Goal: Information Seeking & Learning: Learn about a topic

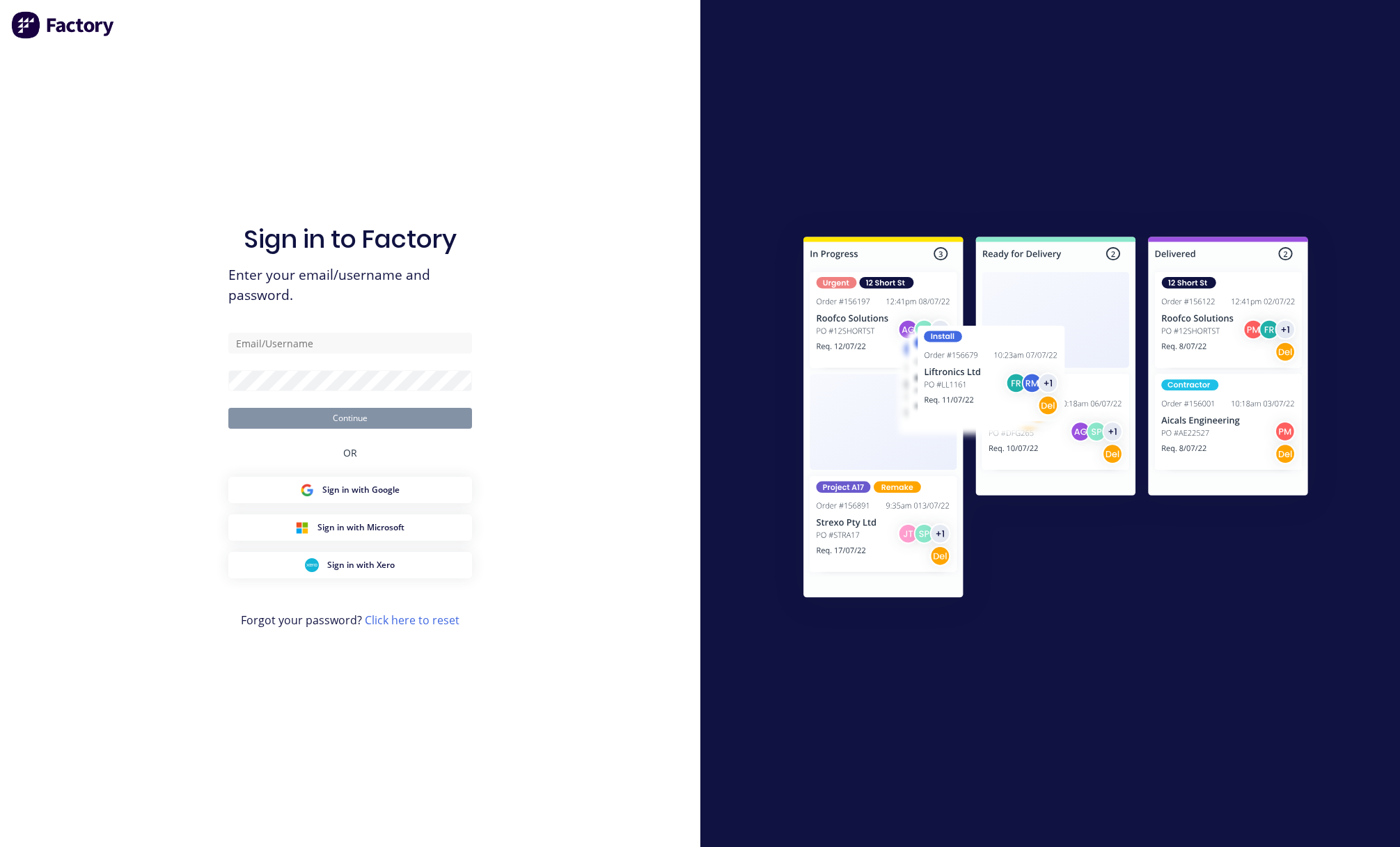
click at [380, 324] on div "Sign in to Factory Enter your email/username and password. Continue OR Sign in …" at bounding box center [350, 437] width 244 height 796
click at [382, 337] on input "text" at bounding box center [350, 342] width 244 height 21
paste input "[EMAIL_ADDRESS][DOMAIN_NAME]"
type input "[EMAIL_ADDRESS][DOMAIN_NAME]"
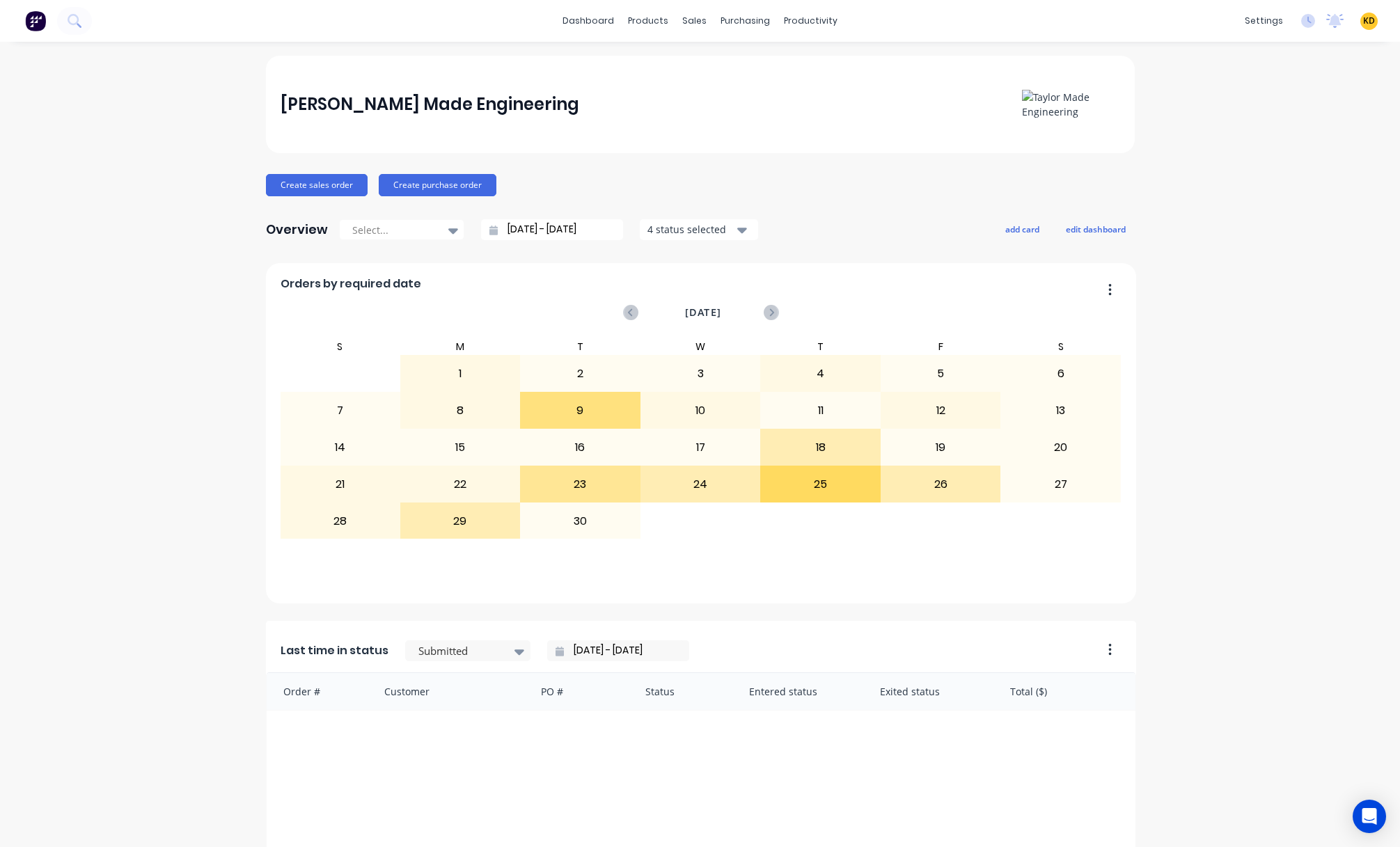
click at [668, 69] on div "Product Catalogue" at bounding box center [704, 67] width 87 height 13
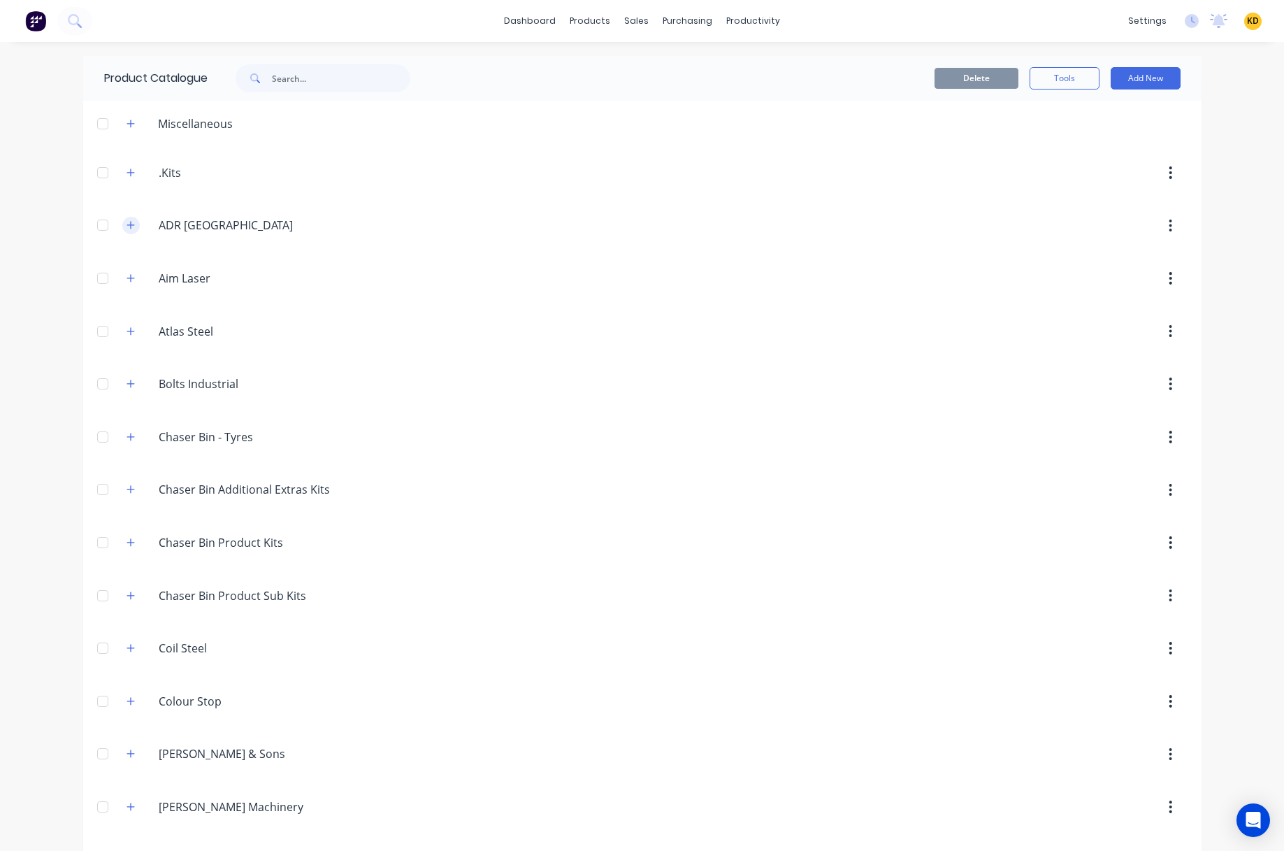
click at [127, 224] on icon "button" at bounding box center [131, 225] width 8 height 10
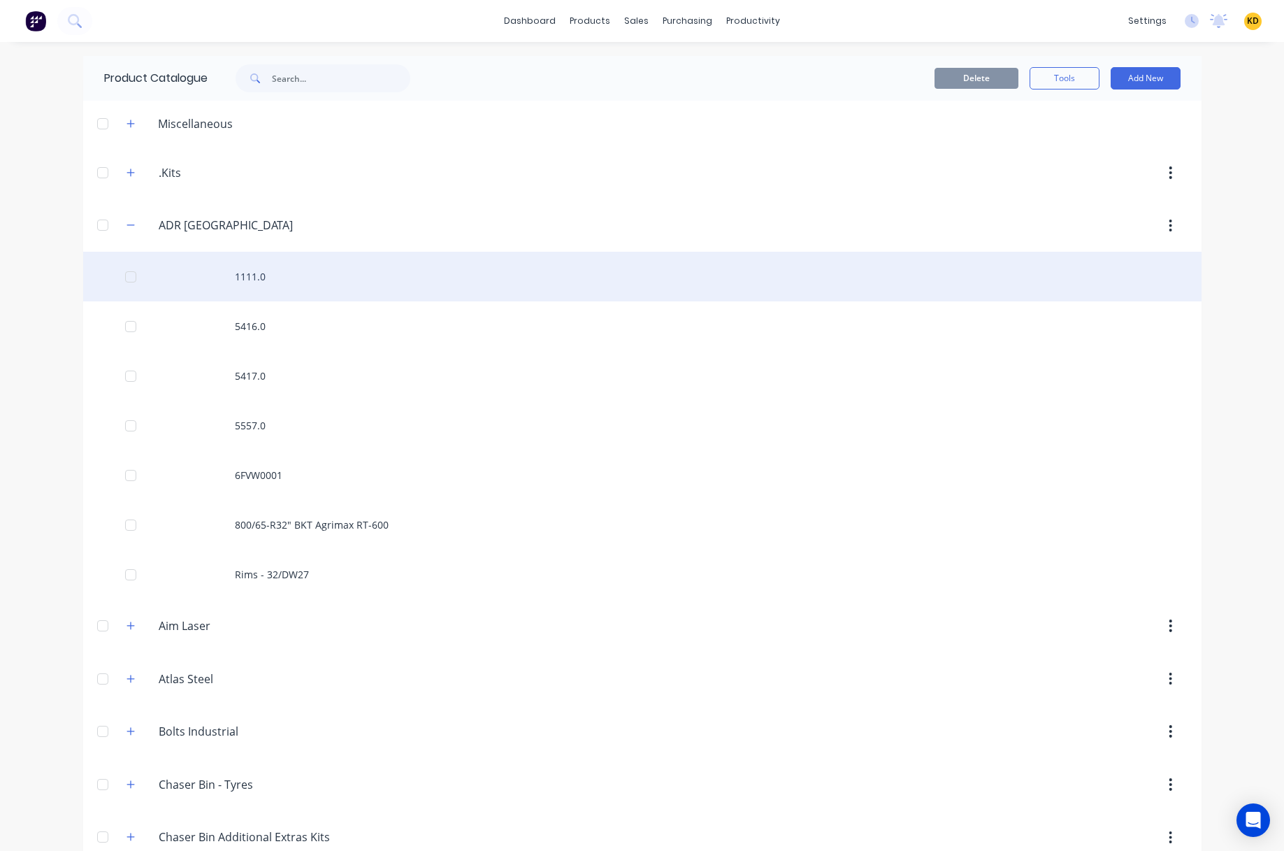
click at [235, 274] on div "1111.0" at bounding box center [642, 277] width 1118 height 50
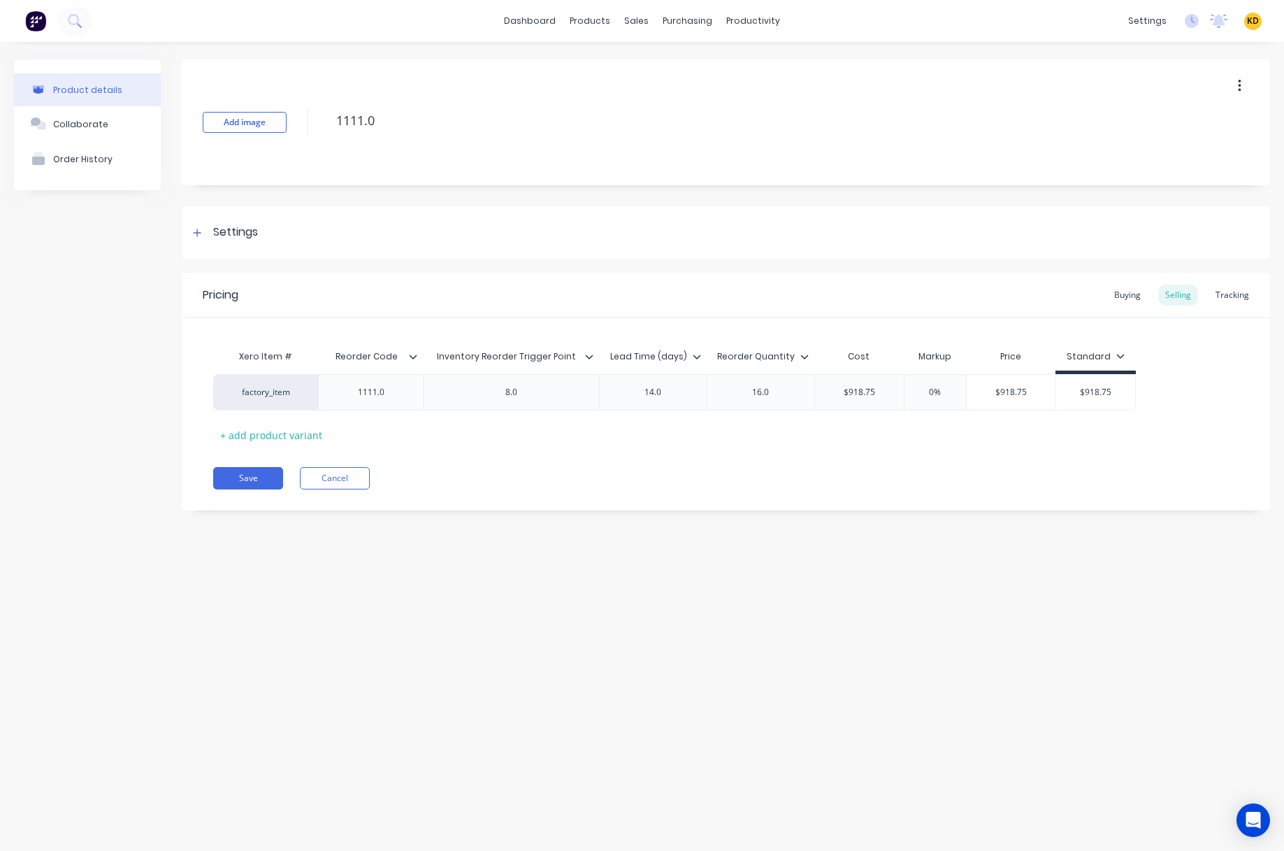
click at [463, 640] on div "Product details Collaborate Order History Add image 1111.0 Settings Product Opt…" at bounding box center [642, 432] width 1284 height 781
click at [416, 355] on icon at bounding box center [414, 356] width 8 height 4
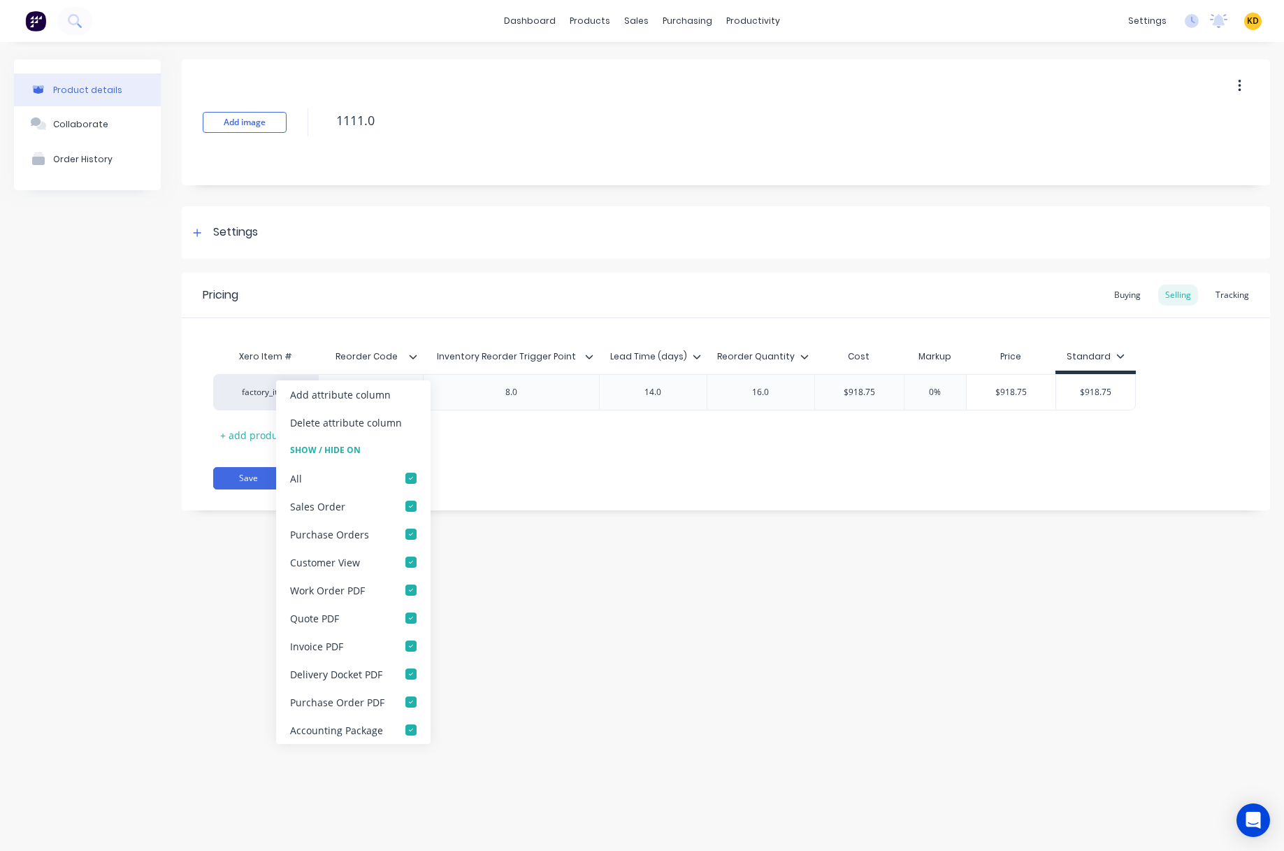
click at [524, 661] on div "Product details Collaborate Order History Add image 1111.0 Settings Product Opt…" at bounding box center [642, 432] width 1284 height 781
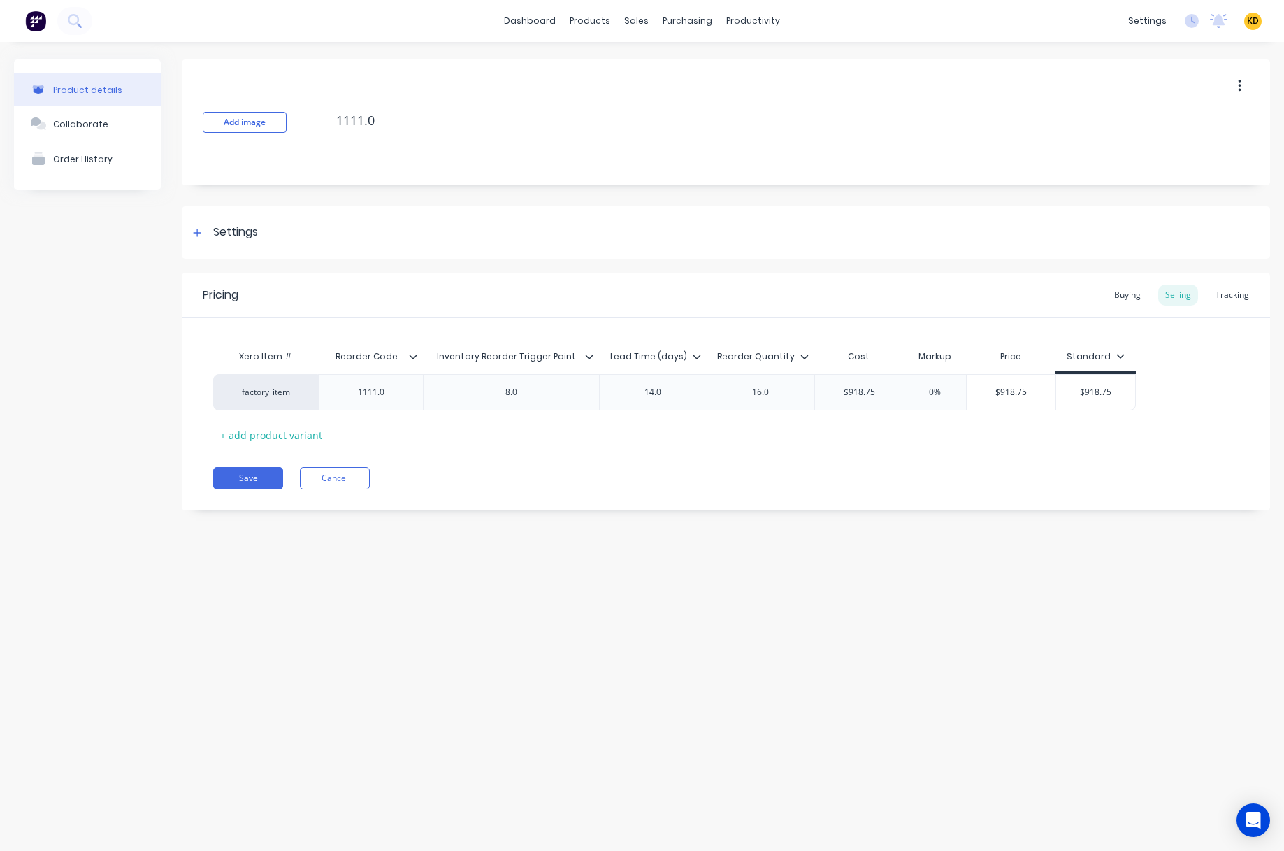
click at [592, 359] on icon at bounding box center [589, 356] width 8 height 8
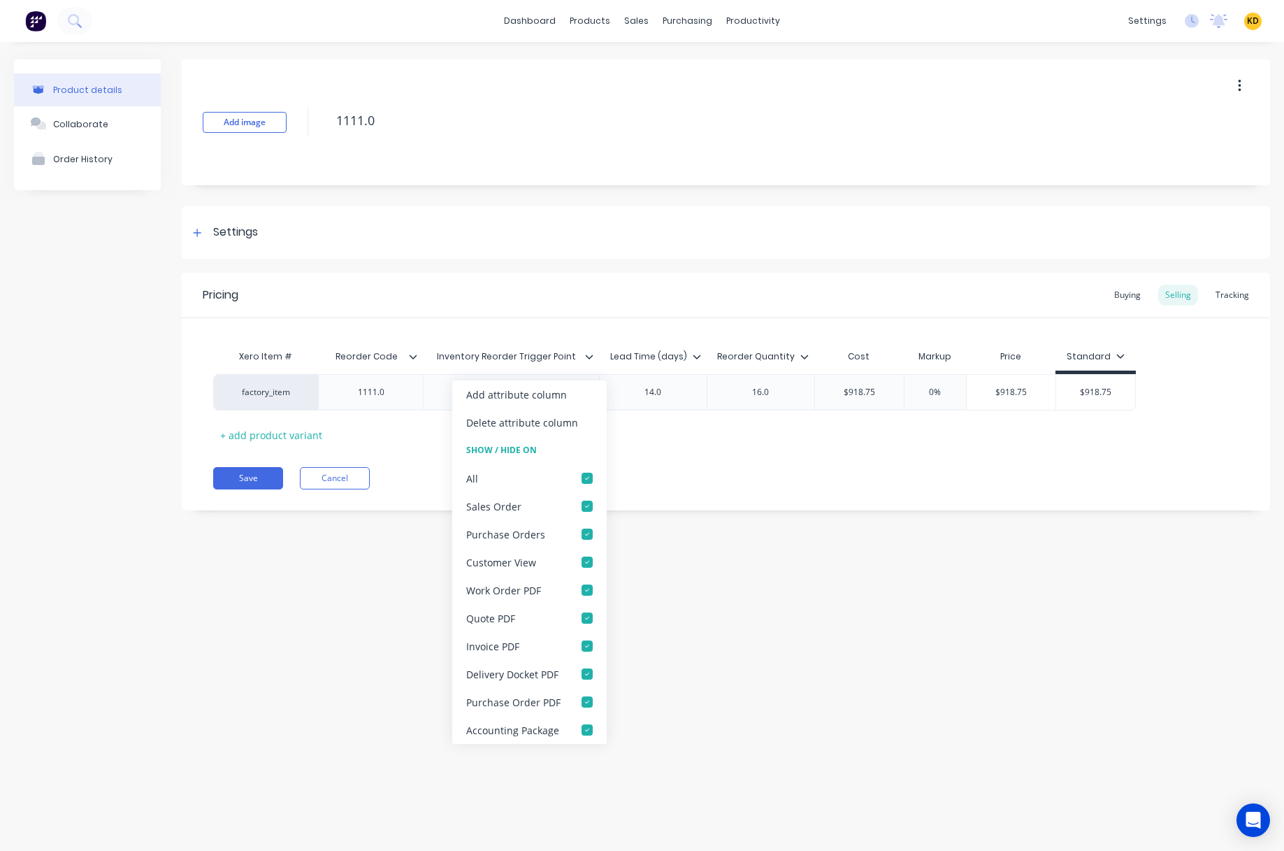
click at [707, 680] on div "Product details Collaborate Order History Add image 1111.0 Settings Product Opt…" at bounding box center [642, 432] width 1284 height 781
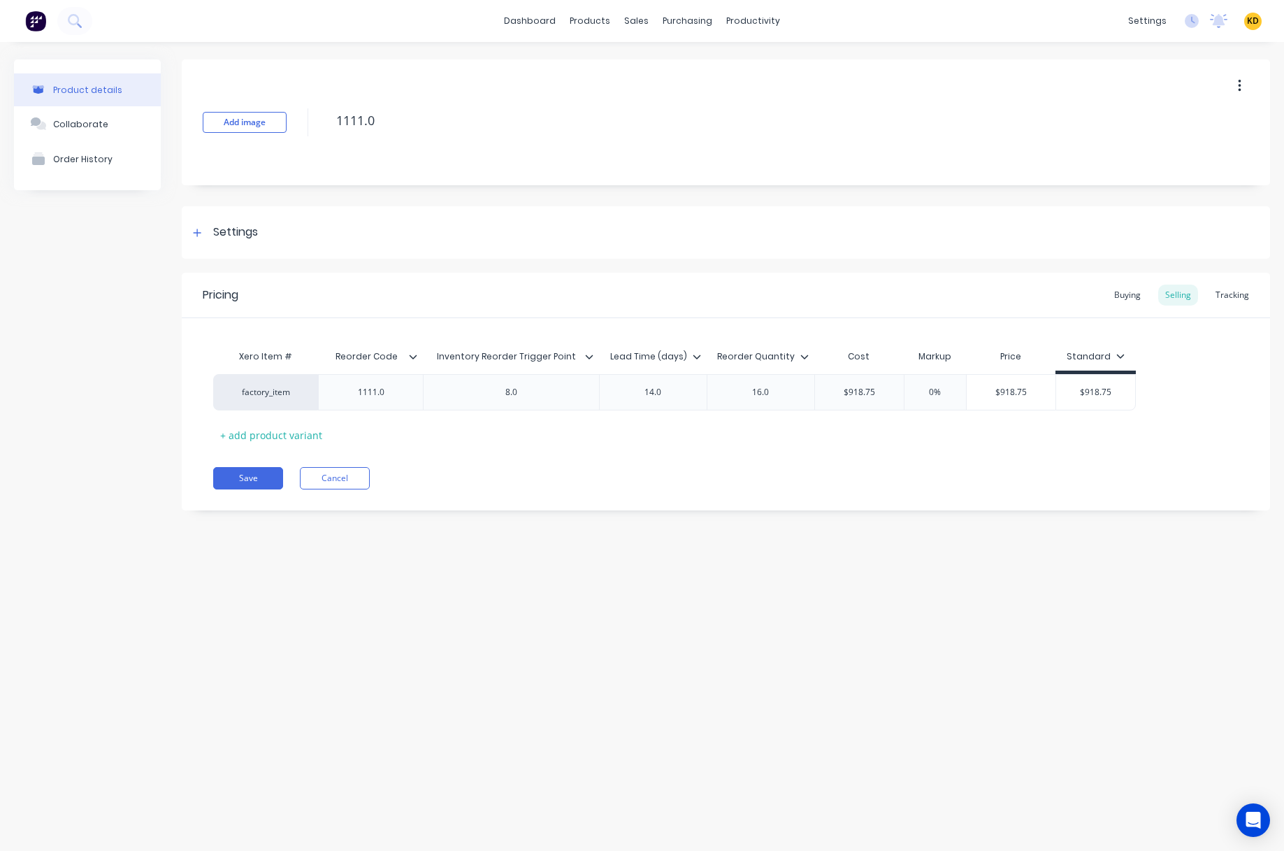
click at [696, 353] on icon at bounding box center [697, 356] width 8 height 8
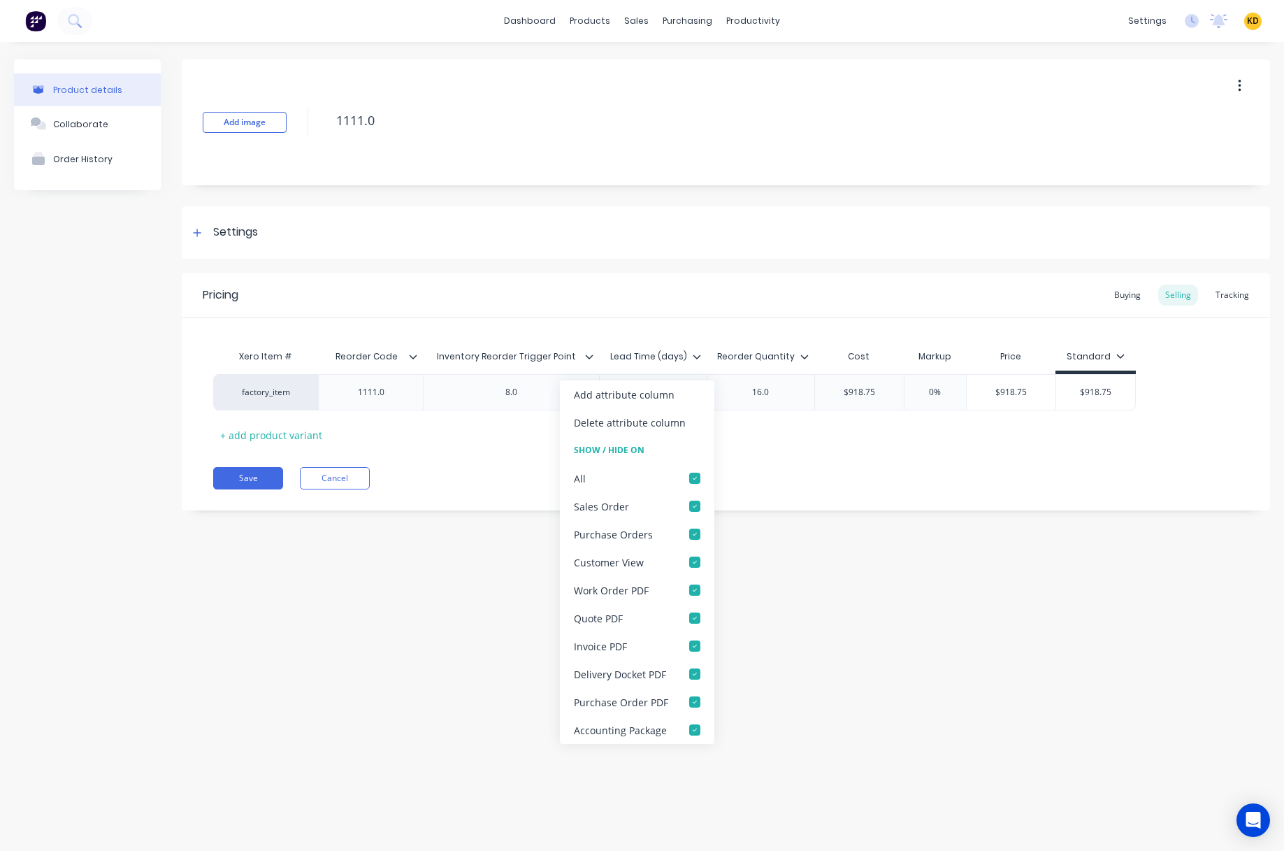
click at [812, 687] on div "Product details Collaborate Order History Add image 1111.0 Settings Product Opt…" at bounding box center [642, 432] width 1284 height 781
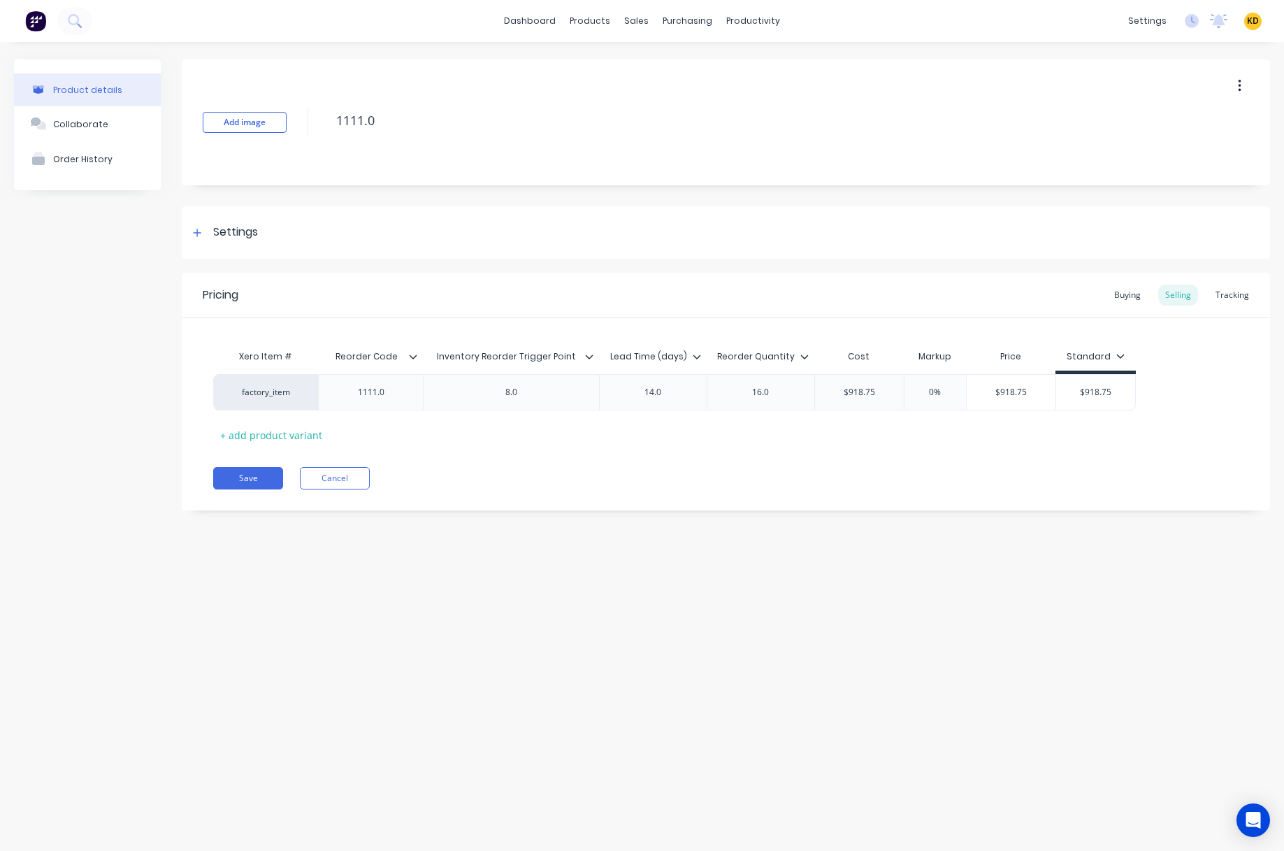
click at [805, 361] on div "Reorder Quantity" at bounding box center [761, 356] width 108 height 35
type input "Reorder Quantity"
click at [793, 356] on input "Reorder Quantity" at bounding box center [756, 356] width 99 height 13
click at [805, 354] on icon at bounding box center [804, 356] width 8 height 8
click at [935, 656] on div "Product details Collaborate Order History Add image 1111.0 Settings Product Opt…" at bounding box center [642, 432] width 1284 height 781
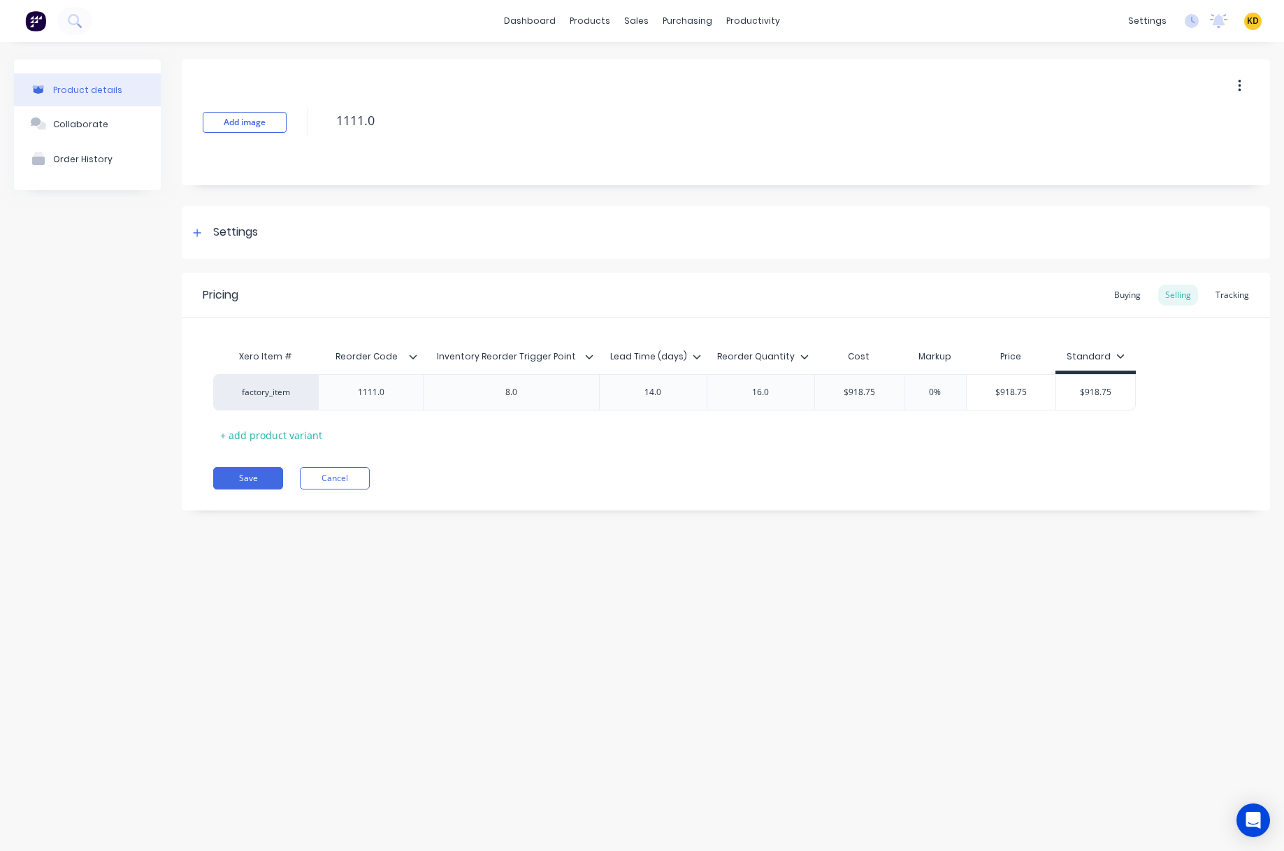
click at [805, 356] on icon at bounding box center [804, 356] width 8 height 8
click at [698, 356] on icon at bounding box center [697, 356] width 8 height 4
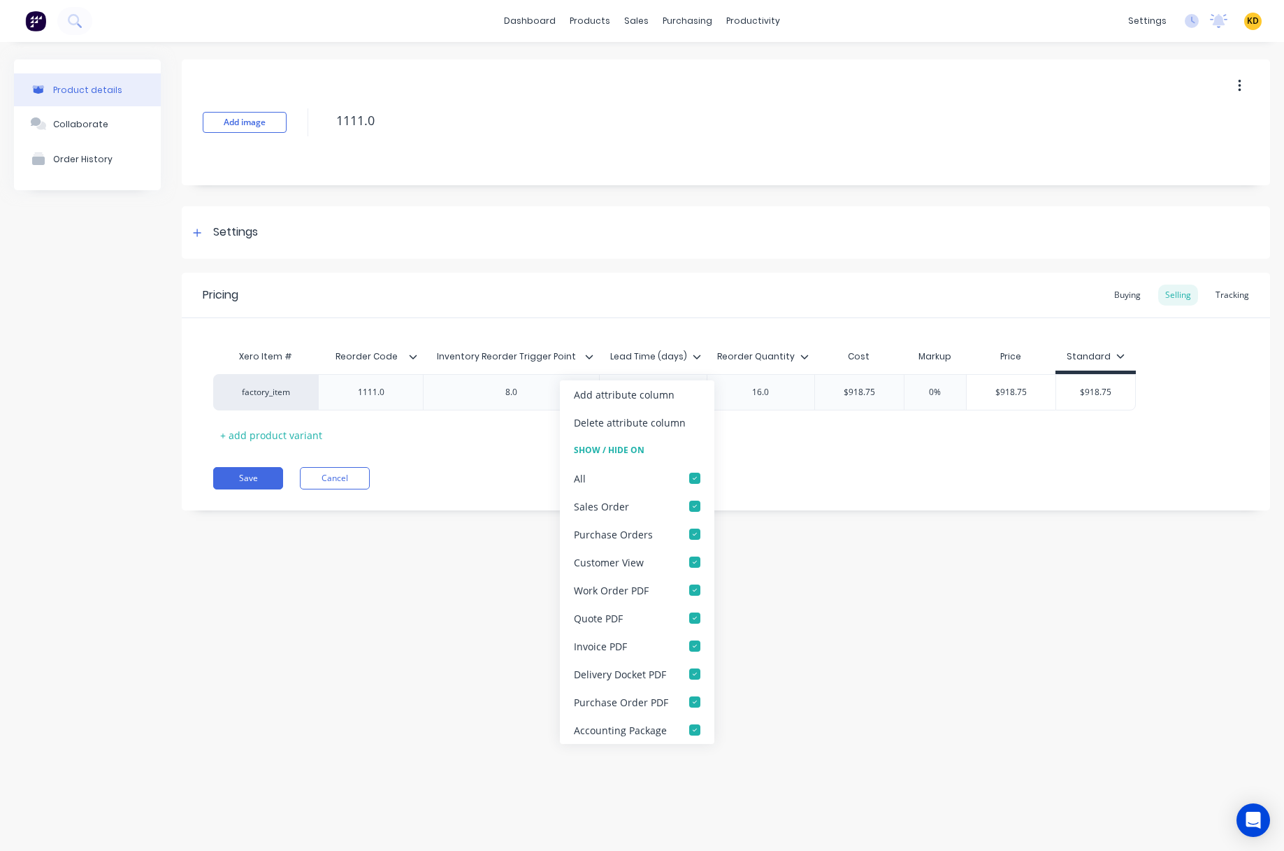
click at [431, 577] on div "Product details Collaborate Order History Add image 1111.0 Settings Product Opt…" at bounding box center [642, 432] width 1284 height 781
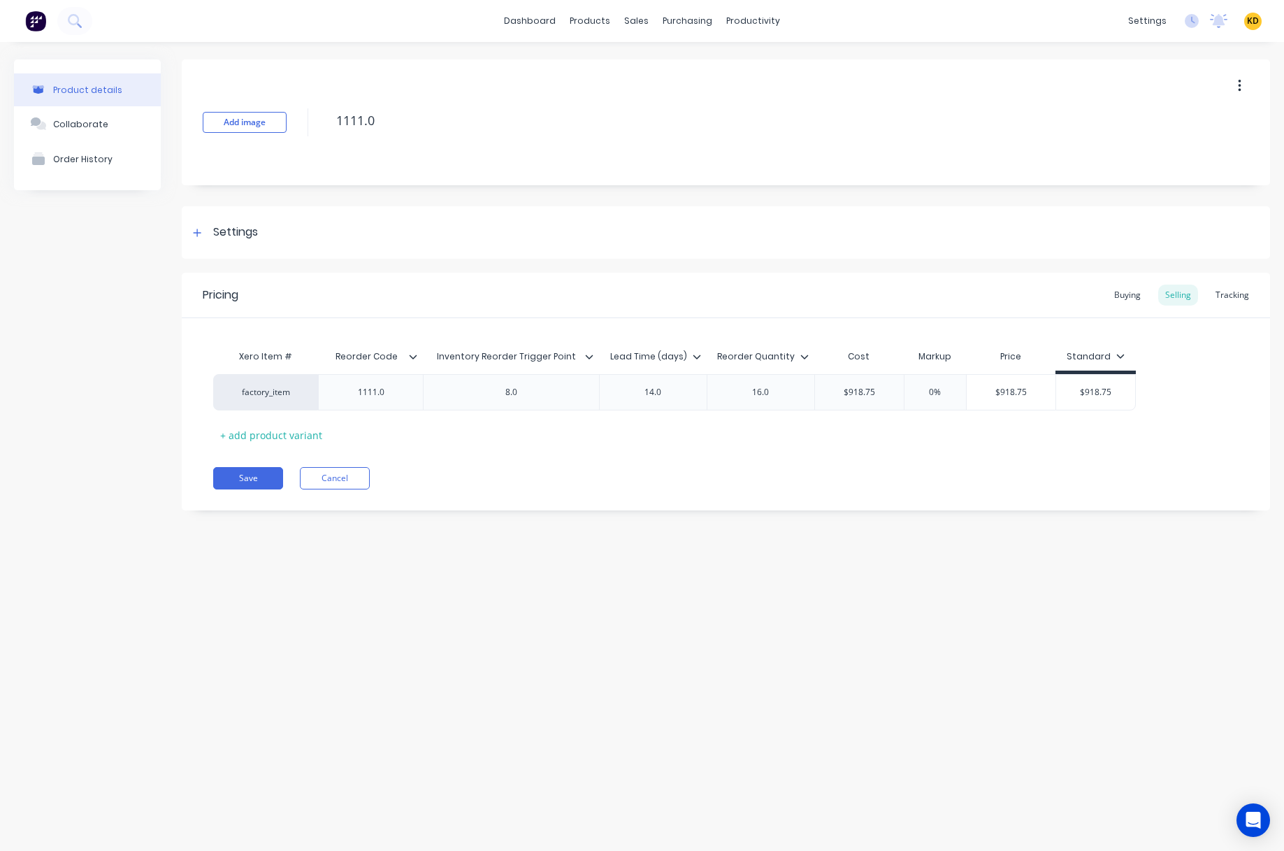
click at [338, 684] on div "Product details Collaborate Order History Add image 1111.0 Settings Product Opt…" at bounding box center [642, 432] width 1284 height 781
click at [481, 589] on div "Product details Collaborate Order History Add image 1111.0 Settings Product Opt…" at bounding box center [642, 432] width 1284 height 781
click at [690, 735] on div "Product details Collaborate Order History Add image 1111.0 Settings Product Opt…" at bounding box center [642, 432] width 1284 height 781
click at [1251, 26] on span "KD" at bounding box center [1253, 21] width 12 height 13
click at [1141, 176] on div "Sign out" at bounding box center [1135, 175] width 38 height 13
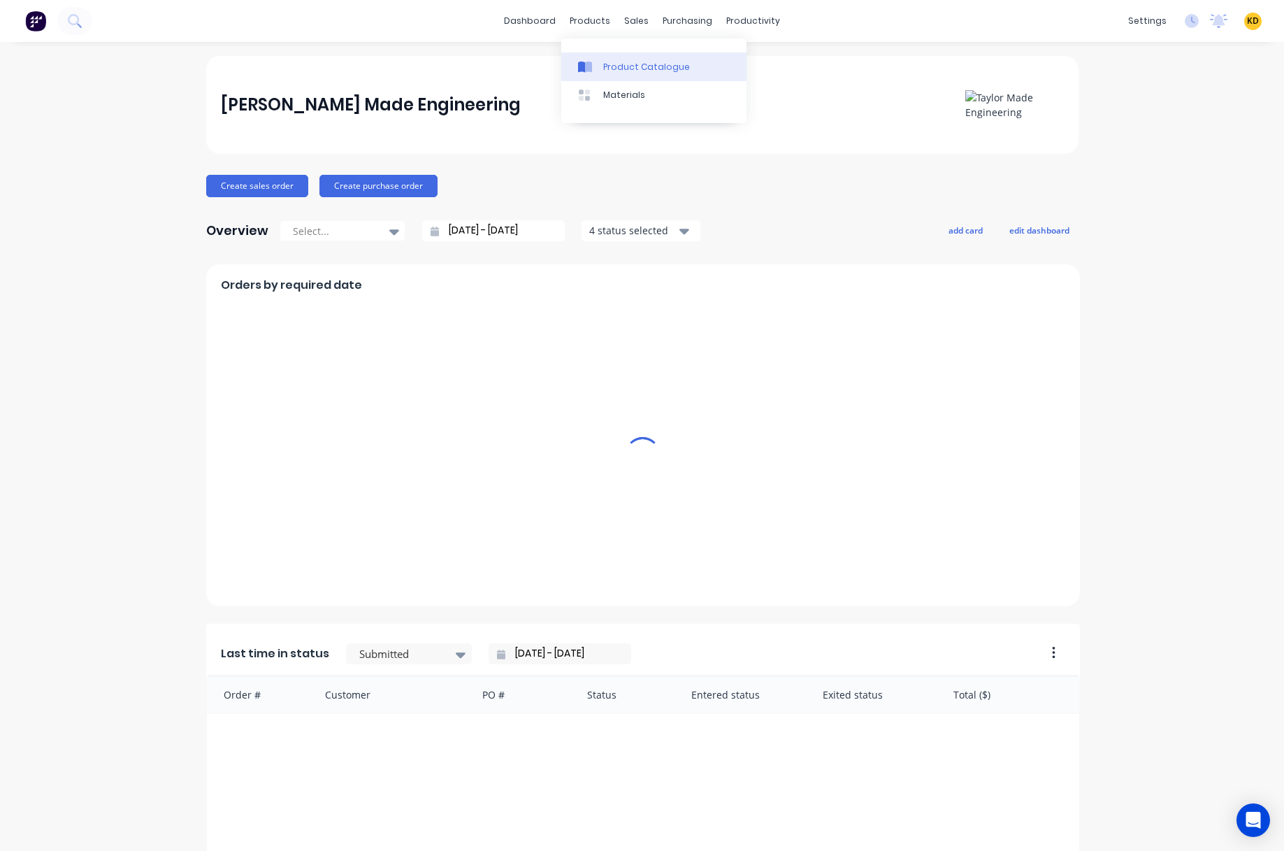
click at [615, 70] on div "Product Catalogue" at bounding box center [646, 67] width 87 height 13
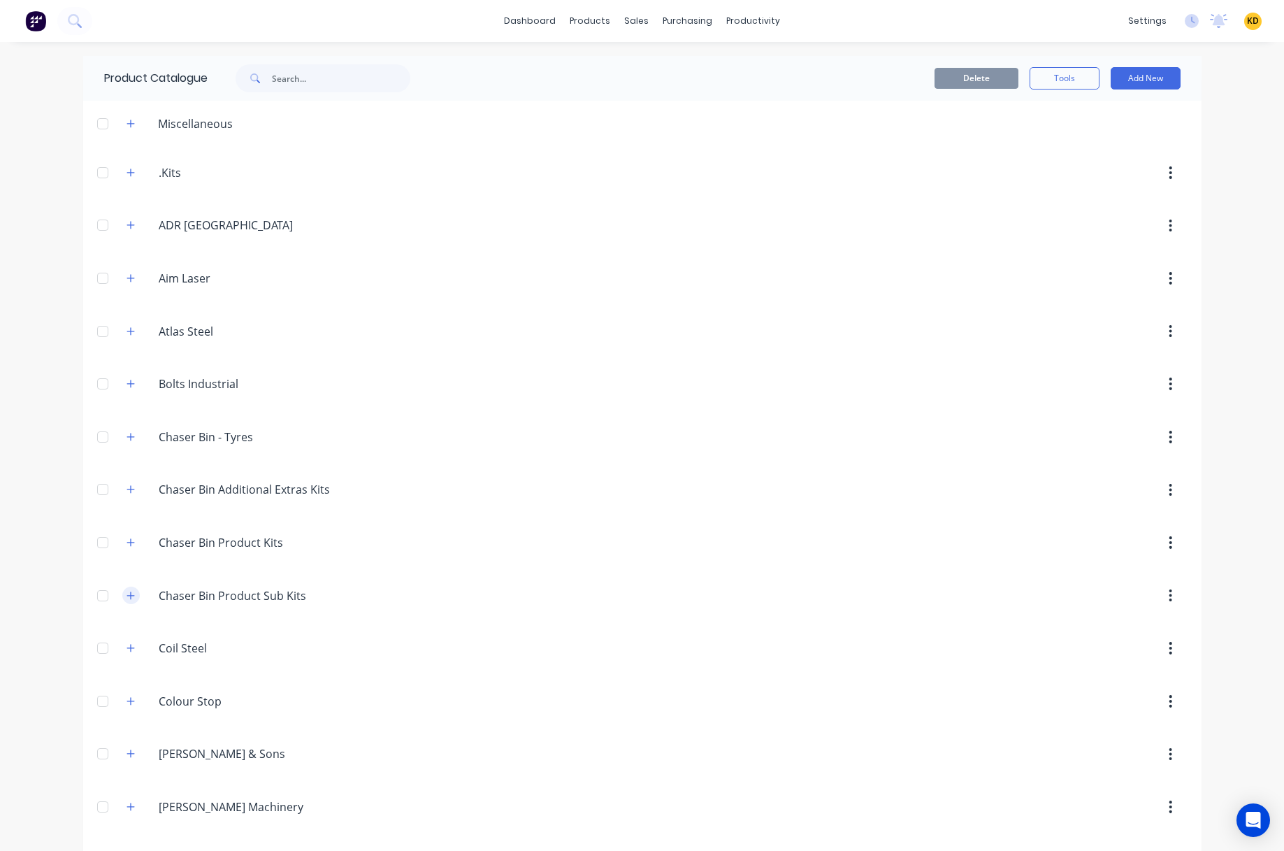
click at [130, 592] on button "button" at bounding box center [130, 594] width 17 height 17
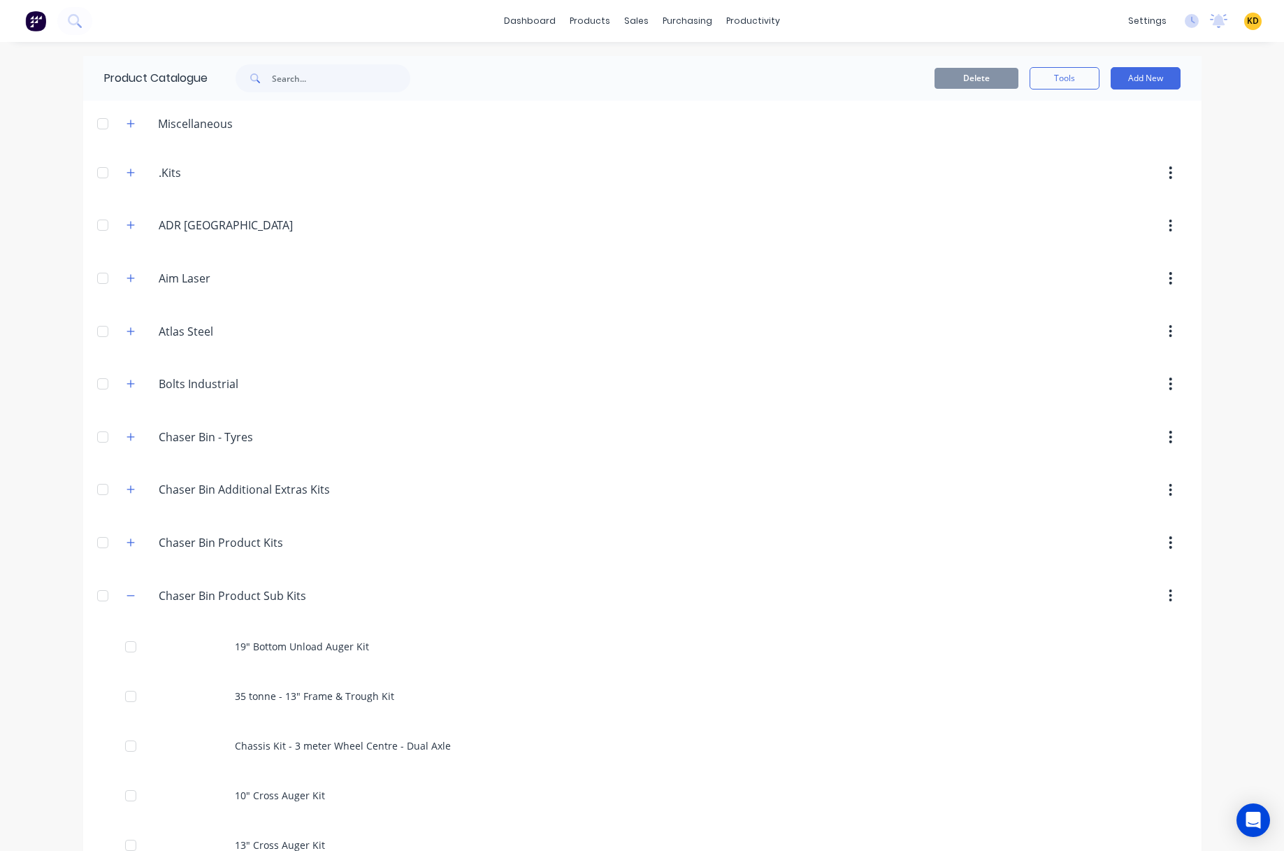
scroll to position [252, 0]
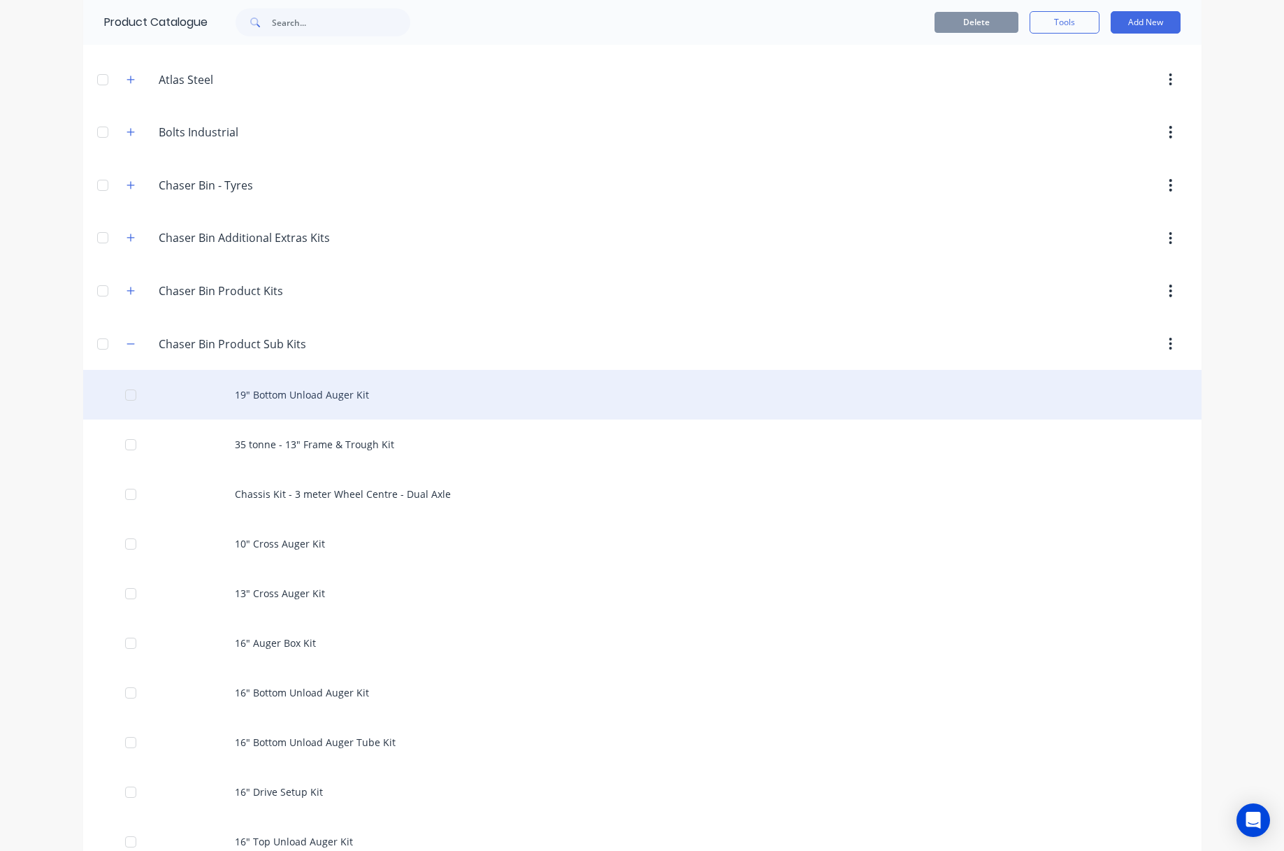
click at [393, 391] on div "19" Bottom Unload Auger Kit" at bounding box center [642, 395] width 1118 height 50
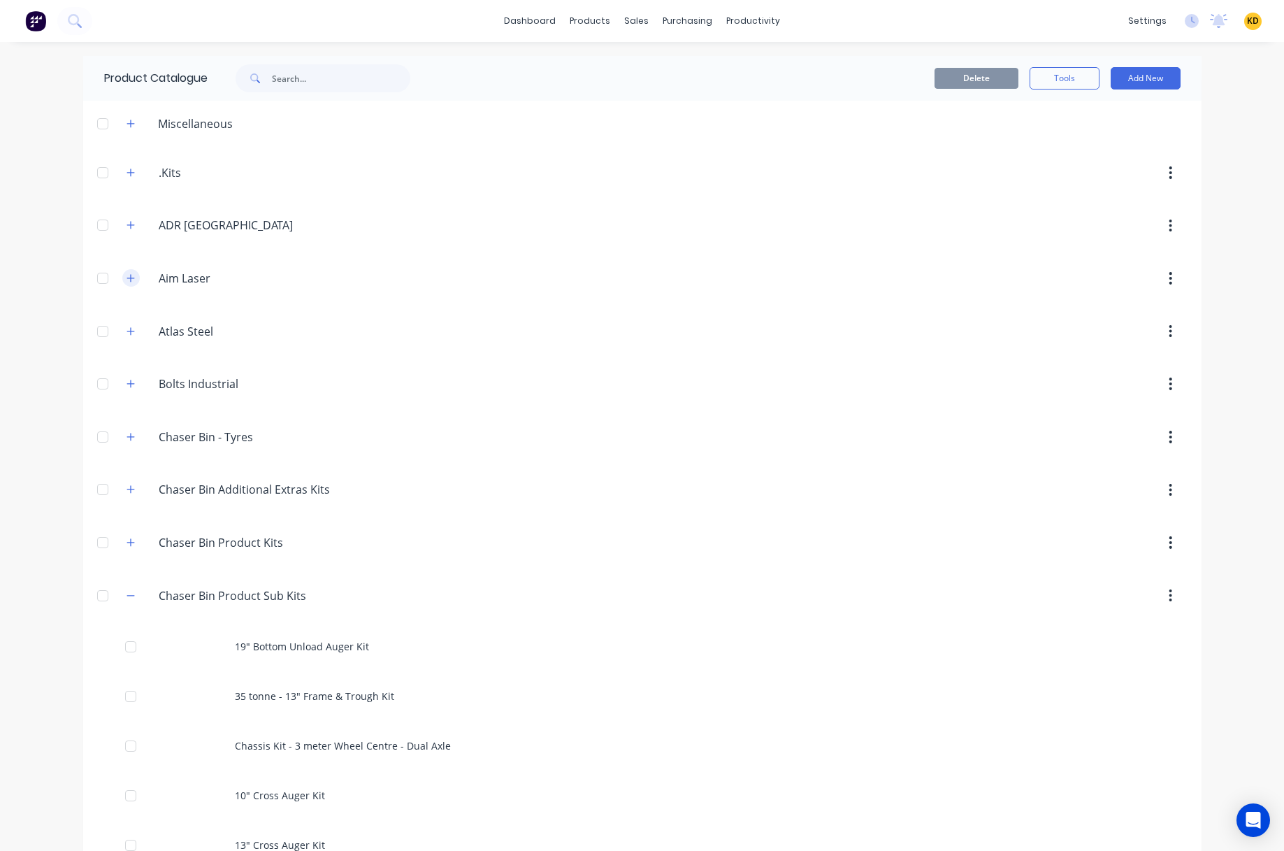
click at [124, 269] on button "button" at bounding box center [130, 277] width 17 height 17
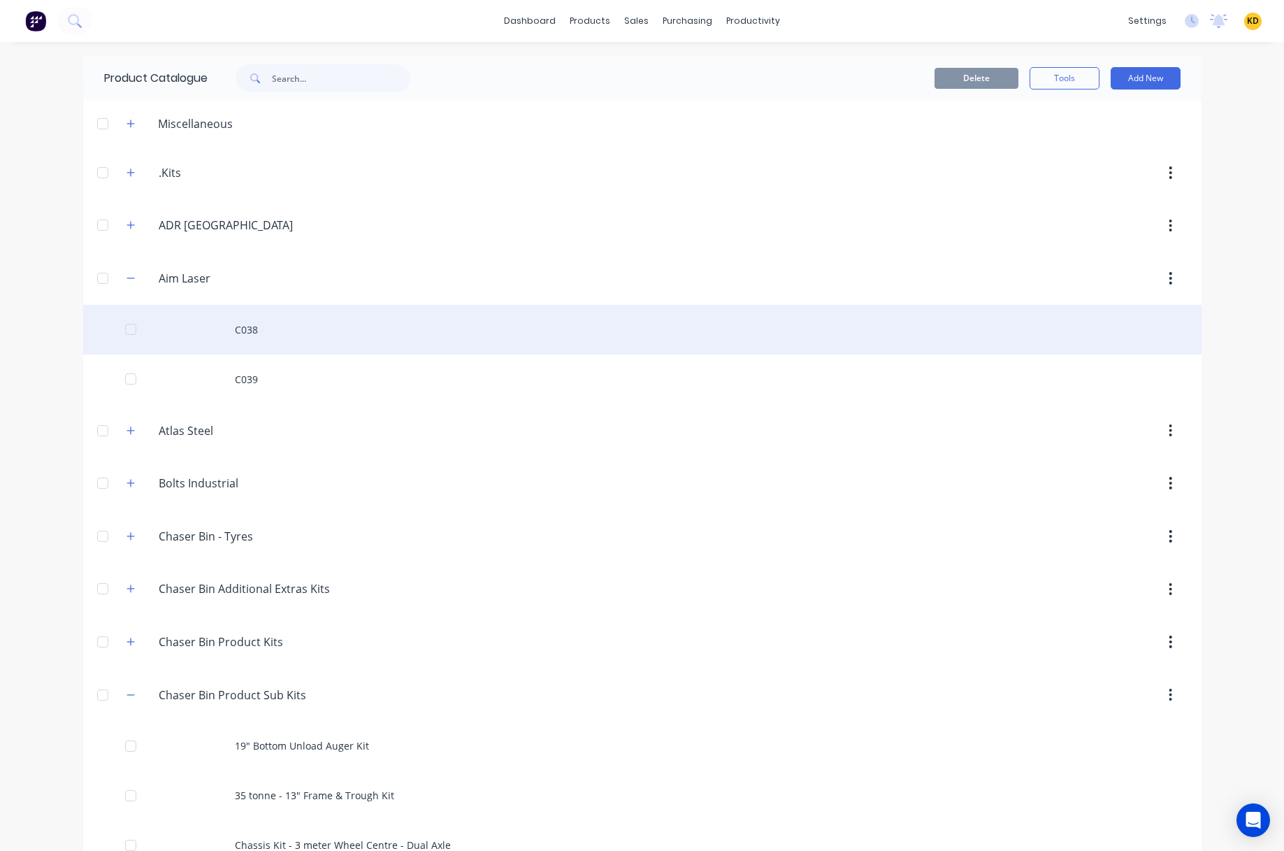
click at [259, 320] on div "C038" at bounding box center [642, 330] width 1118 height 50
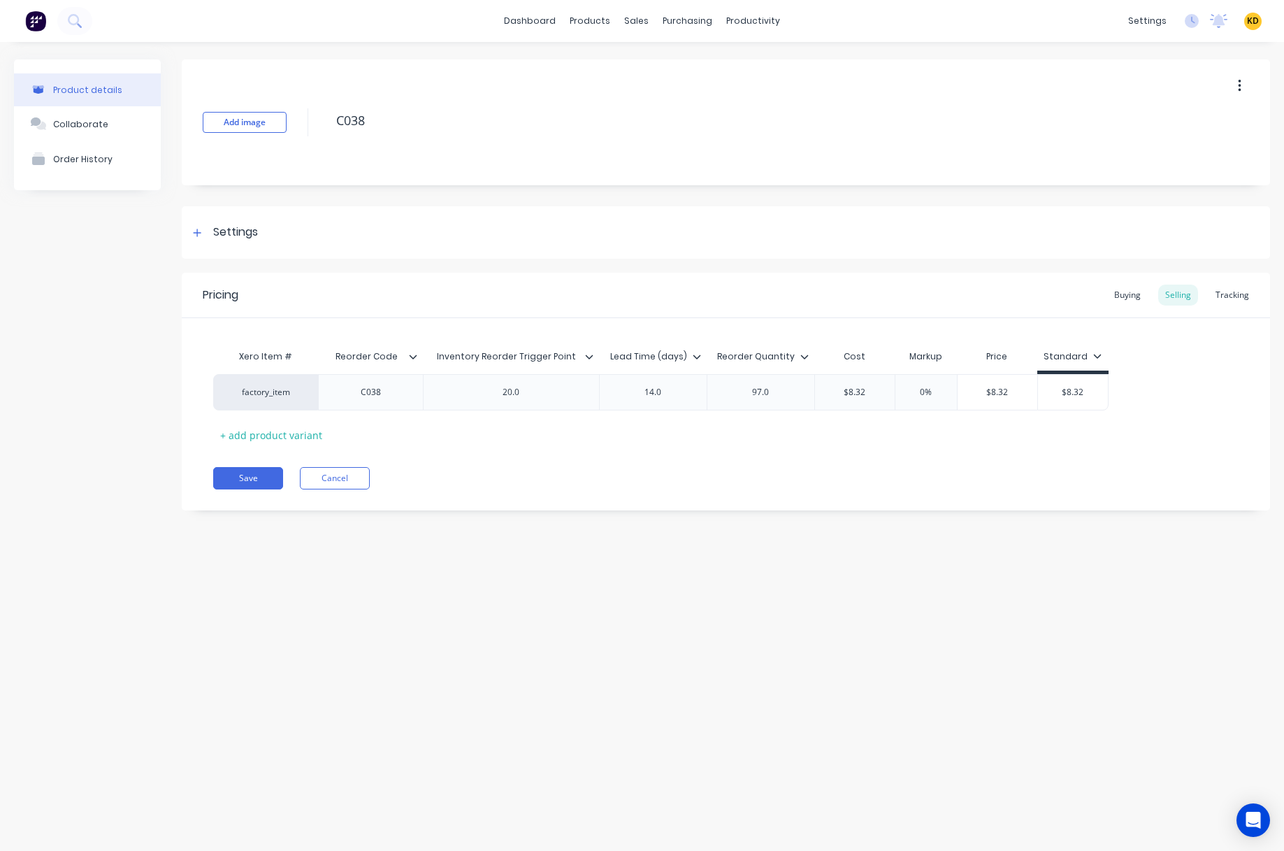
type input "Reorder Code"
click at [367, 356] on input "Reorder Code" at bounding box center [366, 356] width 96 height 13
click at [382, 356] on input "Reorder Code" at bounding box center [366, 356] width 96 height 13
drag, startPoint x: 390, startPoint y: 356, endPoint x: 337, endPoint y: 356, distance: 53.1
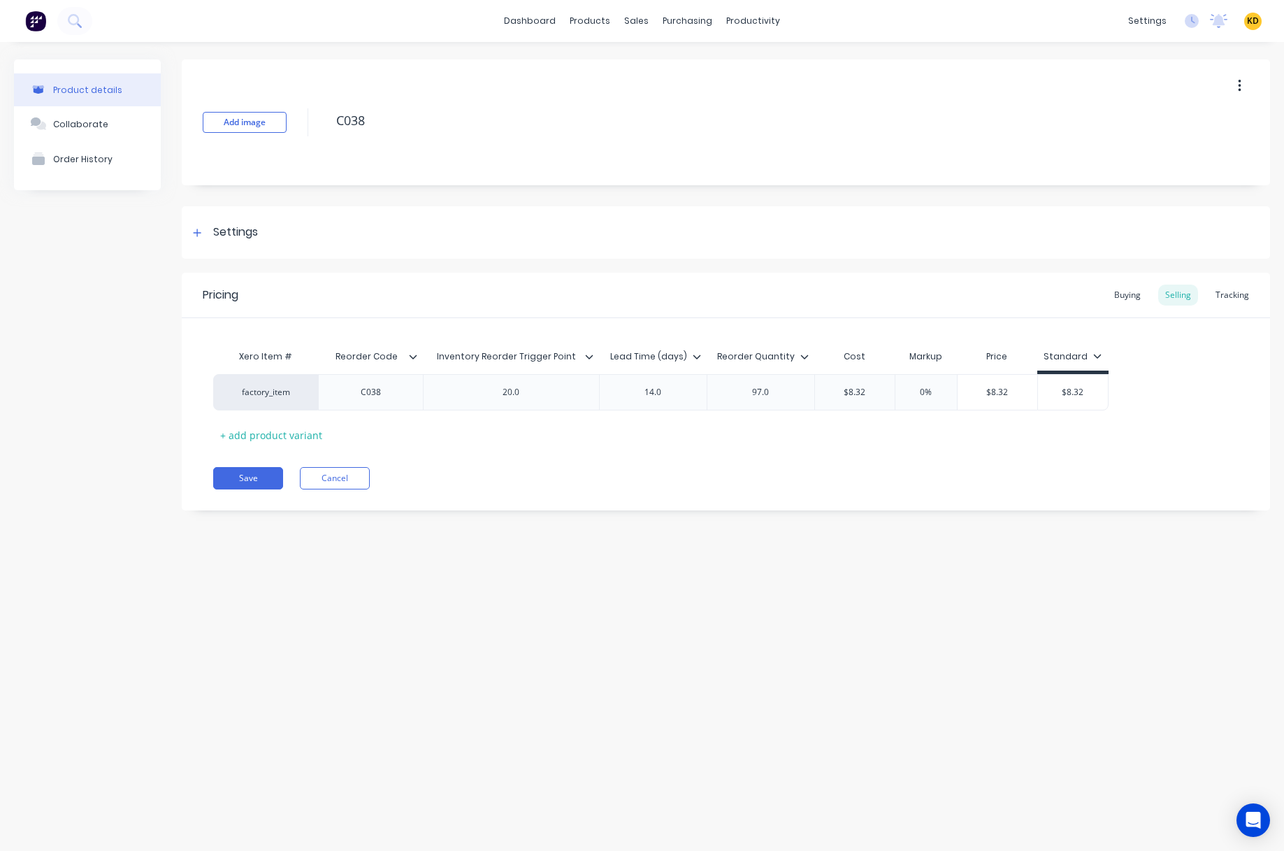
click at [337, 356] on input "Reorder Code" at bounding box center [366, 356] width 96 height 13
type textarea "x"
type input "Inventory Reorder Trigger Point"
drag, startPoint x: 436, startPoint y: 352, endPoint x: 573, endPoint y: 352, distance: 137.0
click at [573, 352] on input "Inventory Reorder Trigger Point" at bounding box center [507, 356] width 168 height 13
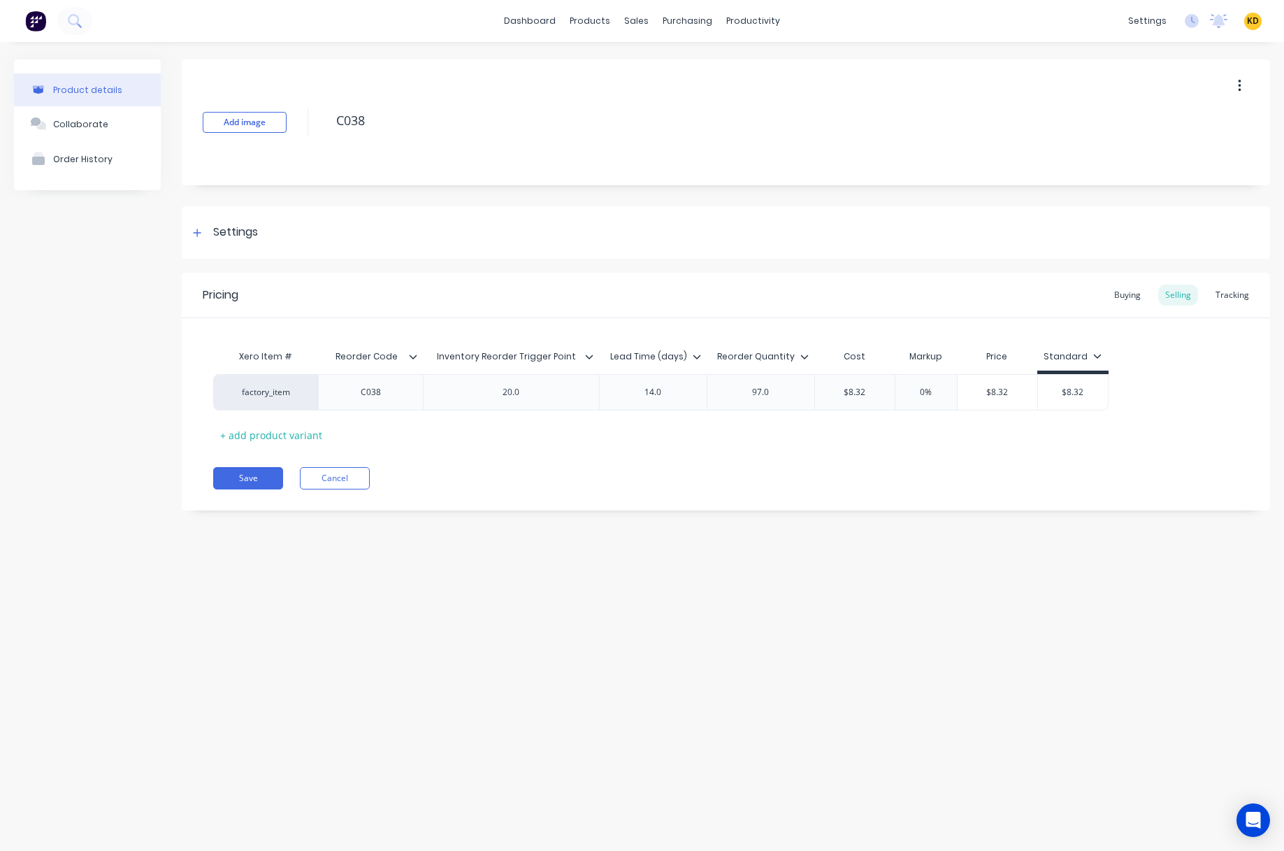
type textarea "x"
type input "Lead Time (days)"
drag, startPoint x: 613, startPoint y: 357, endPoint x: 687, endPoint y: 356, distance: 74.1
click at [687, 356] on input "Lead Time (days)" at bounding box center [648, 356] width 99 height 13
type textarea "x"
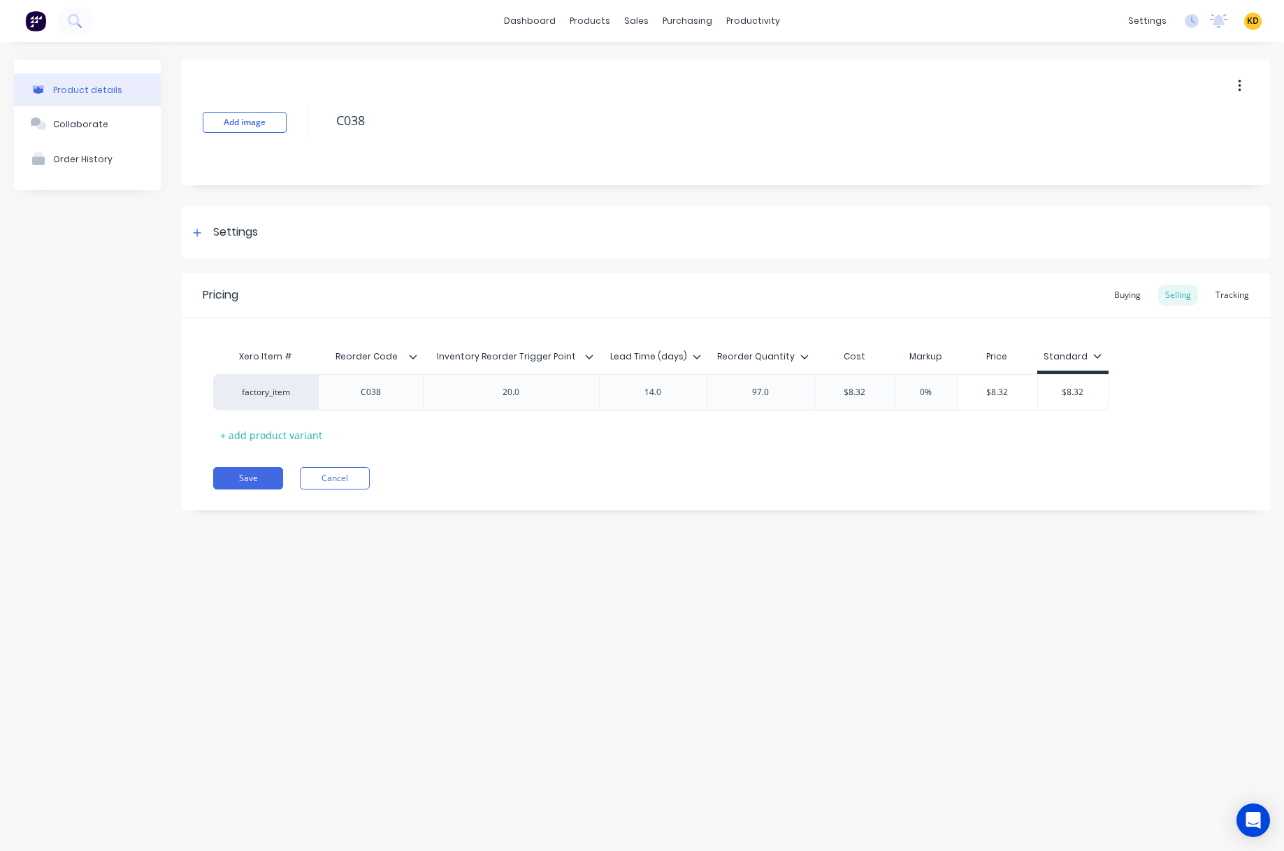
type input "Reorder Quantity"
drag, startPoint x: 721, startPoint y: 354, endPoint x: 795, endPoint y: 356, distance: 73.4
click at [795, 356] on input "Reorder Quantity" at bounding box center [756, 356] width 99 height 13
drag, startPoint x: 360, startPoint y: 387, endPoint x: 382, endPoint y: 389, distance: 22.4
click at [382, 389] on div "C038" at bounding box center [371, 392] width 70 height 18
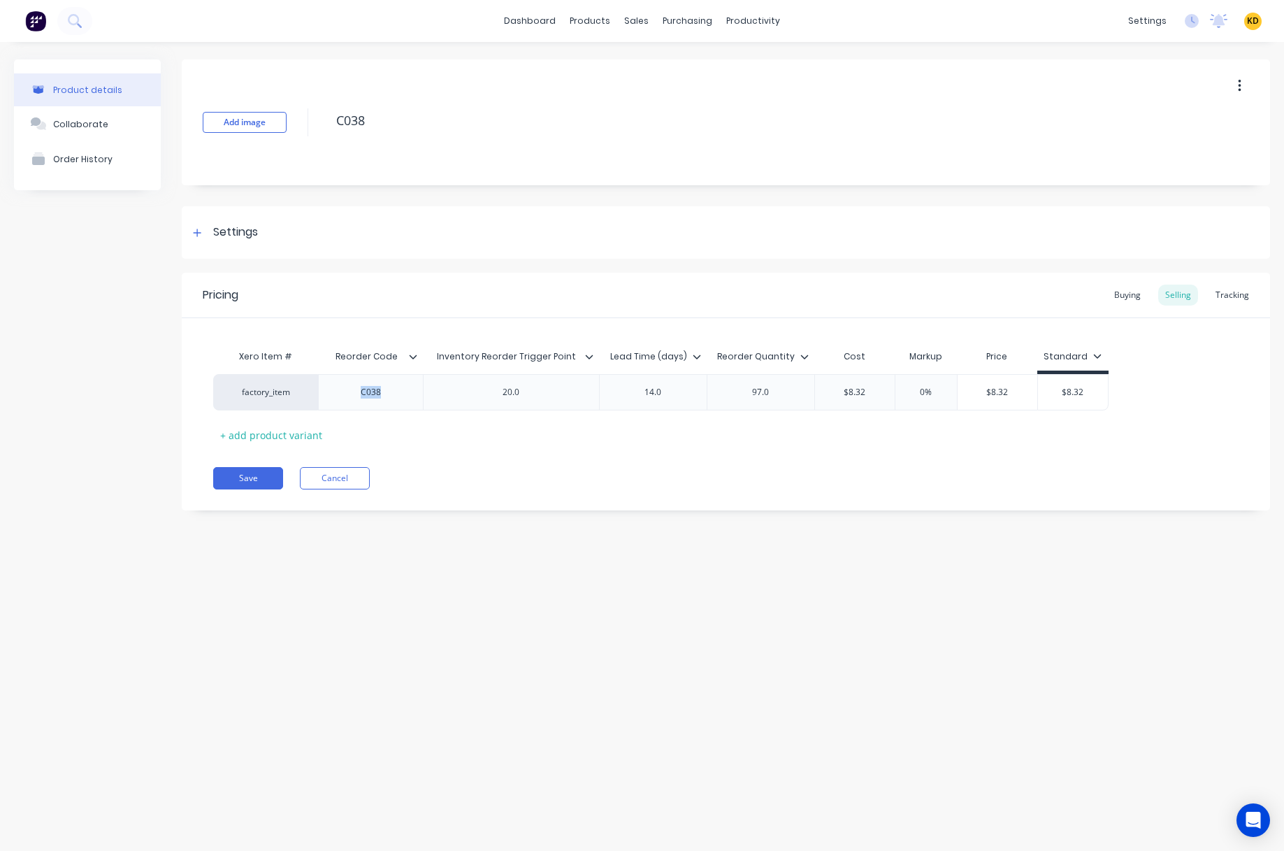
copy div "C038"
type textarea "x"
click at [601, 640] on div "Product details Collaborate Order History Add image C038 Settings Product Optio…" at bounding box center [642, 432] width 1284 height 781
click at [531, 626] on div "Product details Collaborate Order History Add image C038 Settings Product Optio…" at bounding box center [642, 432] width 1284 height 781
click at [411, 354] on icon at bounding box center [413, 356] width 8 height 8
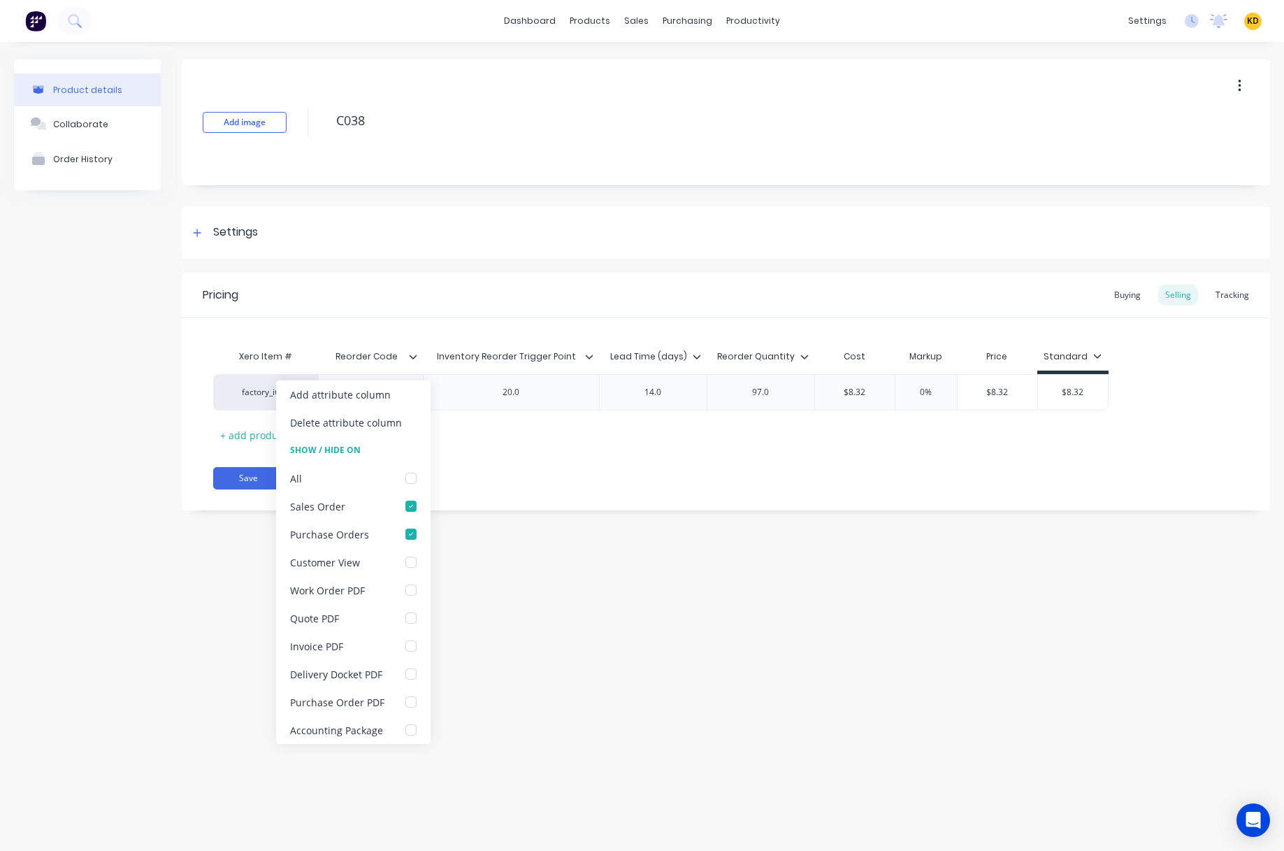
click at [650, 654] on div "Product details Collaborate Order History Add image C038 Settings Product Optio…" at bounding box center [642, 432] width 1284 height 781
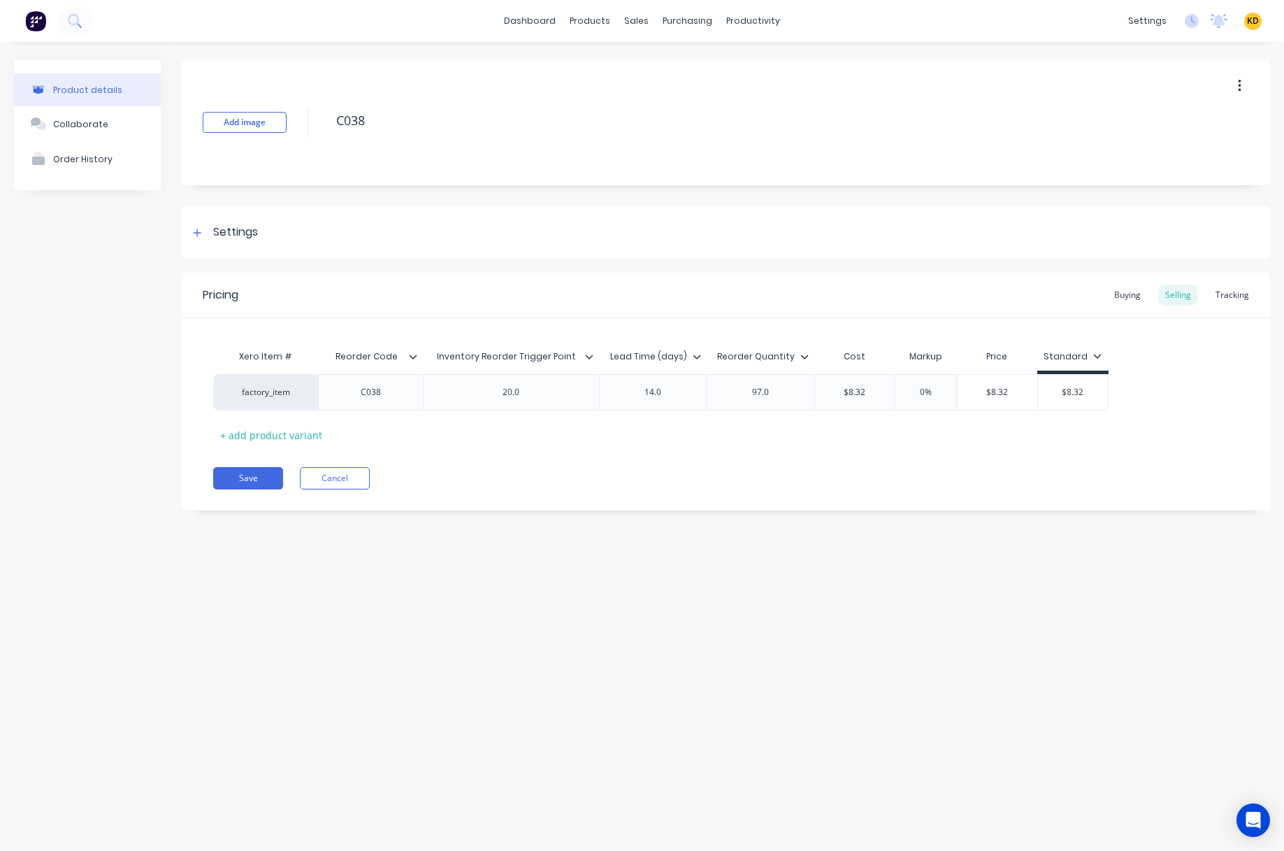
click at [591, 355] on icon at bounding box center [589, 356] width 8 height 4
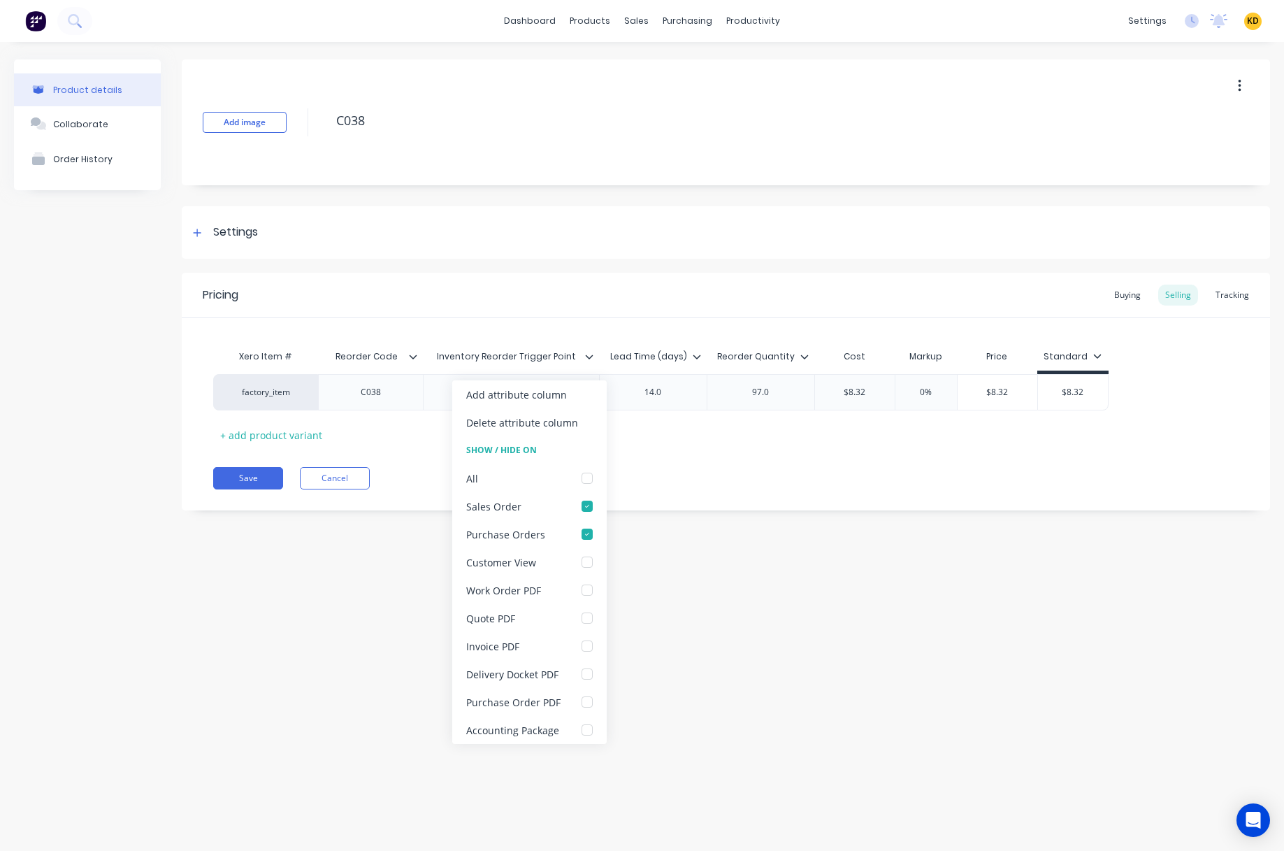
click at [739, 615] on div "Product details Collaborate Order History Add image C038 Settings Product Optio…" at bounding box center [642, 432] width 1284 height 781
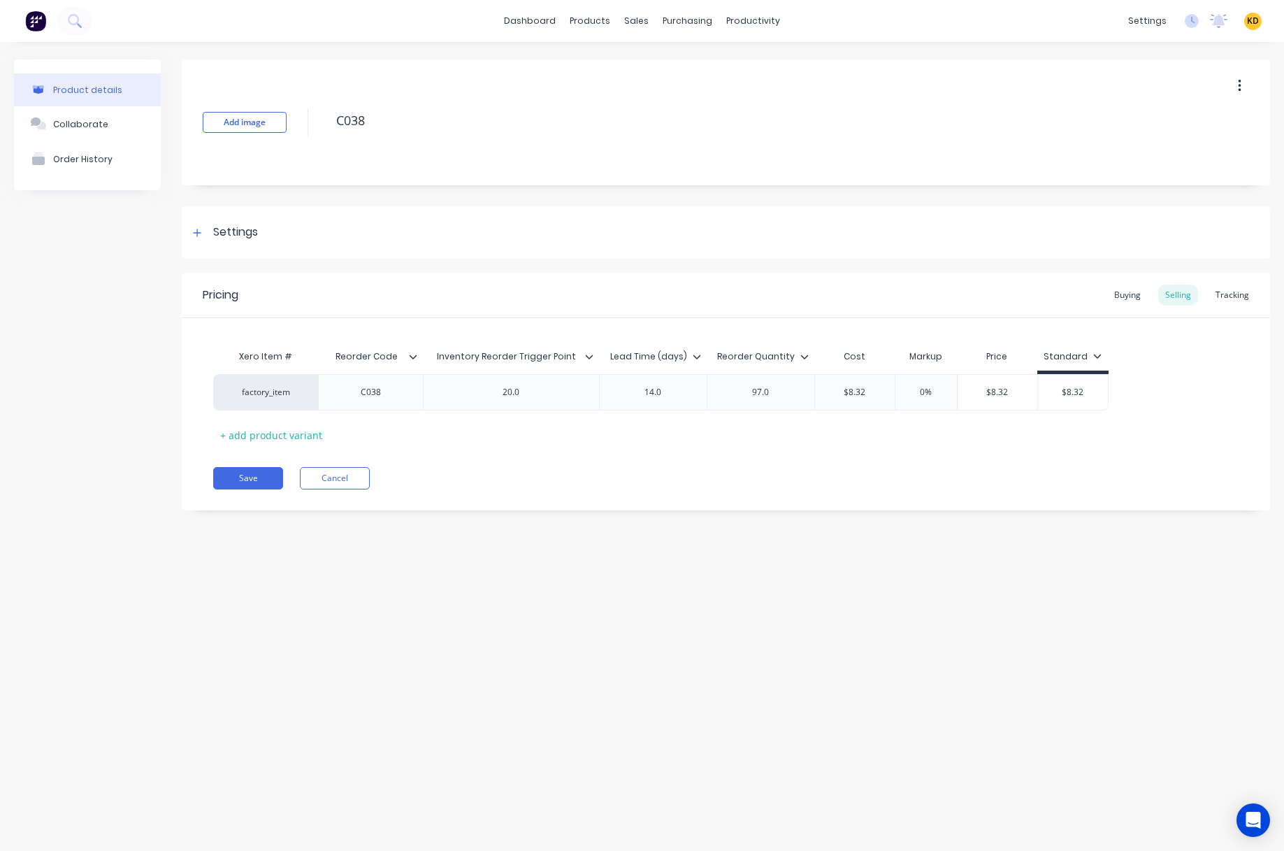
click at [699, 357] on icon at bounding box center [697, 356] width 8 height 8
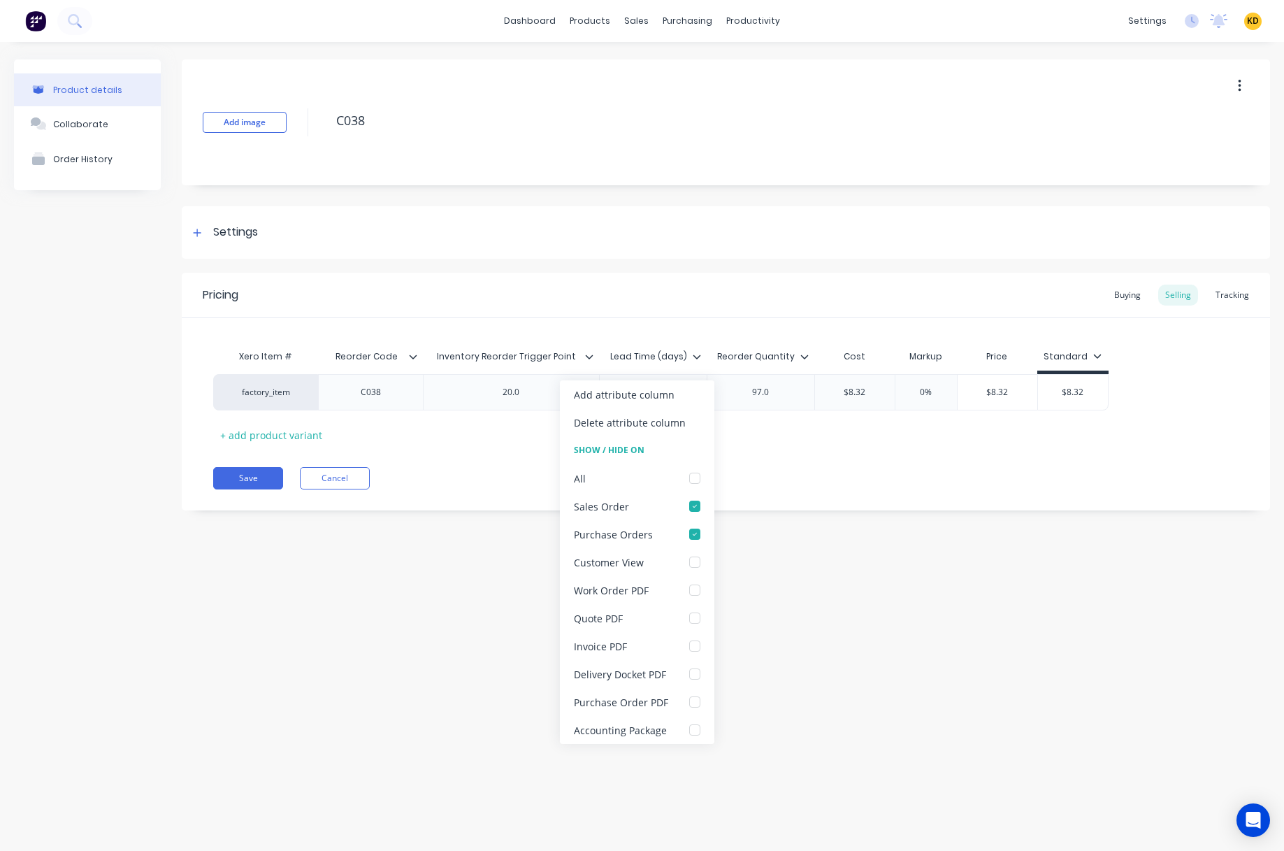
click at [844, 592] on div "Product details Collaborate Order History Add image C038 Settings Product Optio…" at bounding box center [642, 432] width 1284 height 781
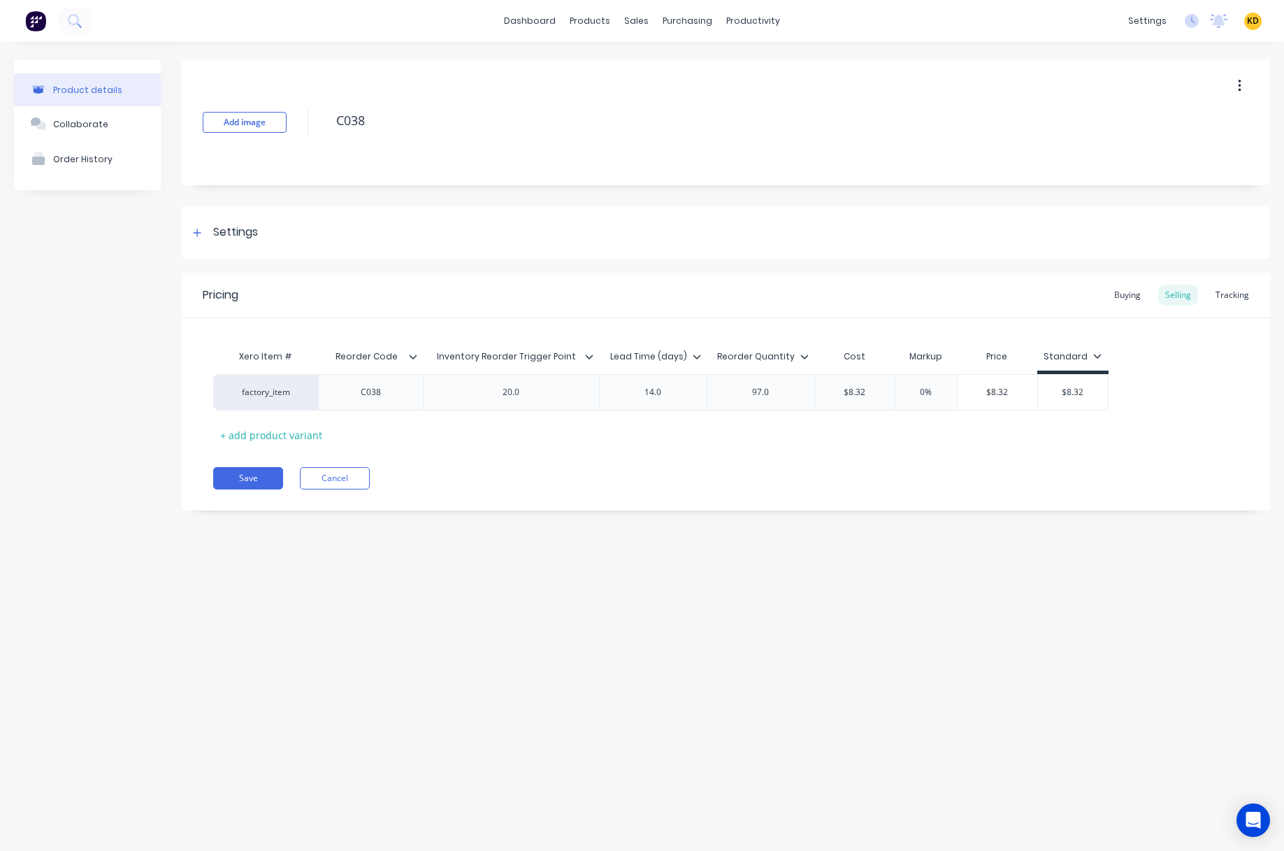
click at [807, 357] on icon at bounding box center [804, 356] width 8 height 8
click at [452, 667] on div "Product details Collaborate Order History Add image C038 Settings Product Optio…" at bounding box center [642, 432] width 1284 height 781
click at [615, 64] on div "Product Catalogue" at bounding box center [652, 67] width 87 height 13
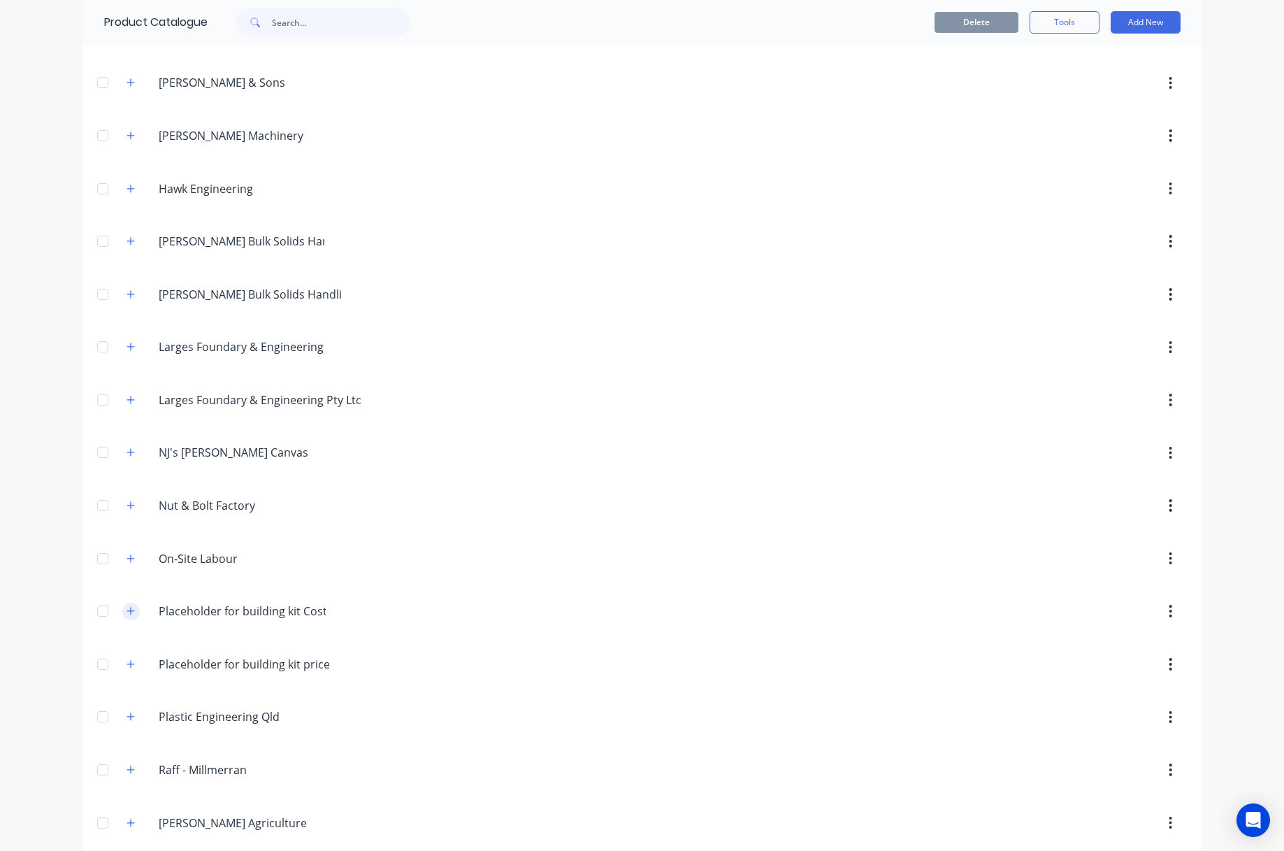
click at [129, 611] on icon "button" at bounding box center [131, 611] width 8 height 8
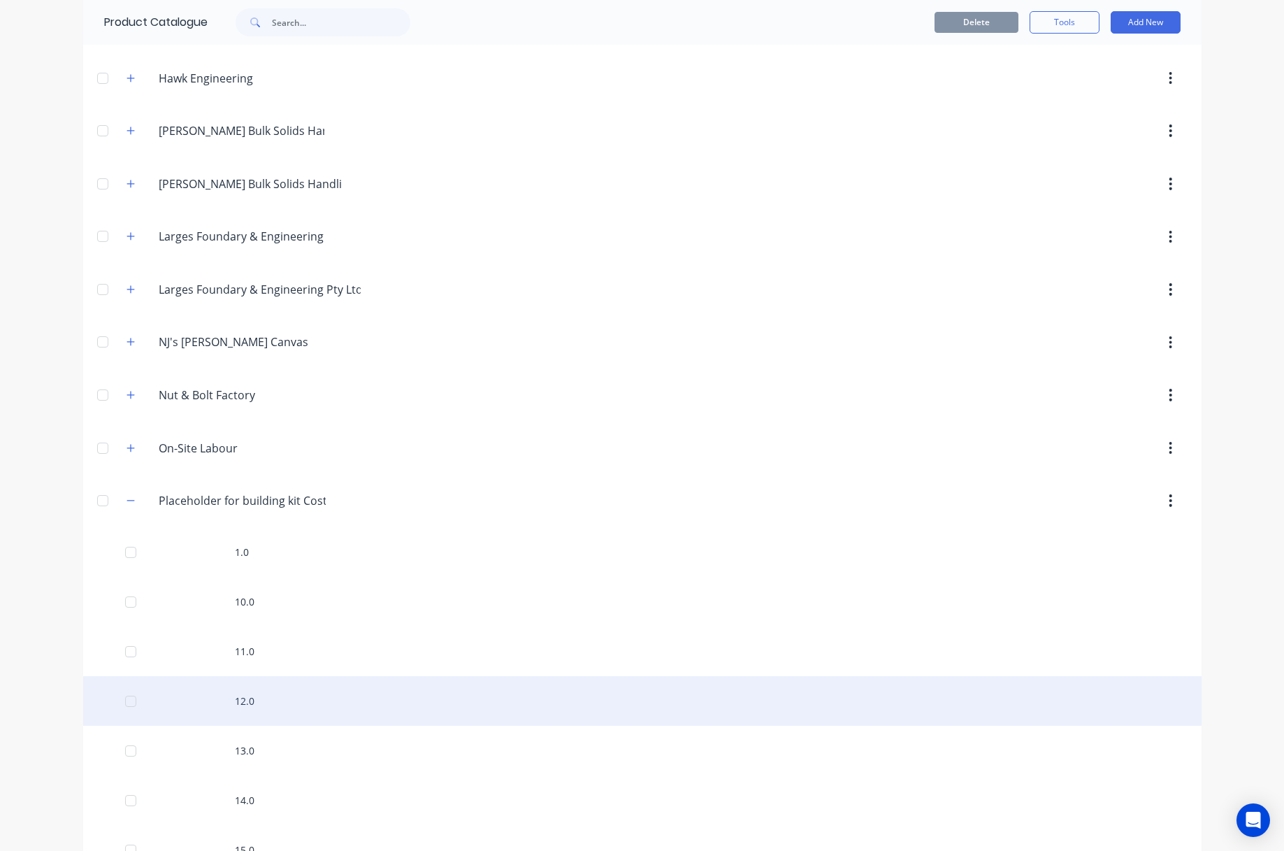
scroll to position [1007, 0]
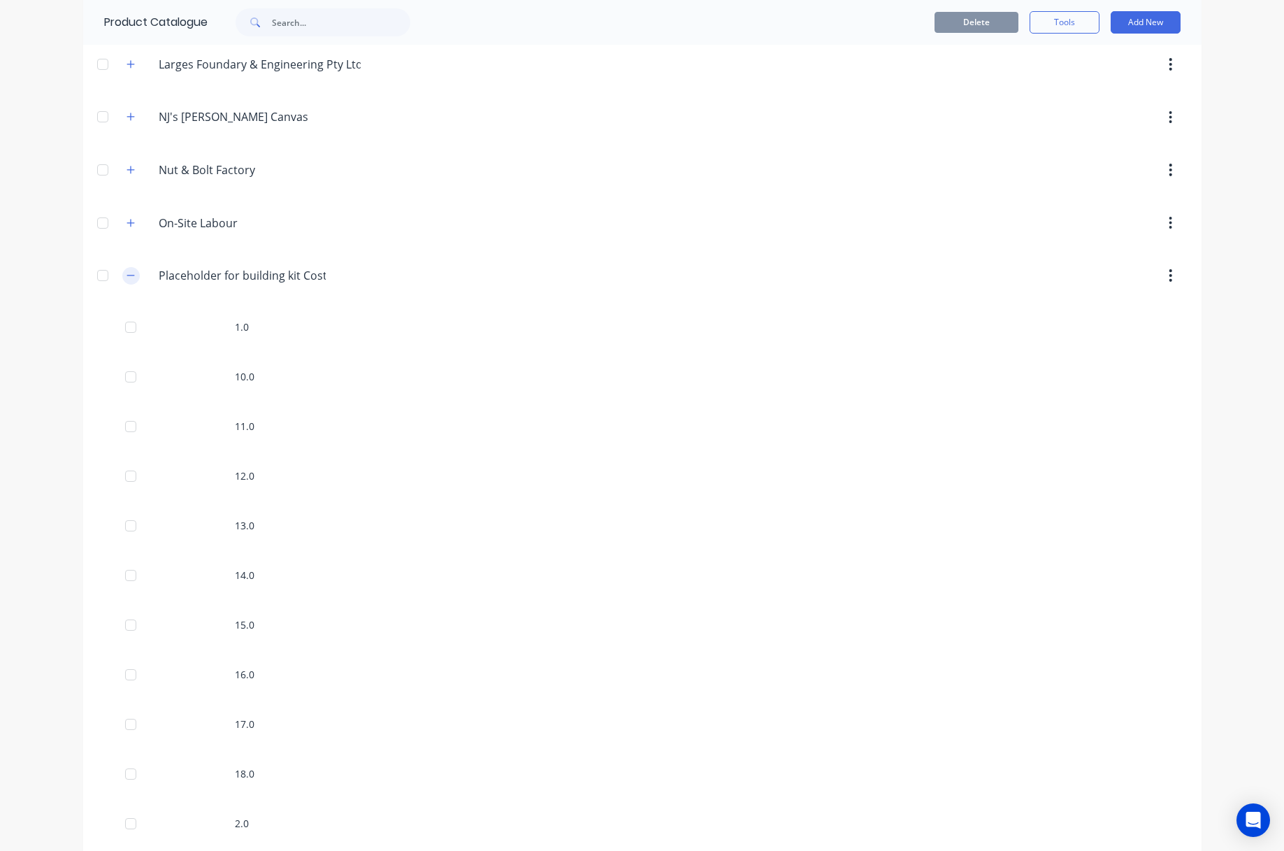
click at [127, 271] on icon "button" at bounding box center [131, 276] width 8 height 10
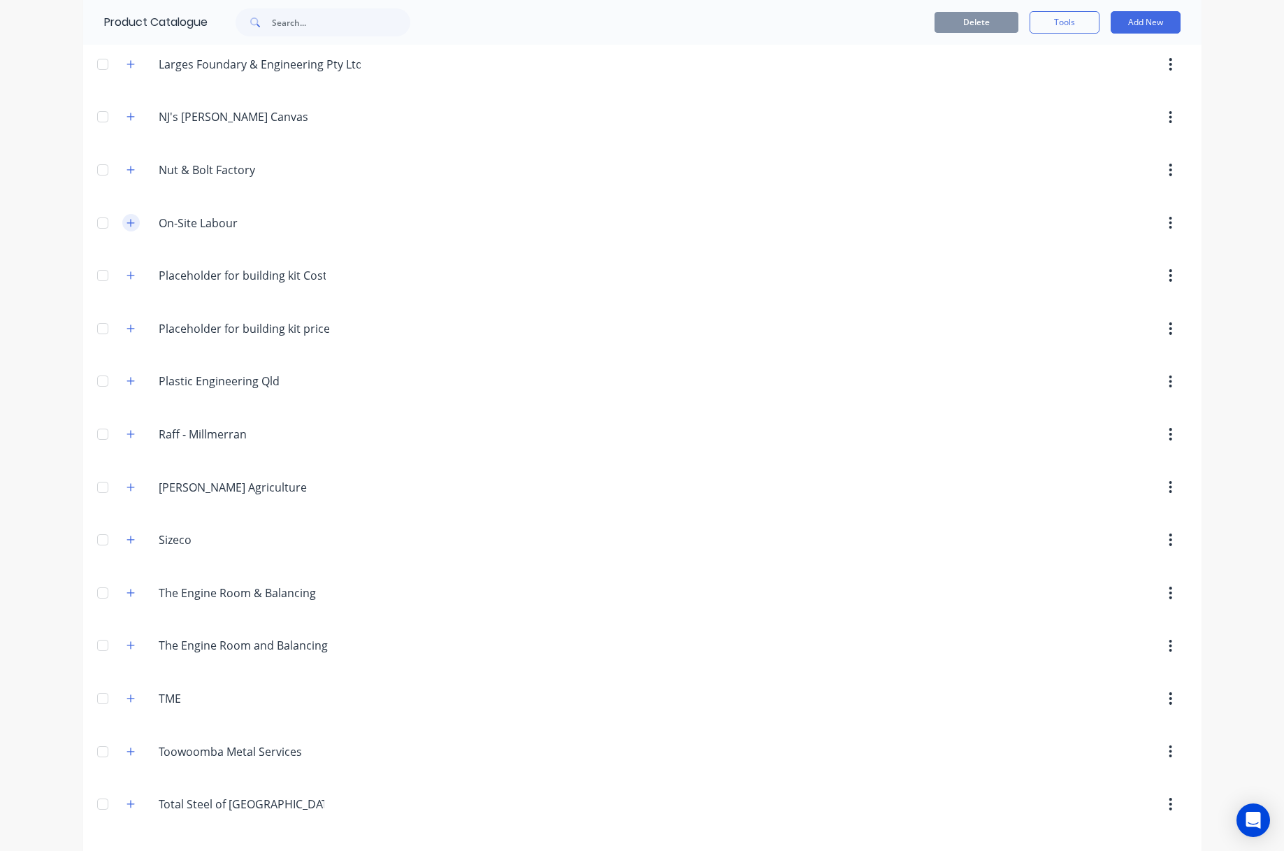
click at [127, 223] on icon "button" at bounding box center [131, 223] width 8 height 8
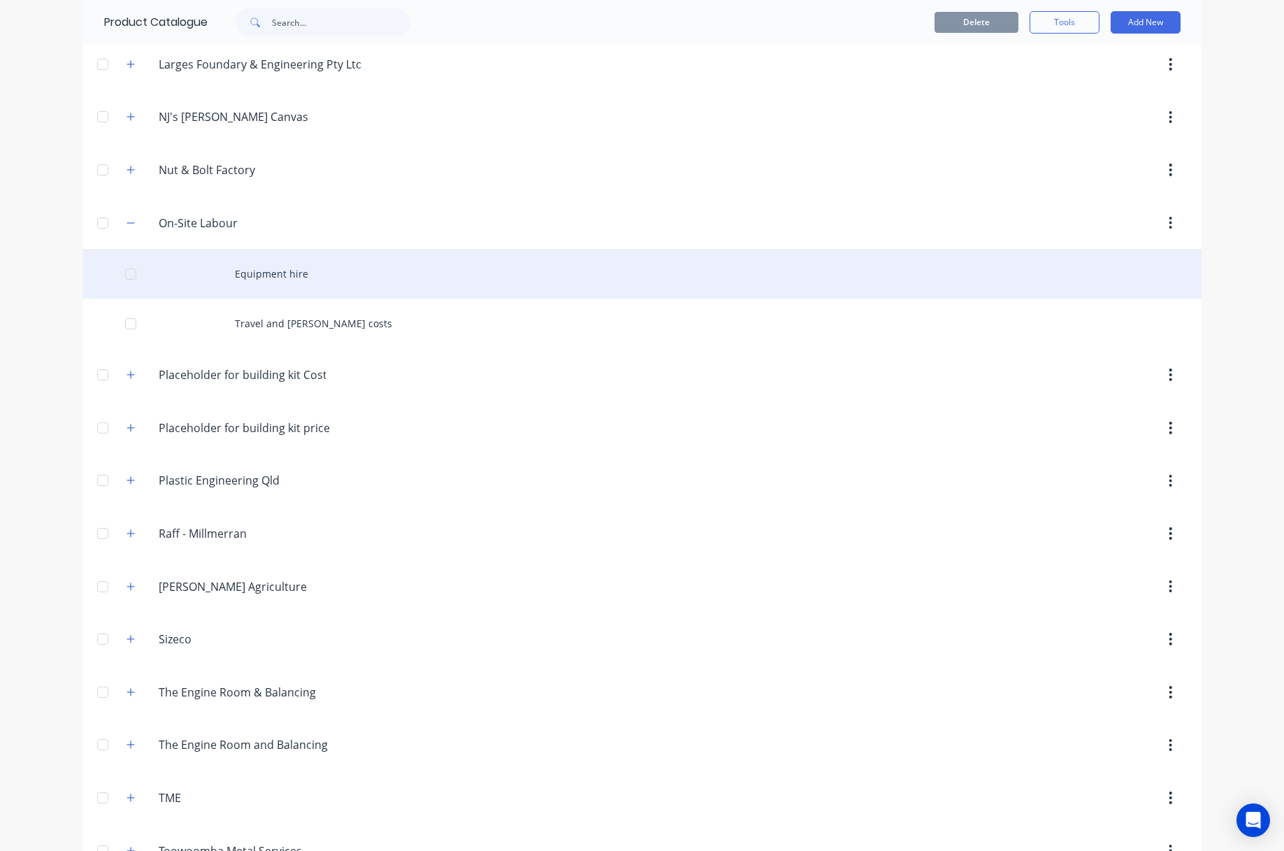
click at [291, 297] on div "Equipment hire" at bounding box center [642, 274] width 1118 height 50
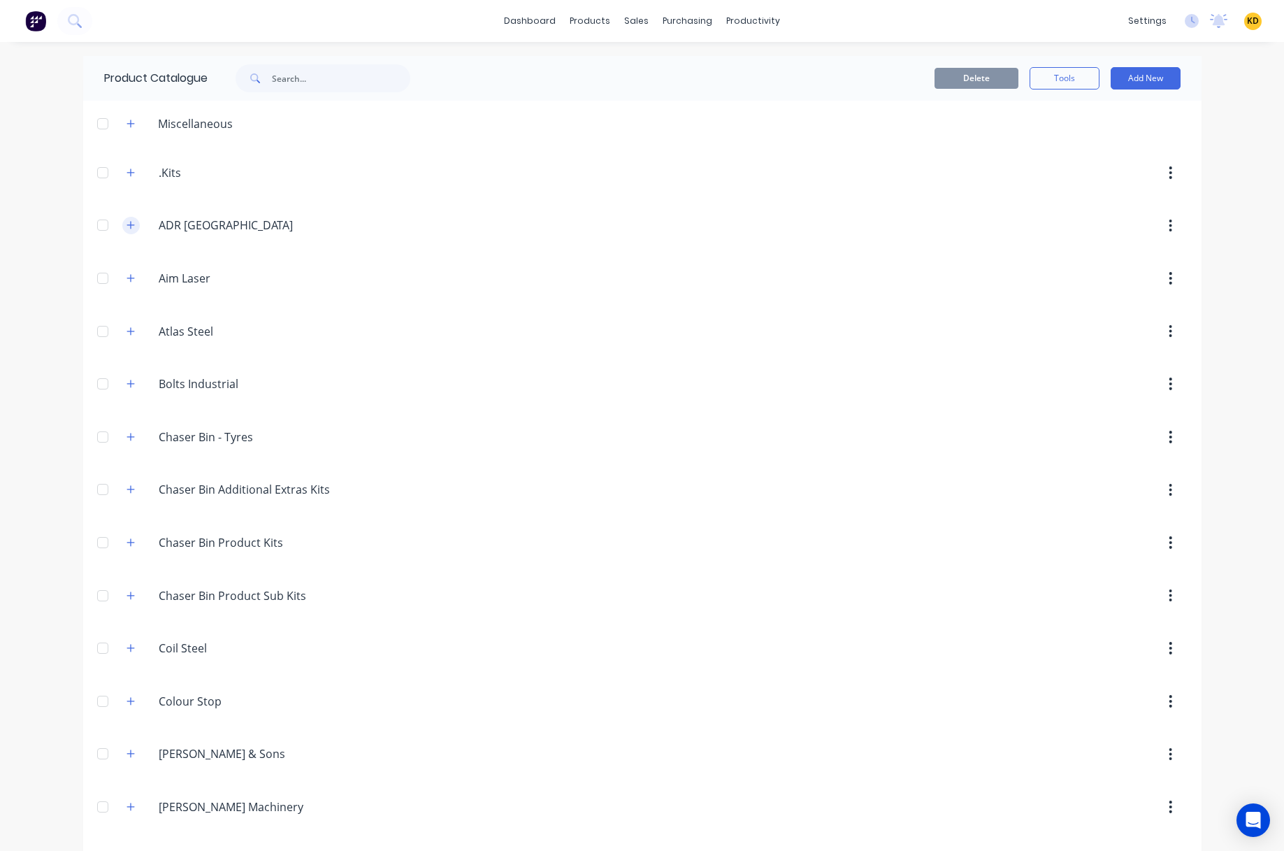
click at [127, 226] on icon "button" at bounding box center [131, 225] width 8 height 10
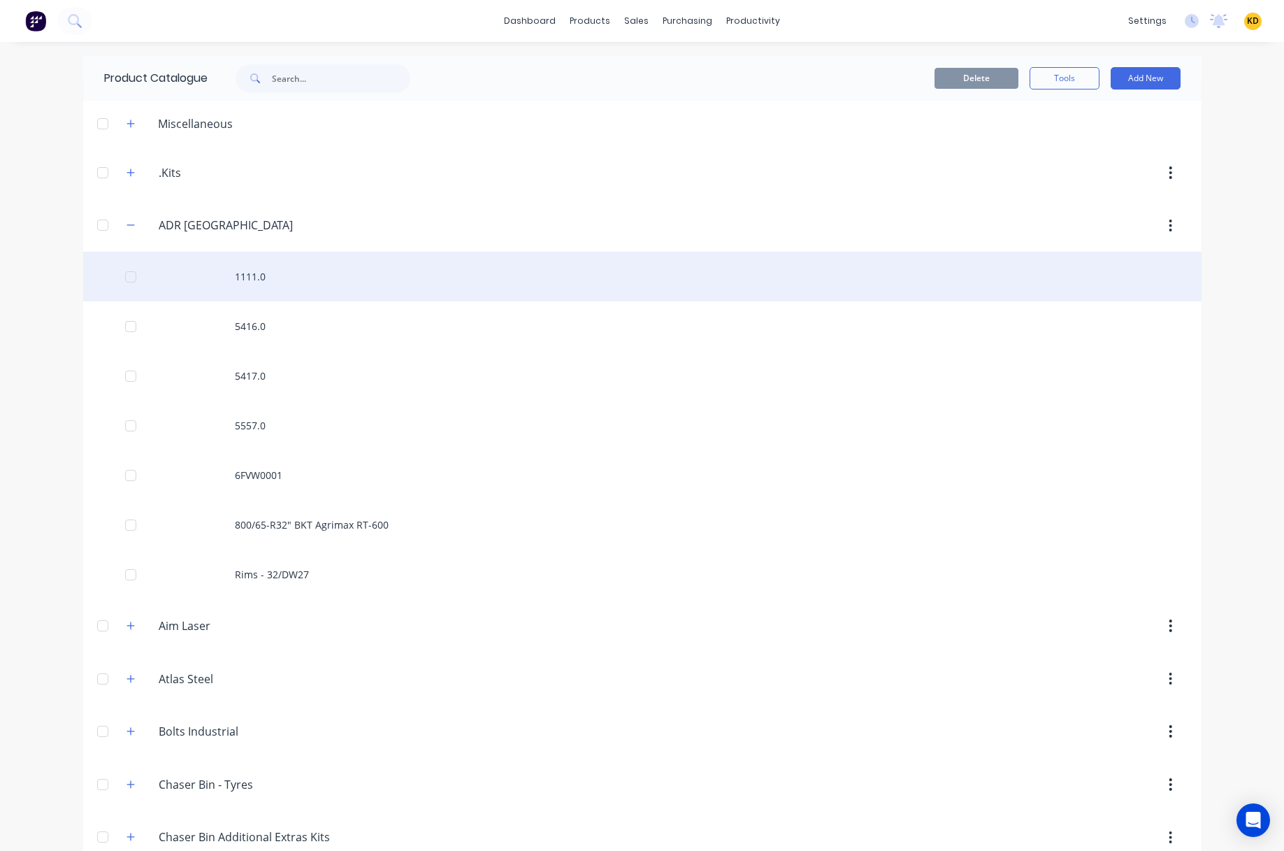
click at [257, 278] on div "1111.0" at bounding box center [642, 277] width 1118 height 50
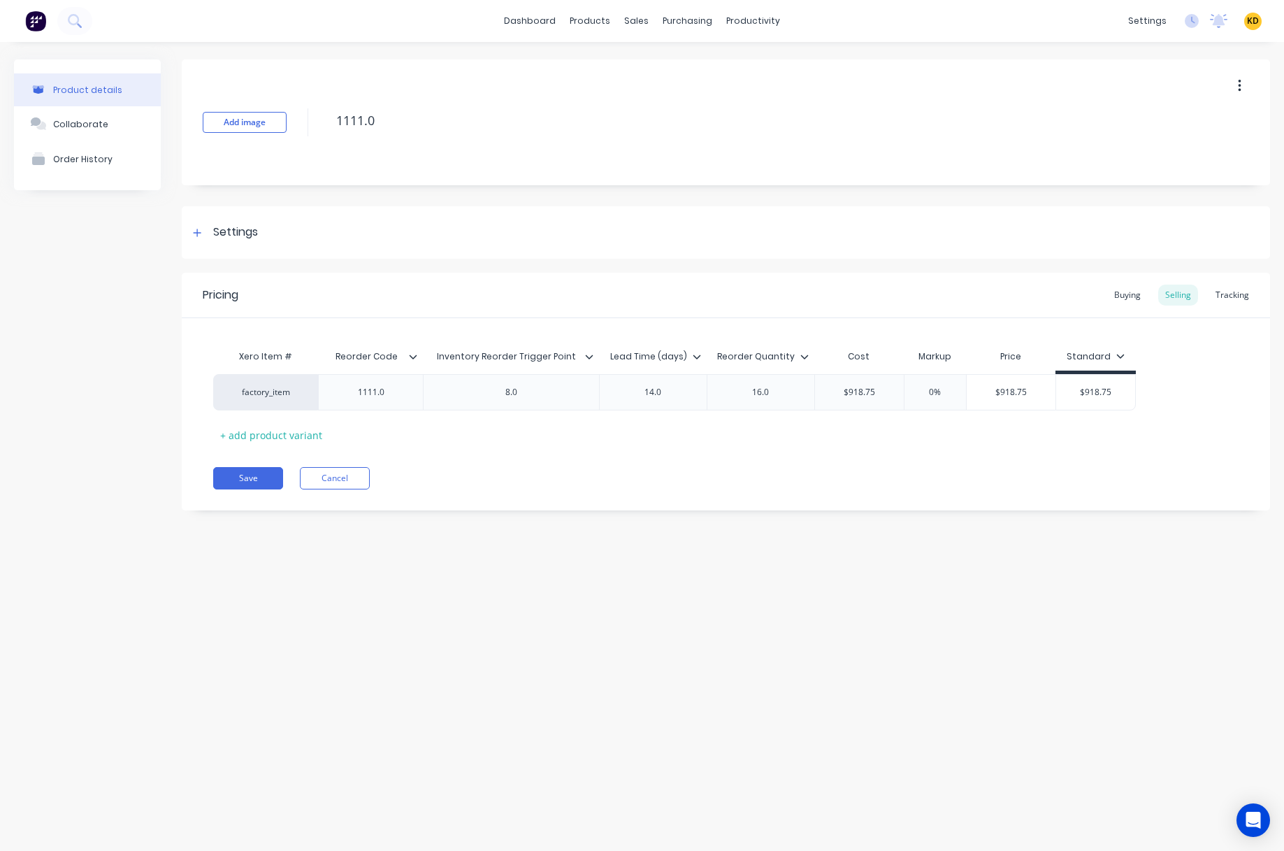
click at [412, 356] on icon at bounding box center [414, 356] width 8 height 4
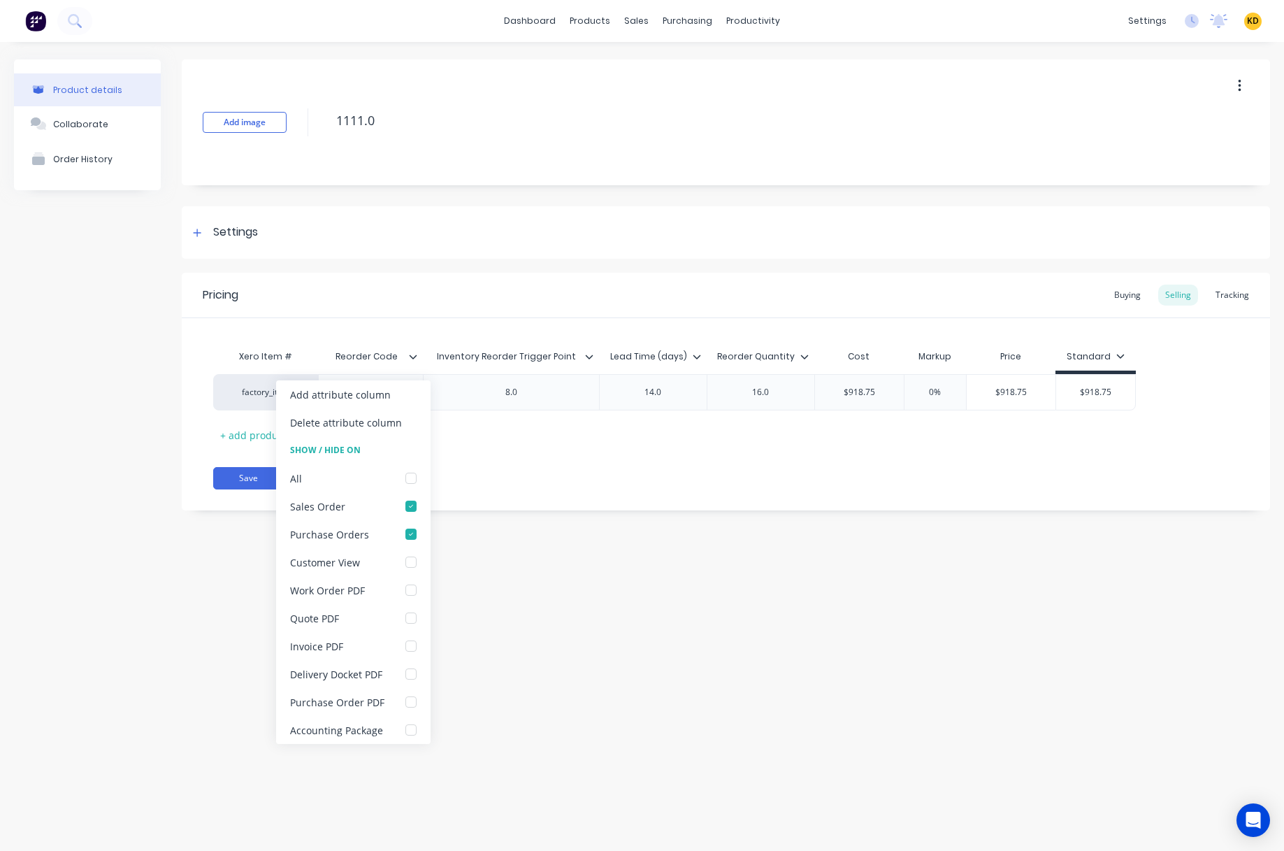
type textarea "x"
click at [598, 645] on div "Product details Collaborate Order History Add image 1111.0 Settings Product Opt…" at bounding box center [642, 432] width 1284 height 781
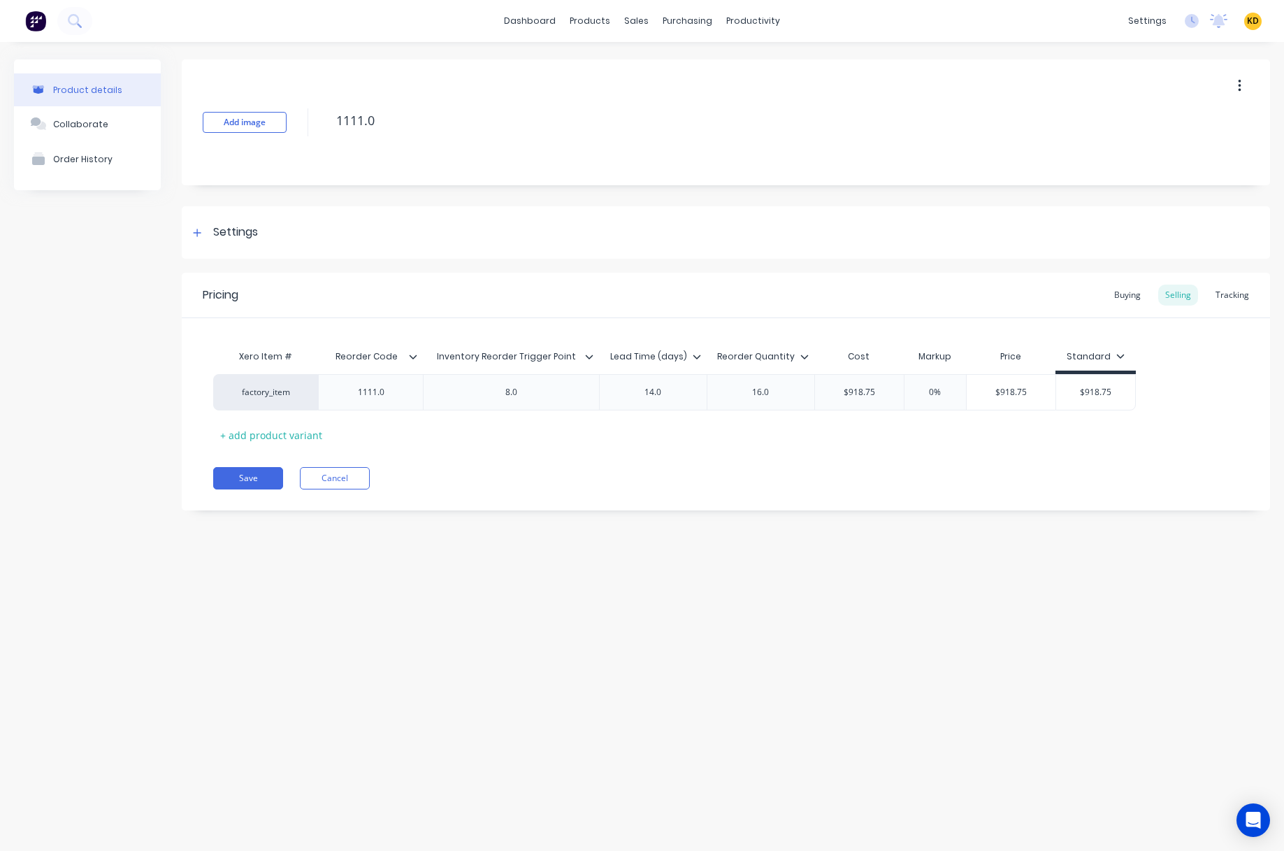
type input "Inventory Reorder Trigger Point"
click at [589, 350] on input "Inventory Reorder Trigger Point" at bounding box center [507, 356] width 168 height 13
click at [589, 359] on icon at bounding box center [589, 356] width 8 height 8
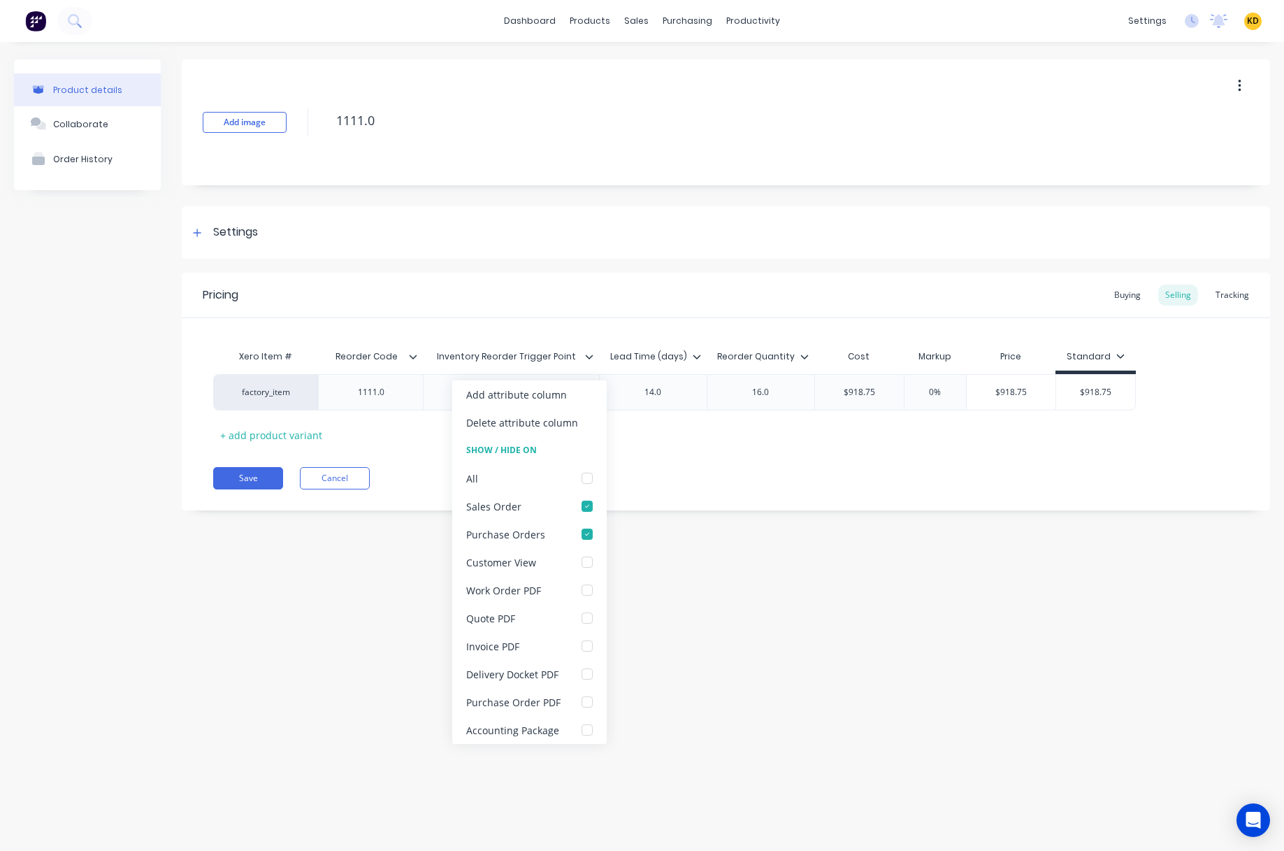
click at [816, 638] on div "Product details Collaborate Order History Add image 1111.0 Settings Product Opt…" at bounding box center [642, 432] width 1284 height 781
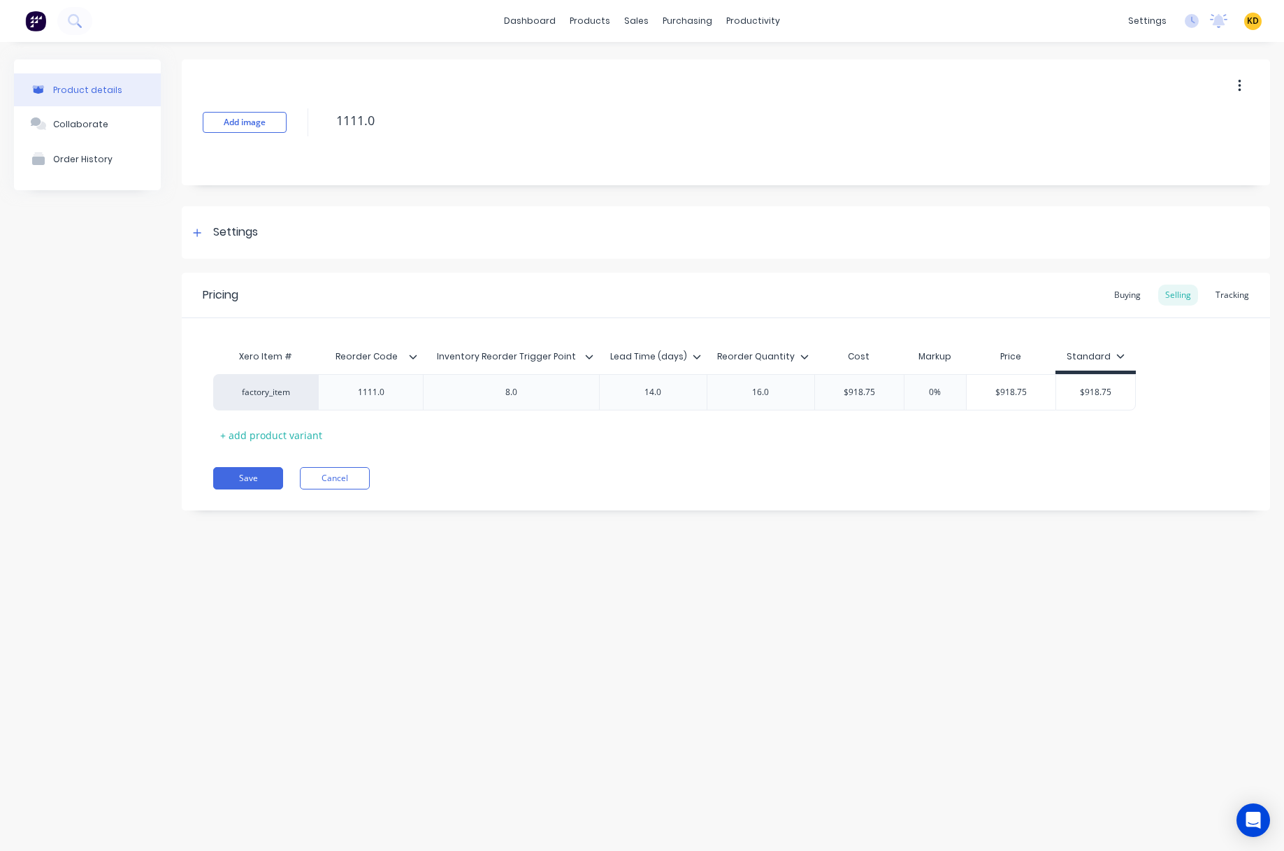
click at [698, 354] on icon at bounding box center [697, 356] width 8 height 8
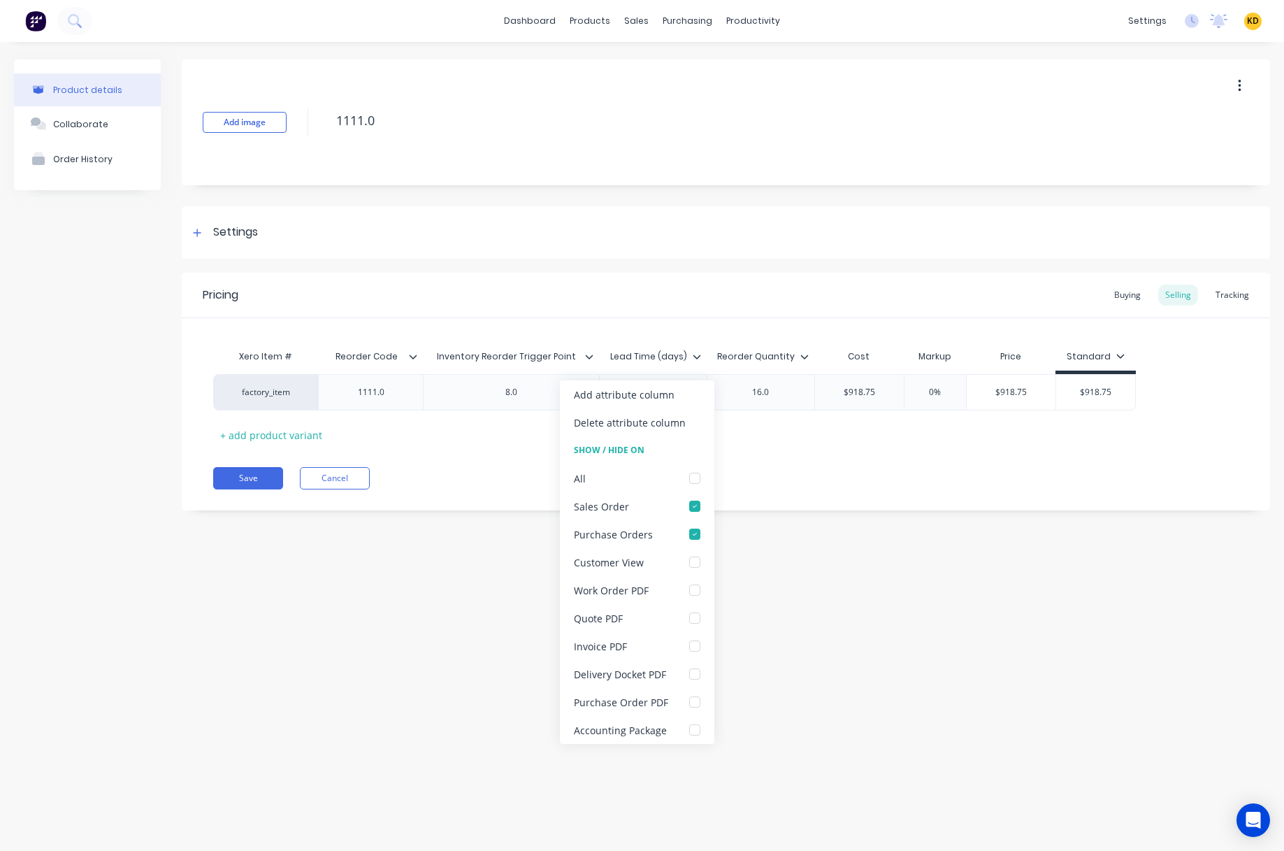
click at [797, 603] on div "Product details Collaborate Order History Add image 1111.0 Settings Product Opt…" at bounding box center [642, 432] width 1284 height 781
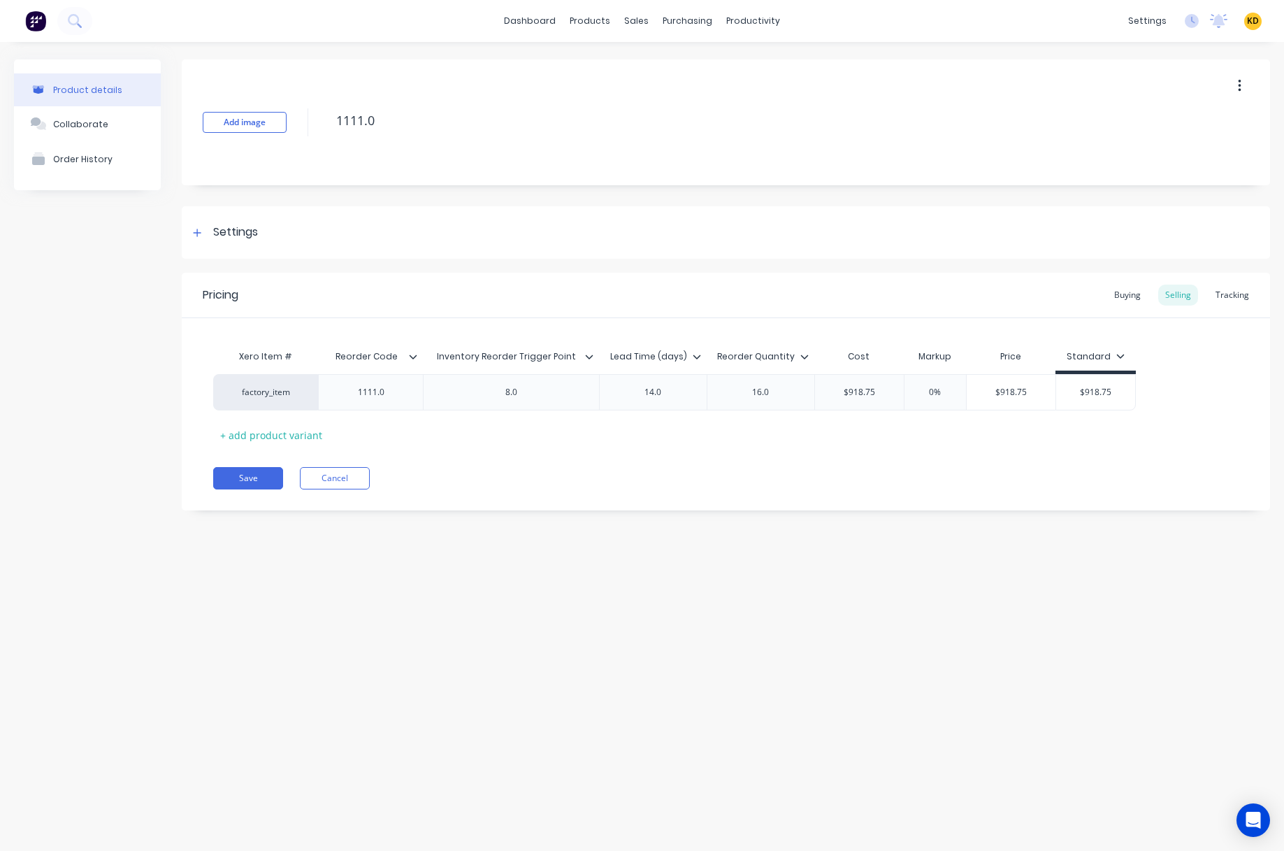
click at [804, 354] on icon at bounding box center [804, 356] width 8 height 8
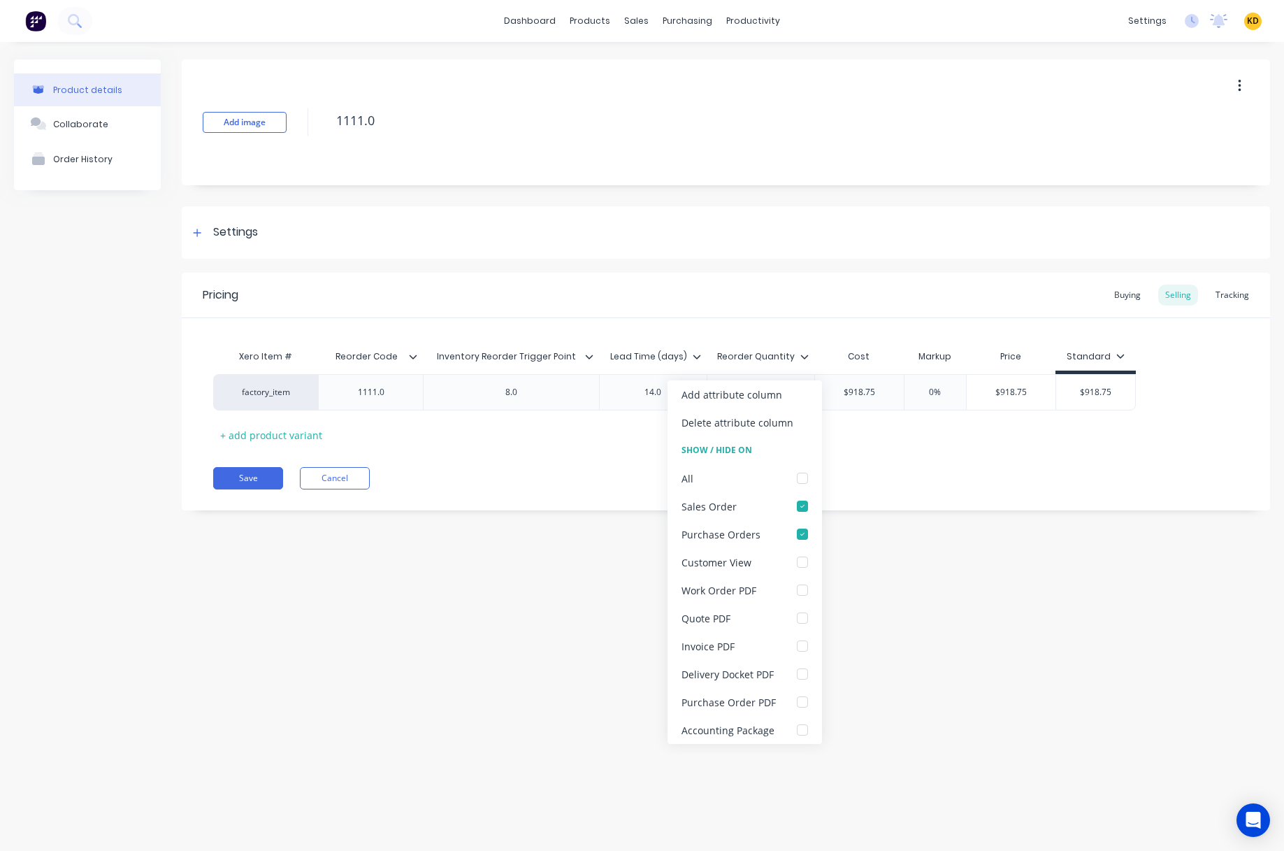
click at [507, 649] on div "Product details Collaborate Order History Add image 1111.0 Settings Product Opt…" at bounding box center [642, 432] width 1284 height 781
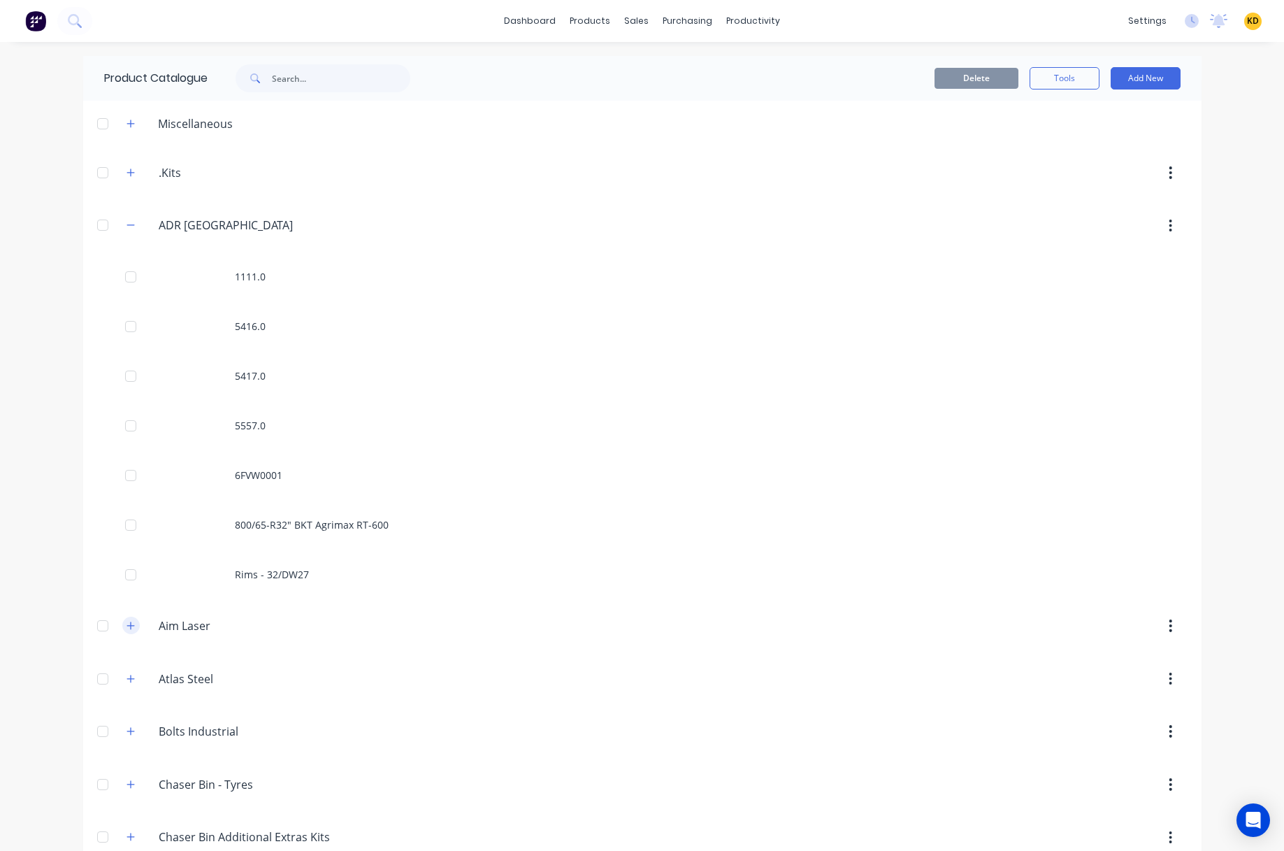
click at [127, 624] on icon "button" at bounding box center [131, 625] width 8 height 8
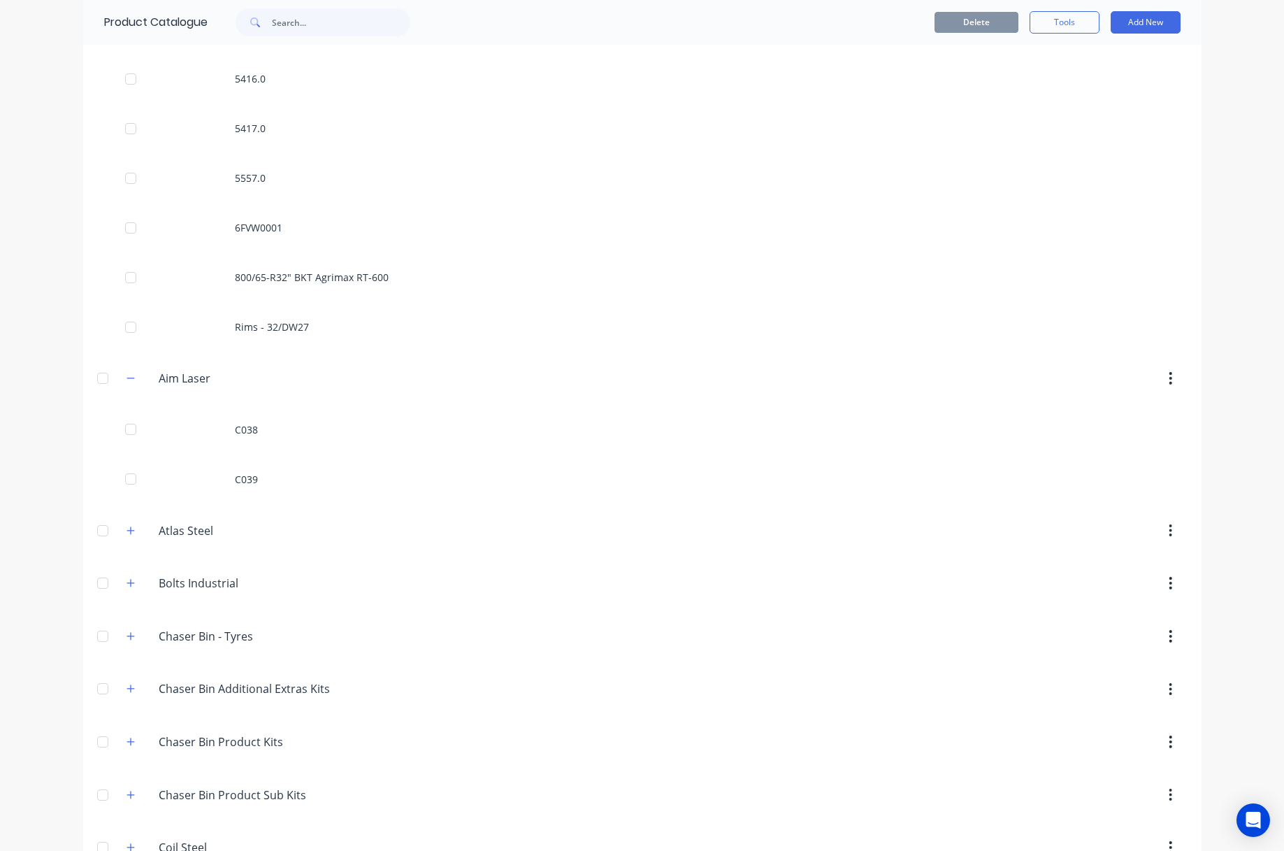
scroll to position [252, 0]
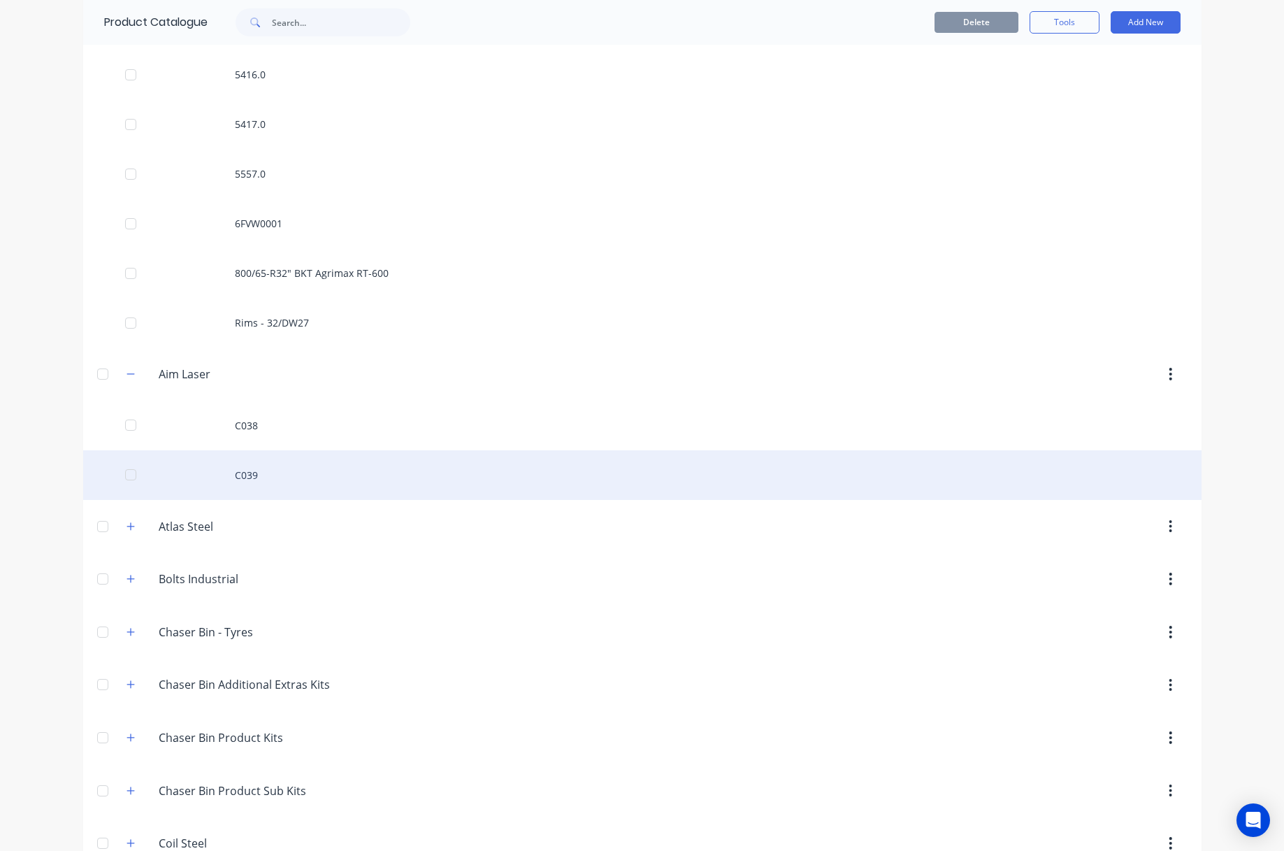
click at [416, 478] on div "C039" at bounding box center [642, 475] width 1118 height 50
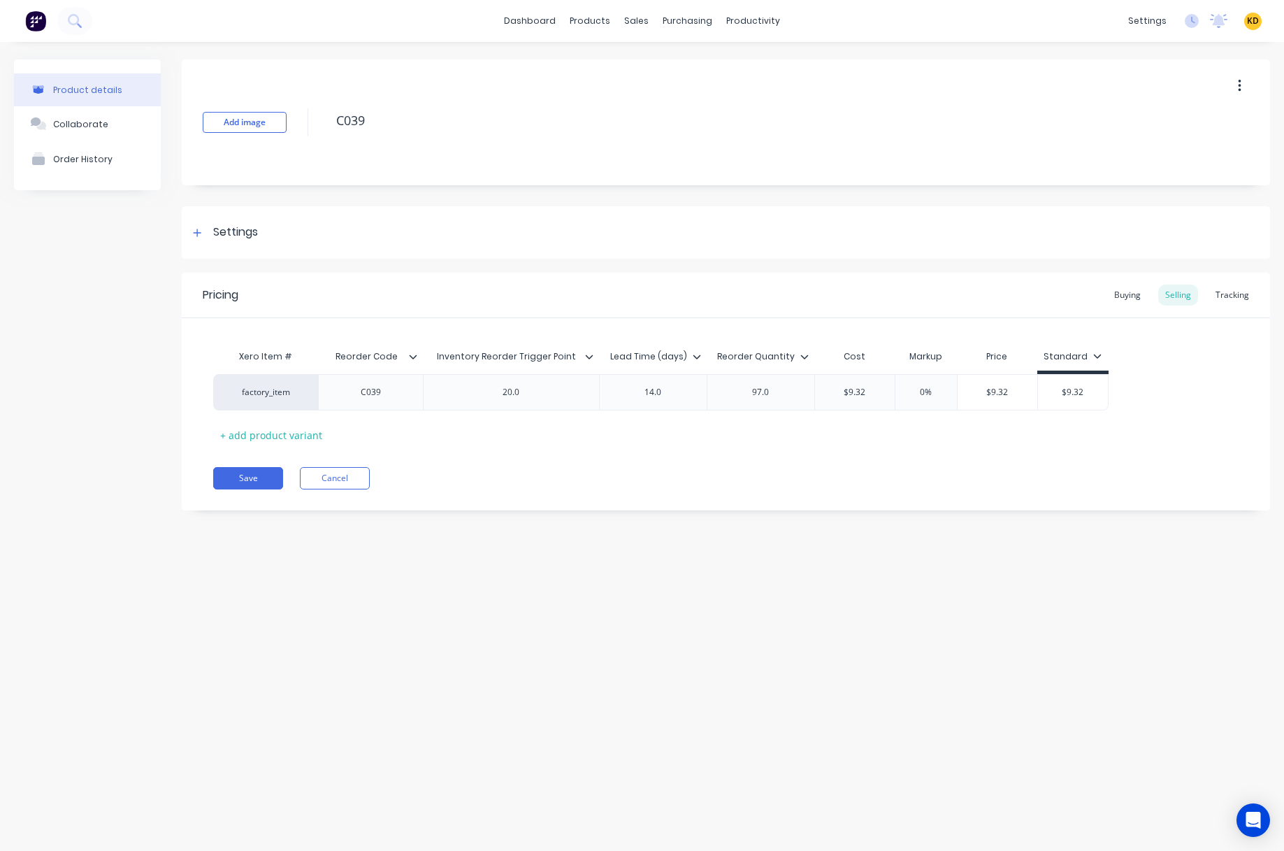
click at [412, 358] on icon at bounding box center [414, 356] width 8 height 4
click at [588, 358] on icon at bounding box center [589, 356] width 8 height 4
click at [696, 356] on icon at bounding box center [697, 356] width 8 height 8
click at [807, 354] on icon at bounding box center [804, 356] width 8 height 8
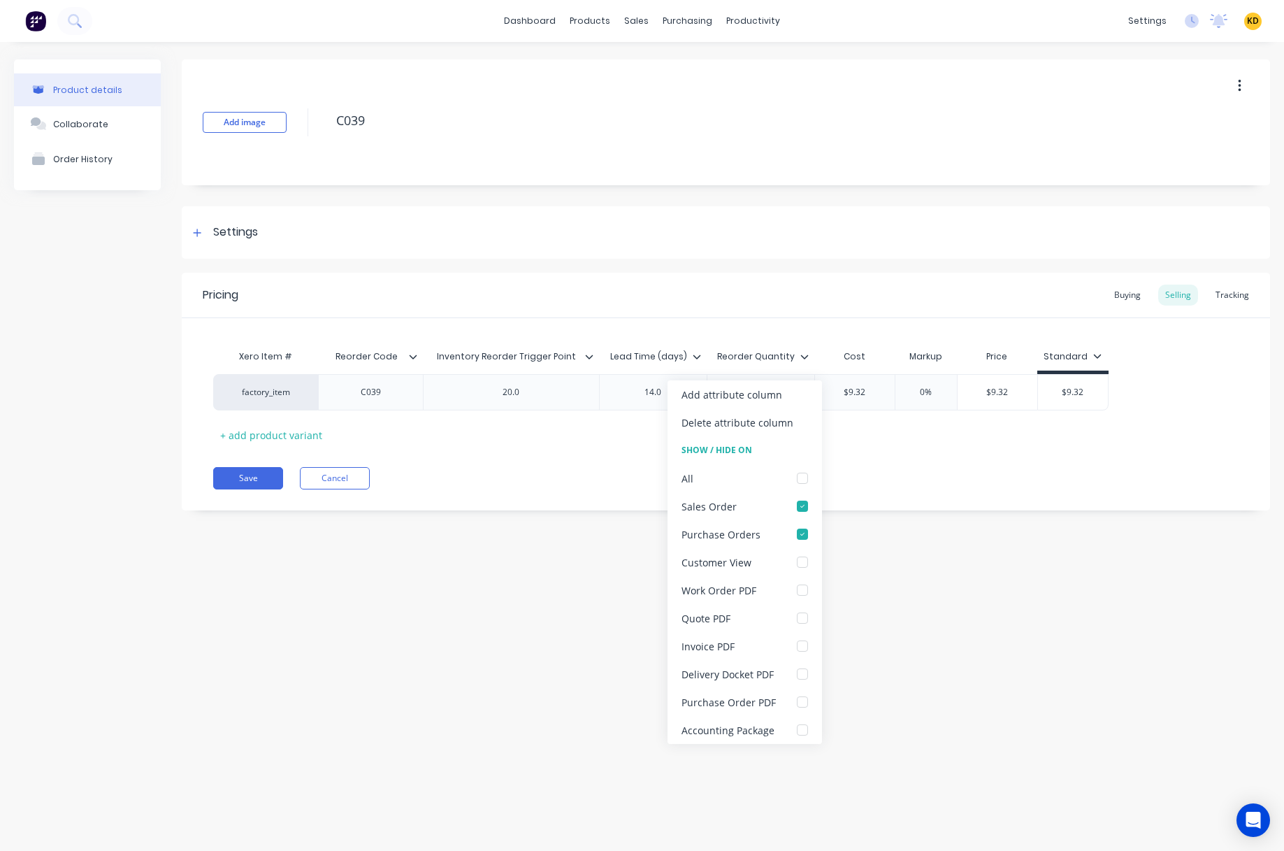
click at [968, 568] on div "Product details Collaborate Order History Add image C039 Settings Product Optio…" at bounding box center [642, 432] width 1284 height 781
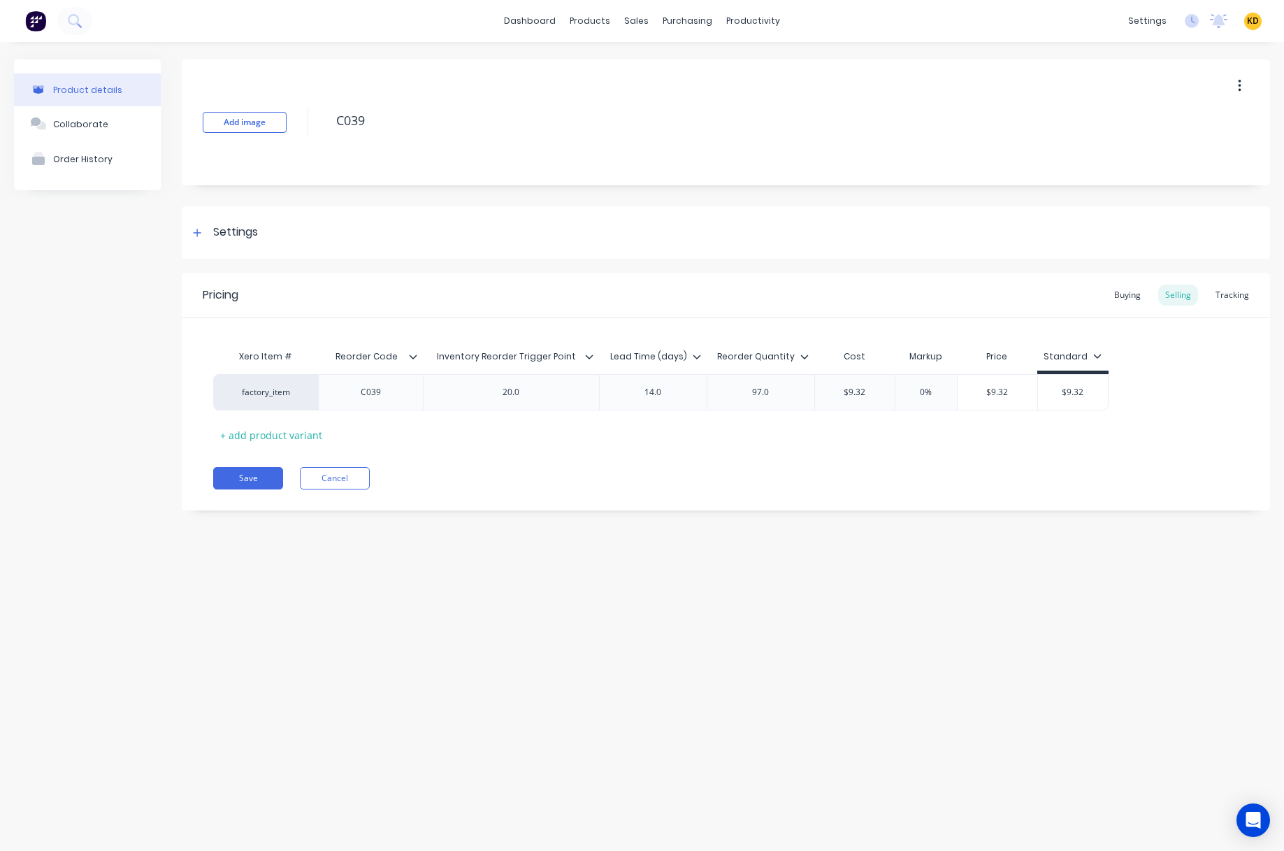
click at [1251, 18] on span "KD" at bounding box center [1253, 21] width 12 height 13
type textarea "x"
click at [1174, 176] on button "Sign out" at bounding box center [1166, 175] width 185 height 28
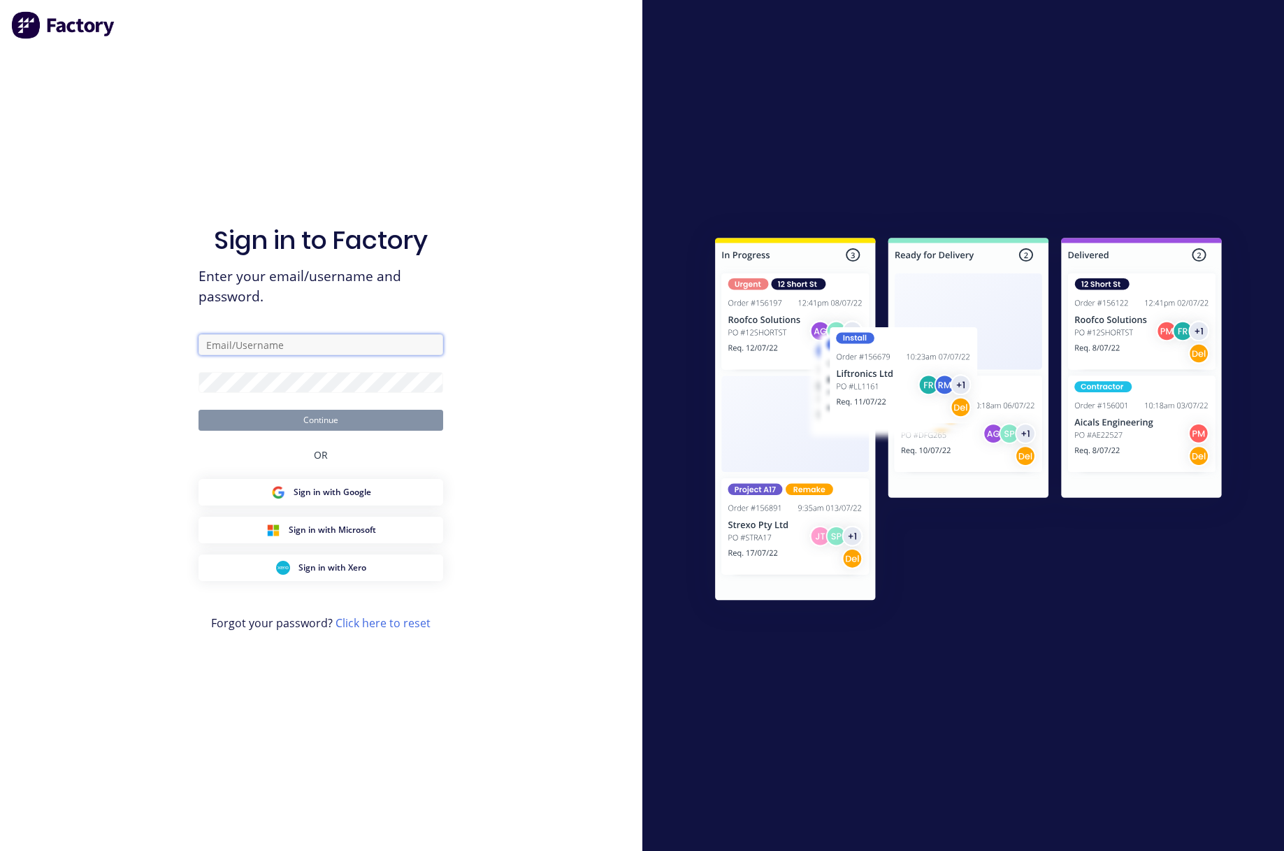
click at [317, 346] on input "text" at bounding box center [321, 344] width 245 height 21
paste input "[EMAIL_ADDRESS][DOMAIN_NAME]"
type input "[EMAIL_ADDRESS][DOMAIN_NAME]"
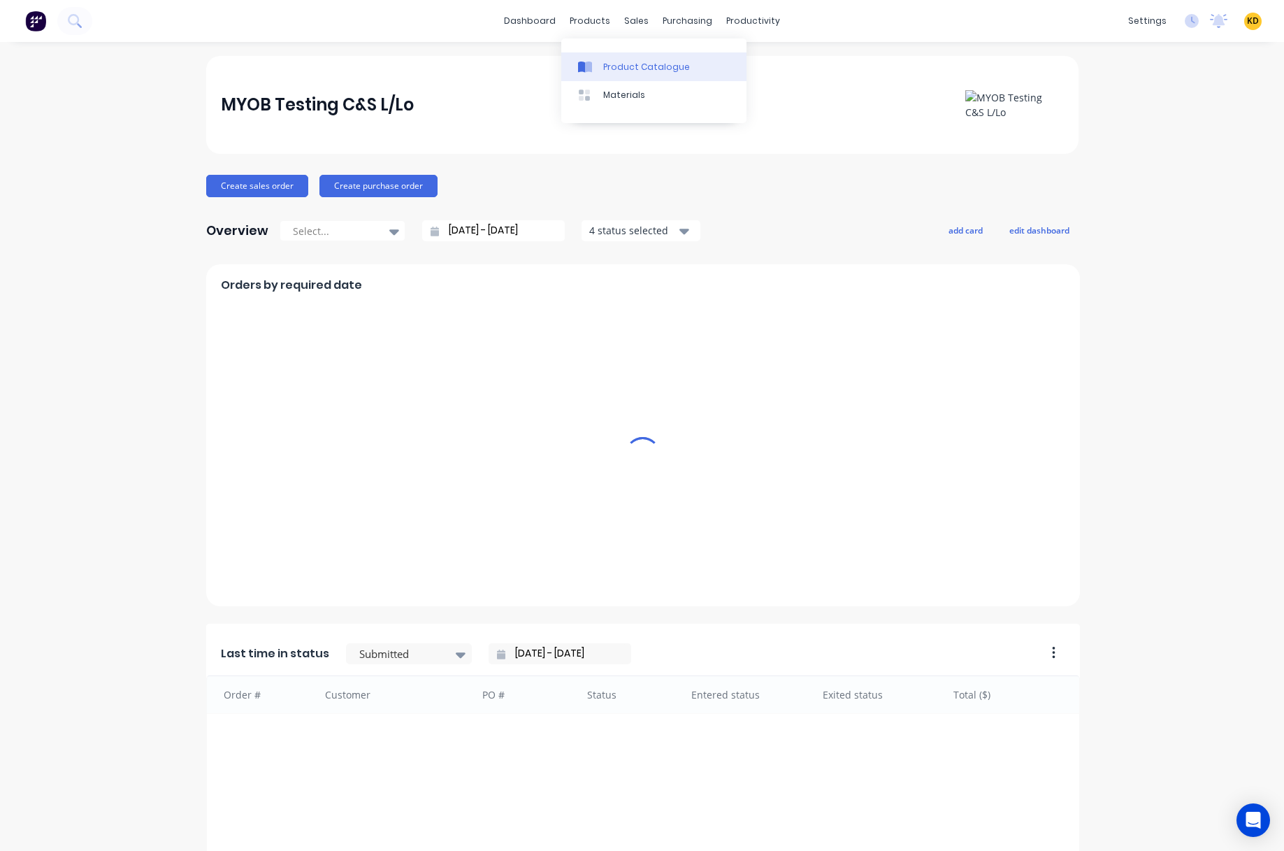
click at [619, 62] on div "Product Catalogue" at bounding box center [646, 67] width 87 height 13
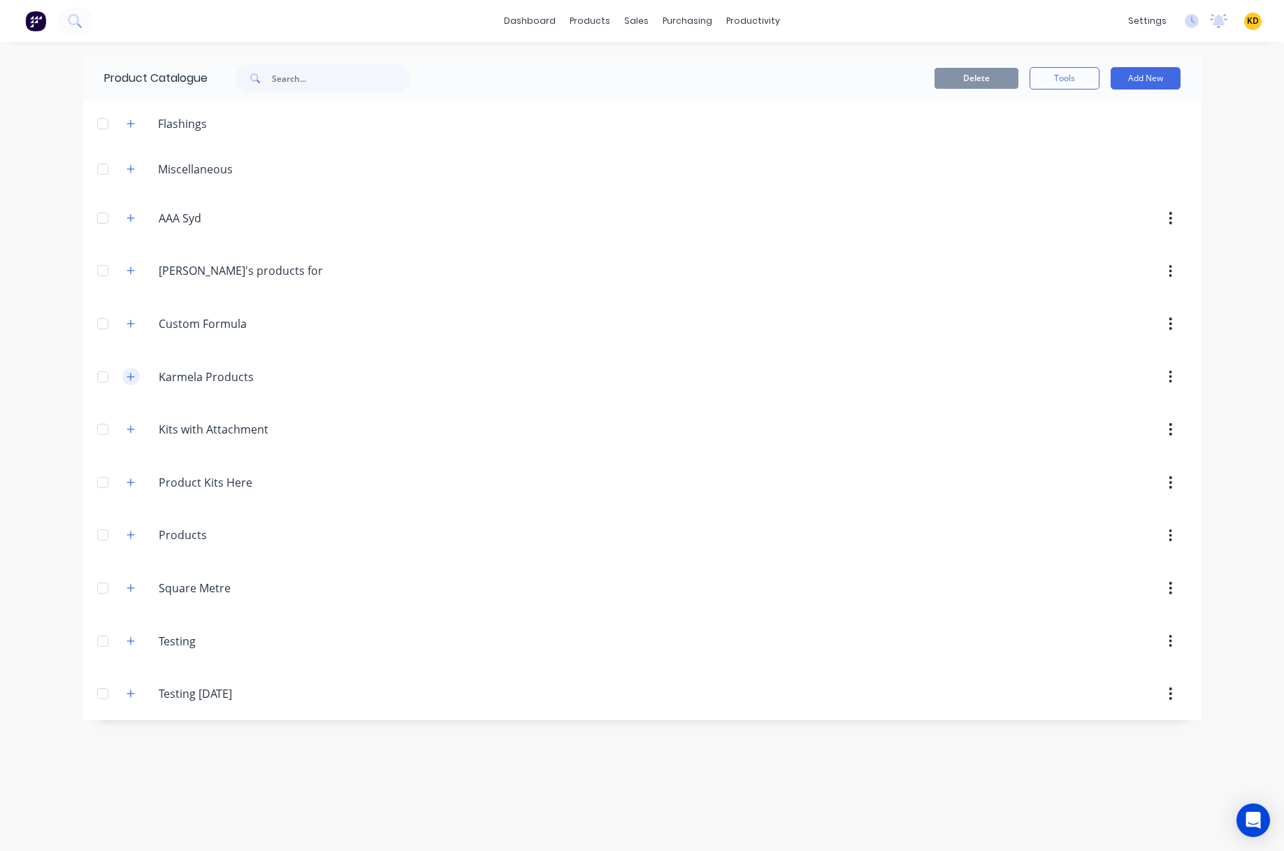
click at [135, 376] on icon "button" at bounding box center [131, 377] width 8 height 10
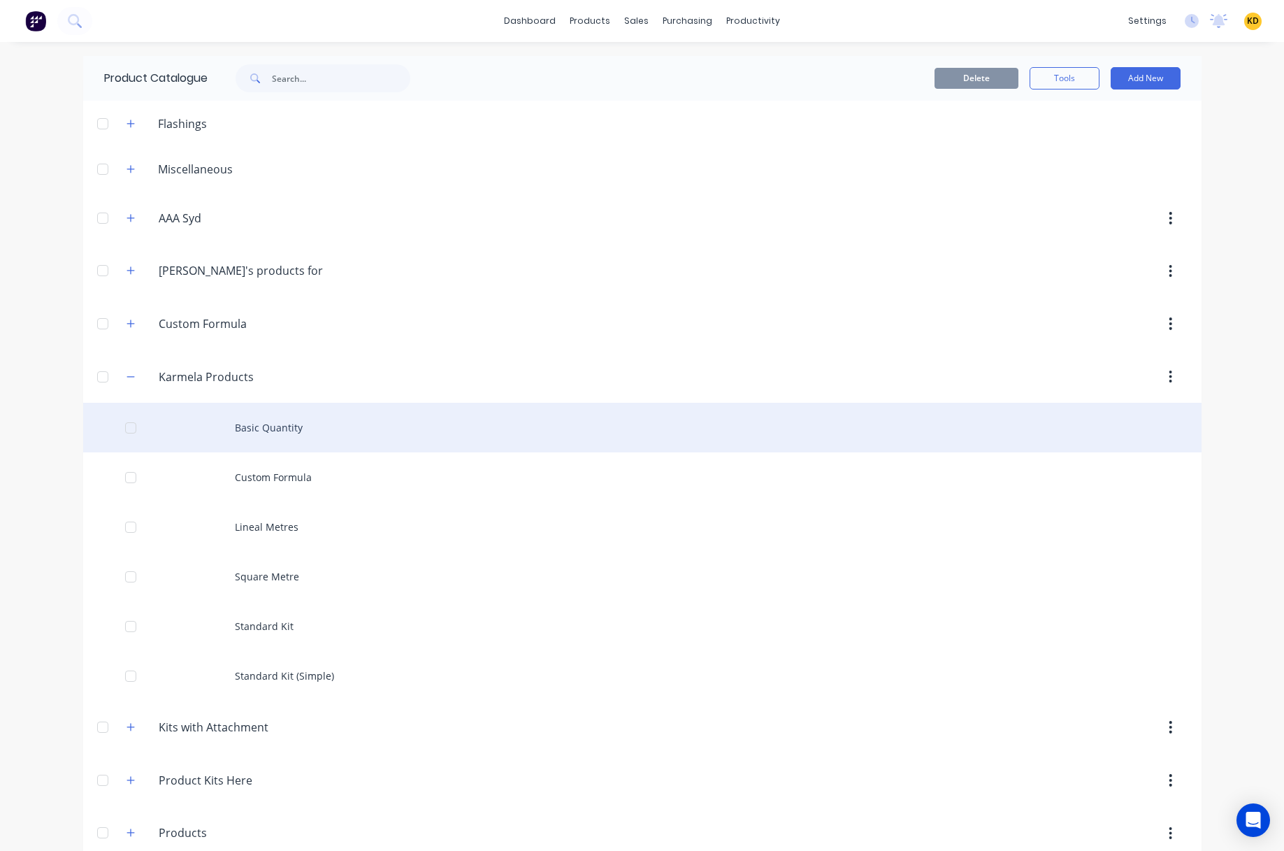
click at [301, 433] on div "Basic Quantity" at bounding box center [642, 428] width 1118 height 50
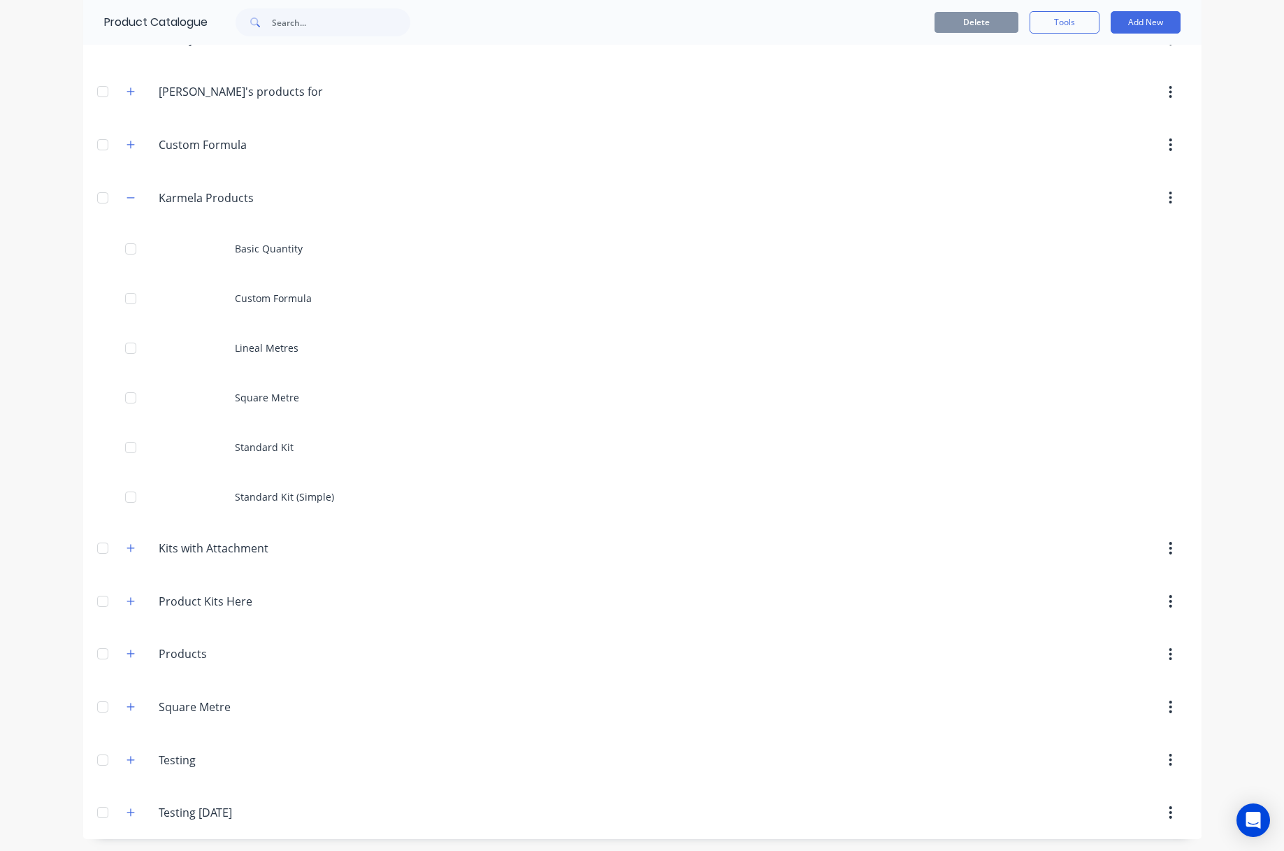
scroll to position [181, 0]
click at [124, 656] on button "button" at bounding box center [130, 651] width 17 height 17
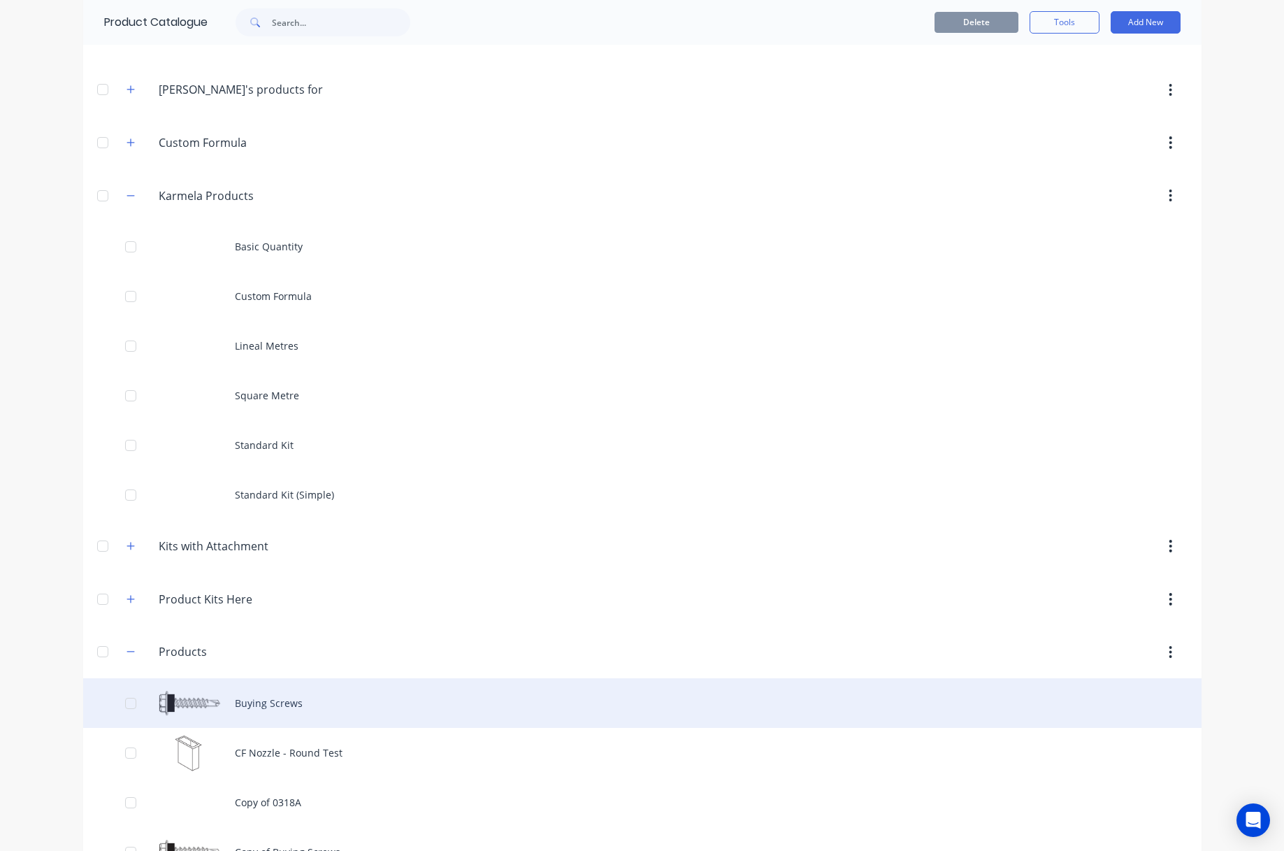
click at [352, 696] on div "Buying Screws" at bounding box center [642, 703] width 1118 height 50
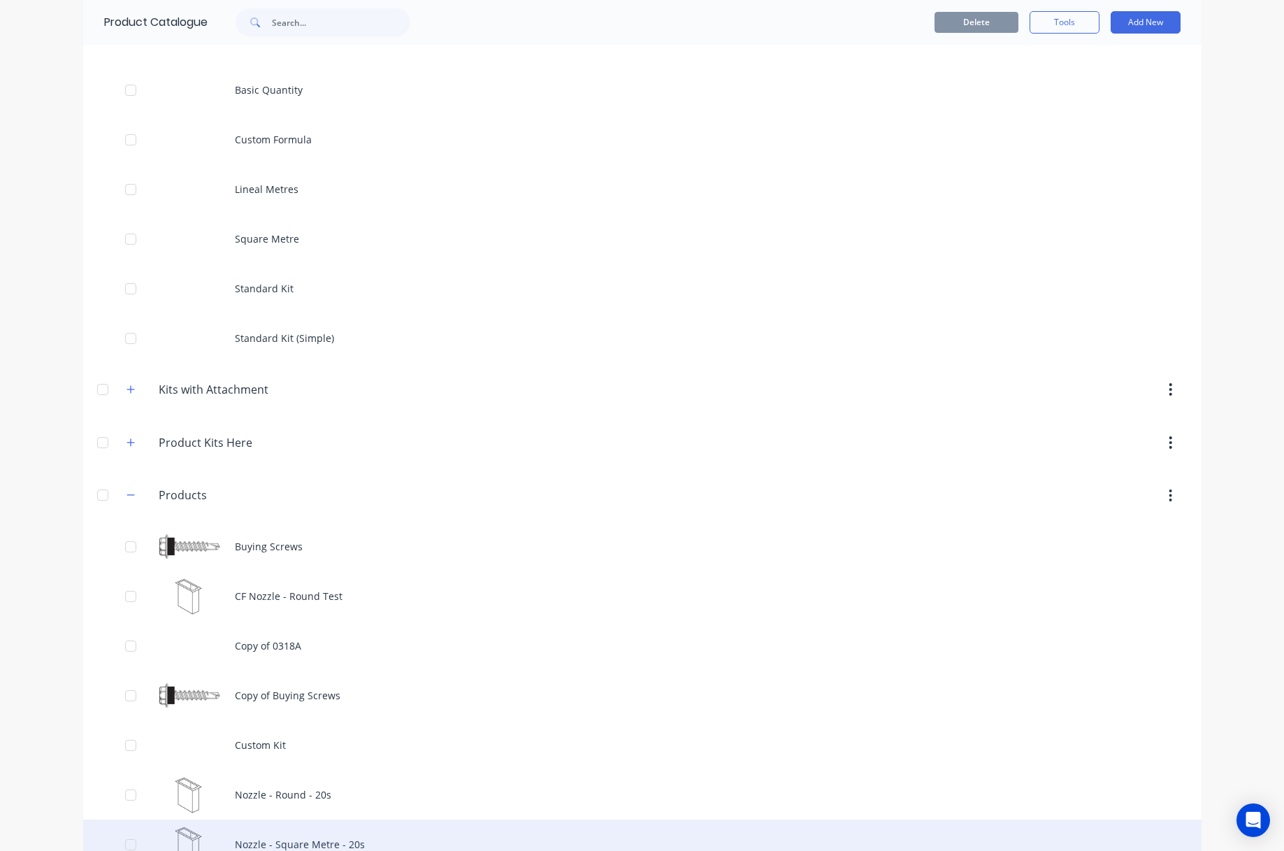
scroll to position [503, 0]
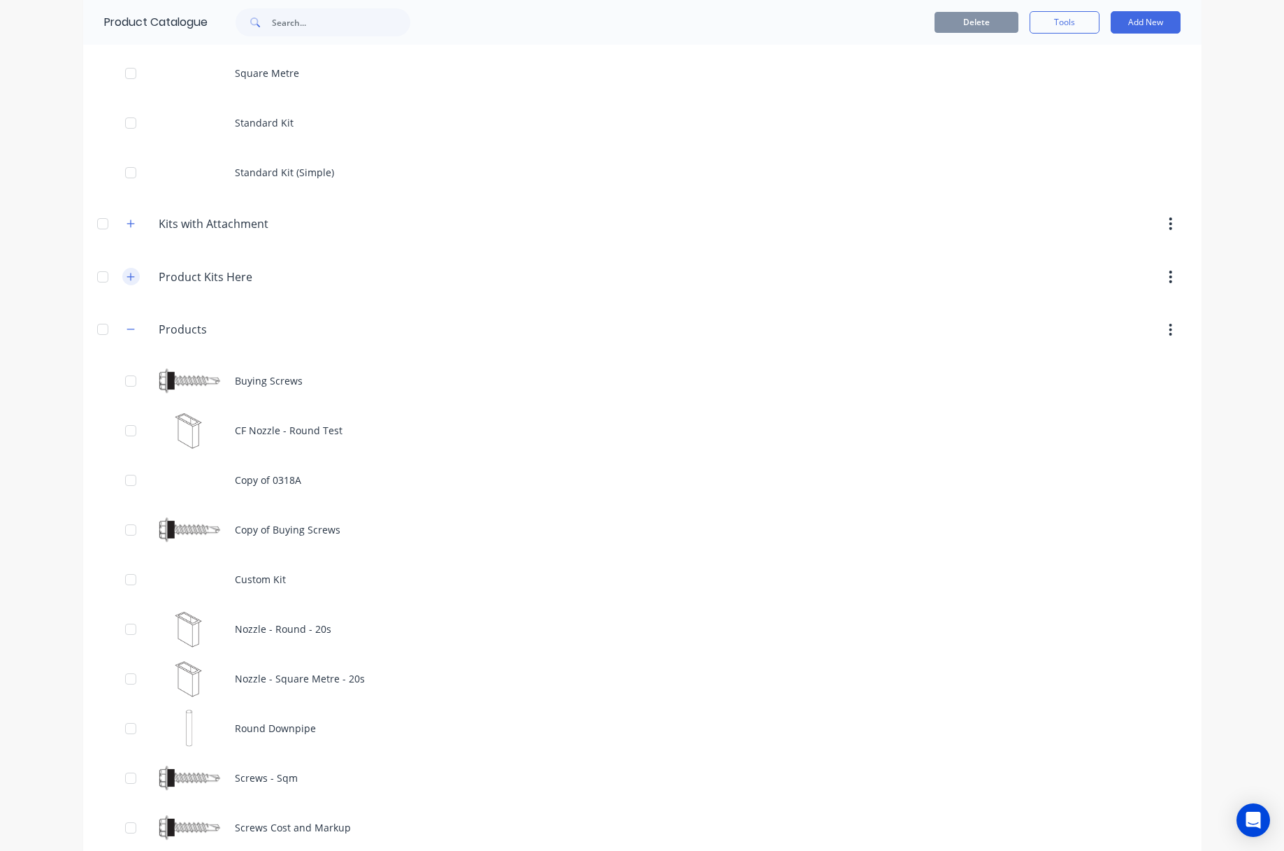
click at [127, 275] on icon "button" at bounding box center [131, 277] width 8 height 10
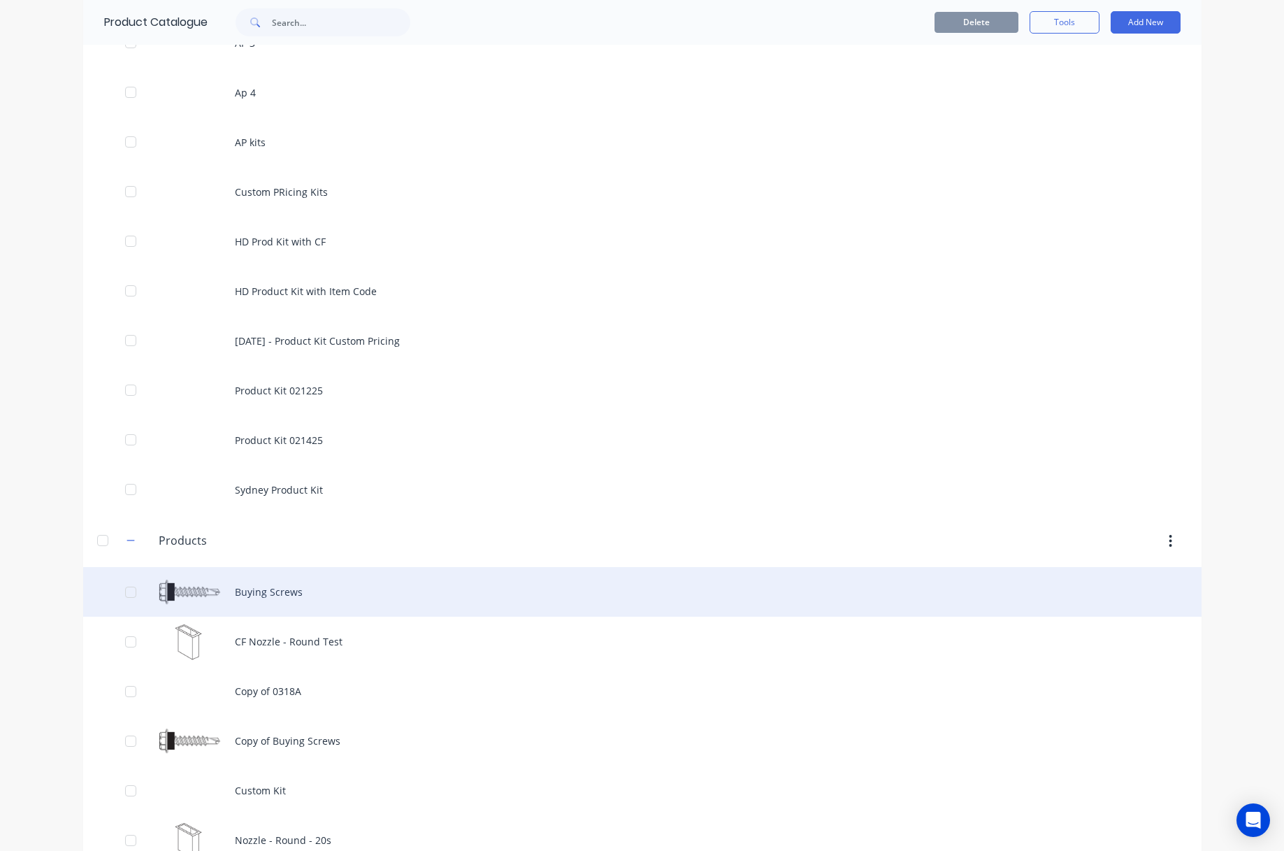
scroll to position [1007, 0]
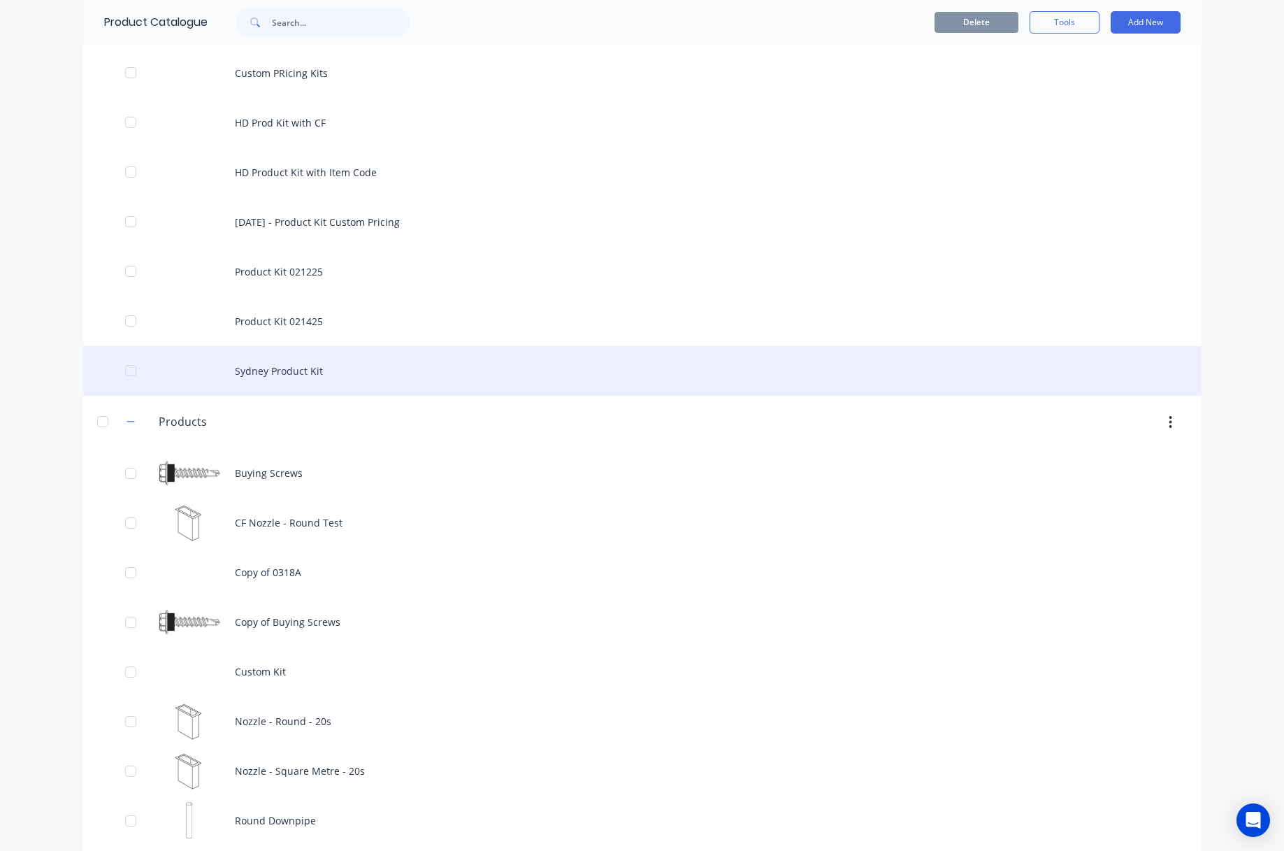
click at [323, 375] on div "Sydney Product Kit" at bounding box center [642, 371] width 1118 height 50
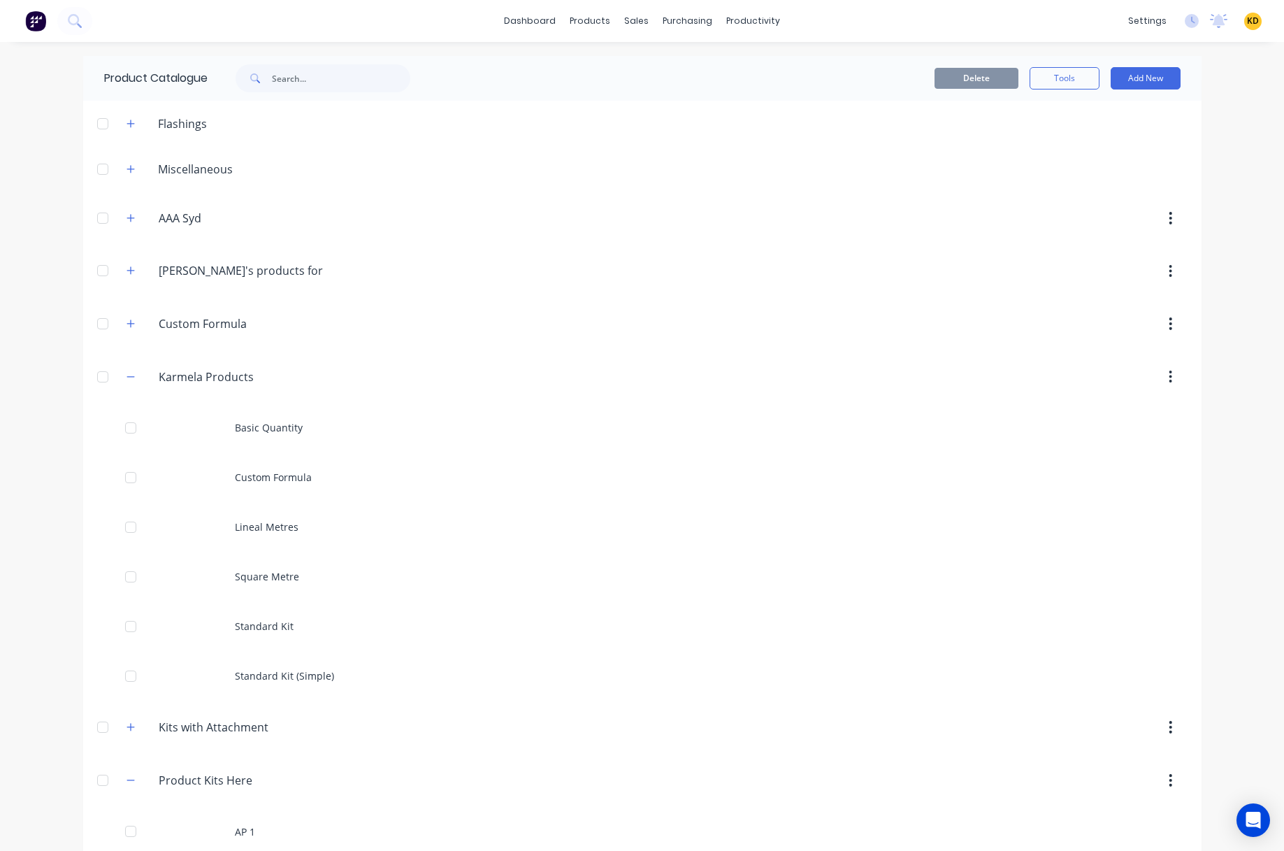
drag, startPoint x: 126, startPoint y: 213, endPoint x: 369, endPoint y: 240, distance: 244.7
click at [127, 213] on icon "button" at bounding box center [131, 218] width 8 height 10
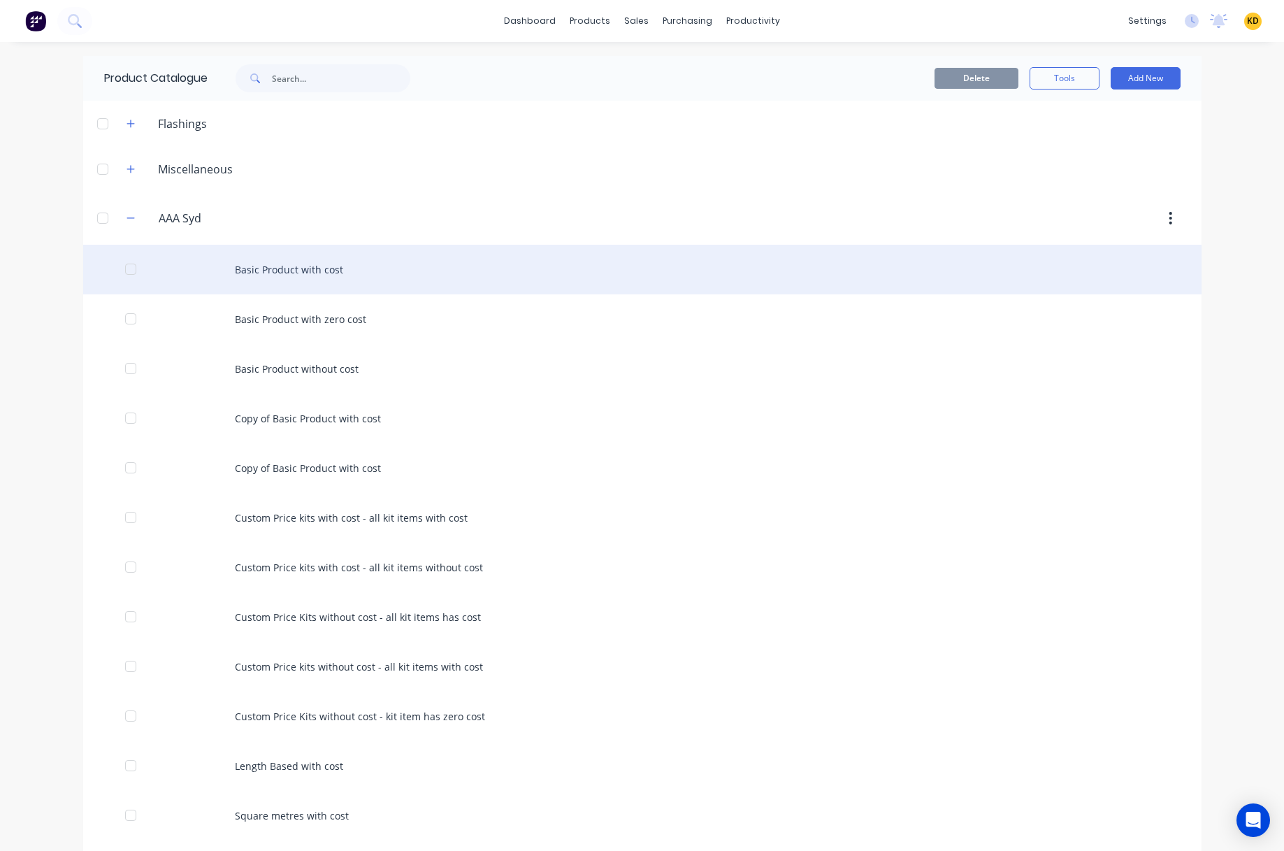
click at [503, 262] on div "Basic Product with cost" at bounding box center [642, 270] width 1118 height 50
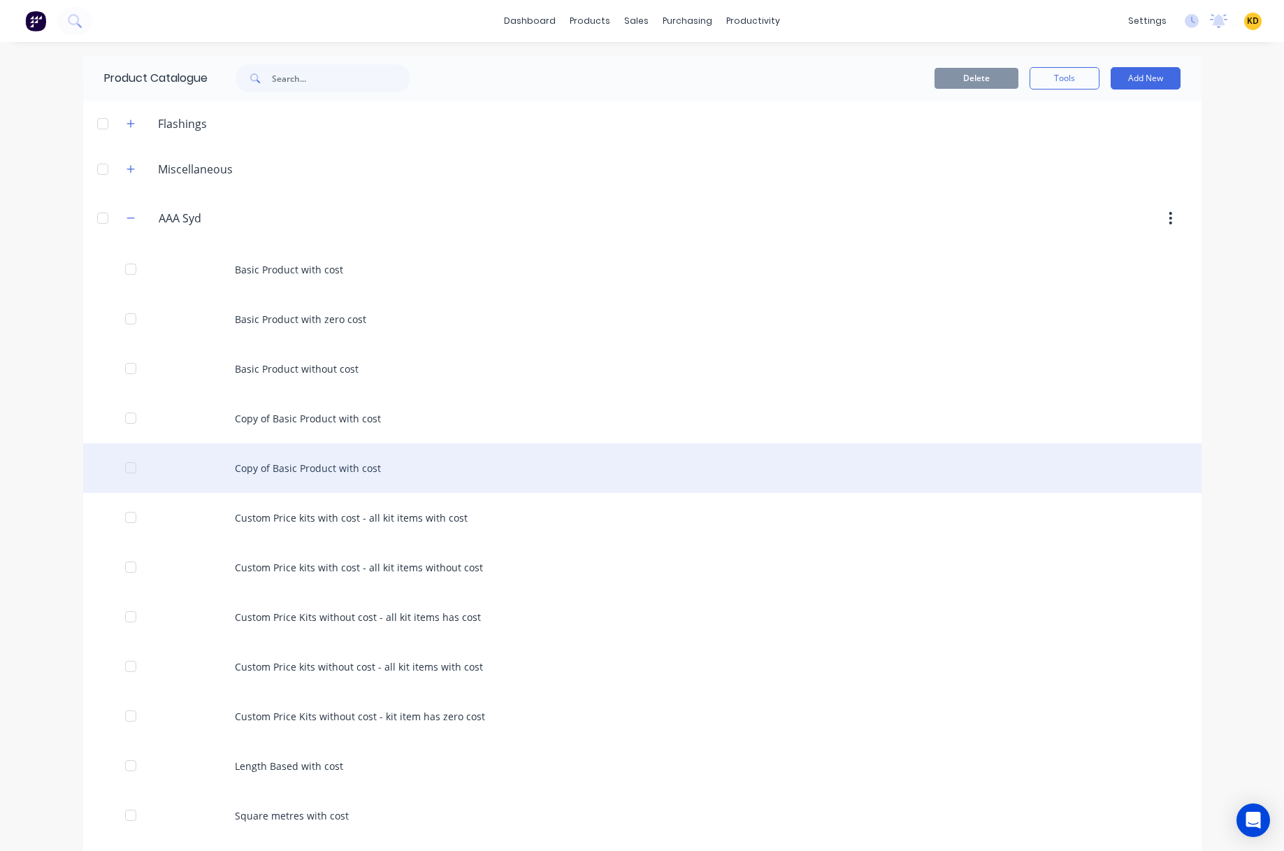
click at [179, 480] on div "Copy of Basic Product with cost" at bounding box center [642, 468] width 1118 height 50
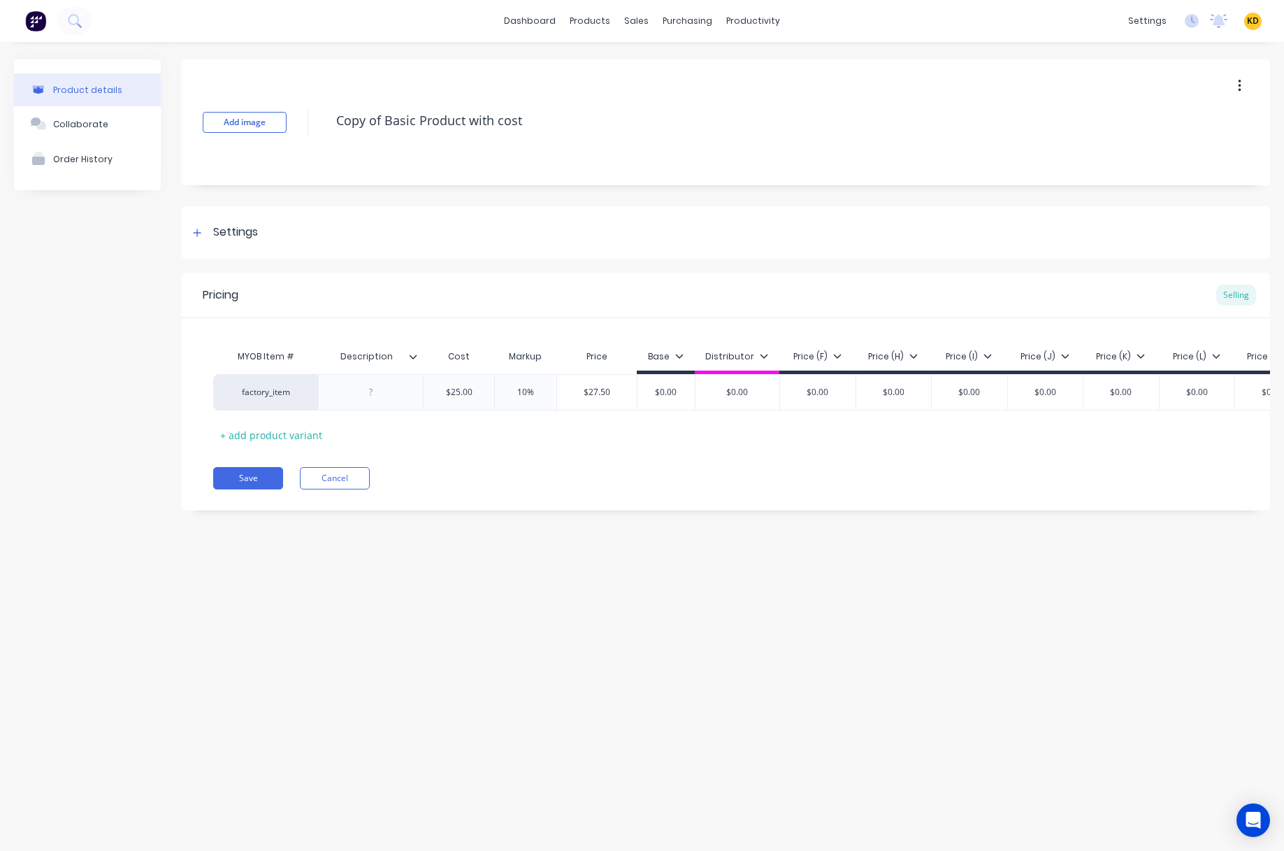
type textarea "x"
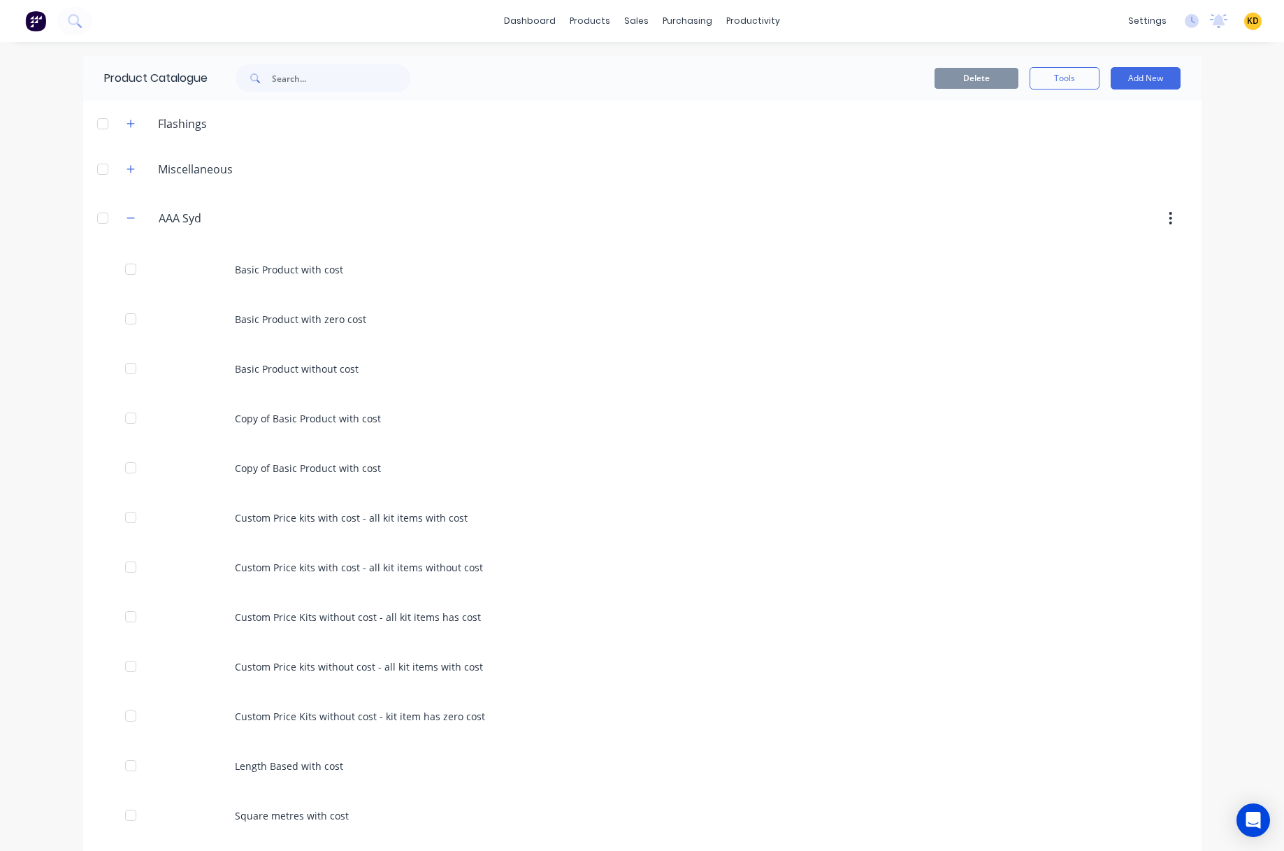
click at [1247, 20] on span "KD" at bounding box center [1253, 21] width 12 height 13
click at [1207, 181] on button "Sign out" at bounding box center [1166, 175] width 185 height 28
